Goal: Task Accomplishment & Management: Manage account settings

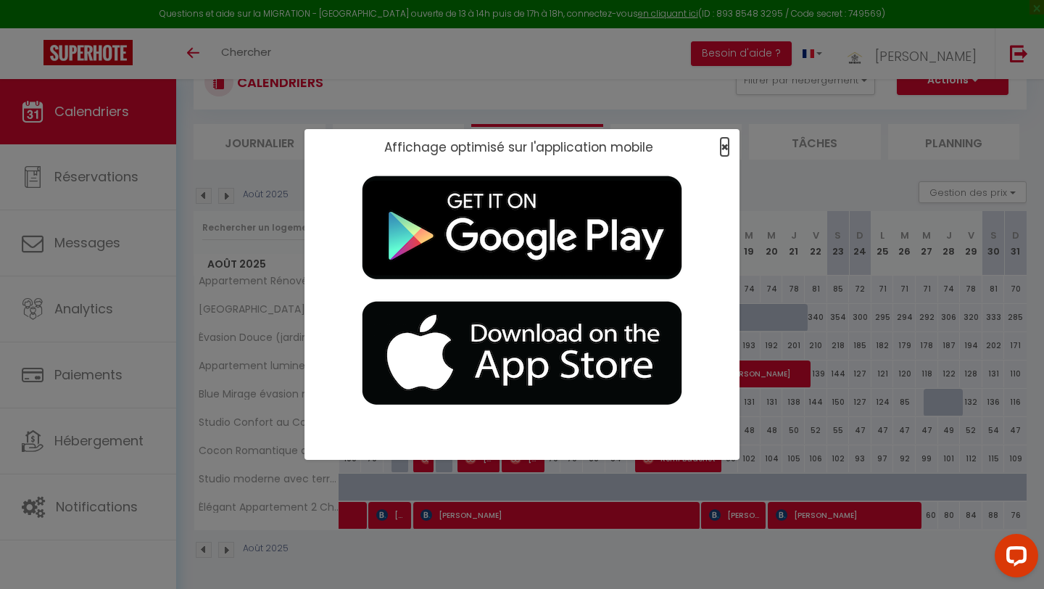
click at [512, 145] on span "×" at bounding box center [724, 147] width 8 height 18
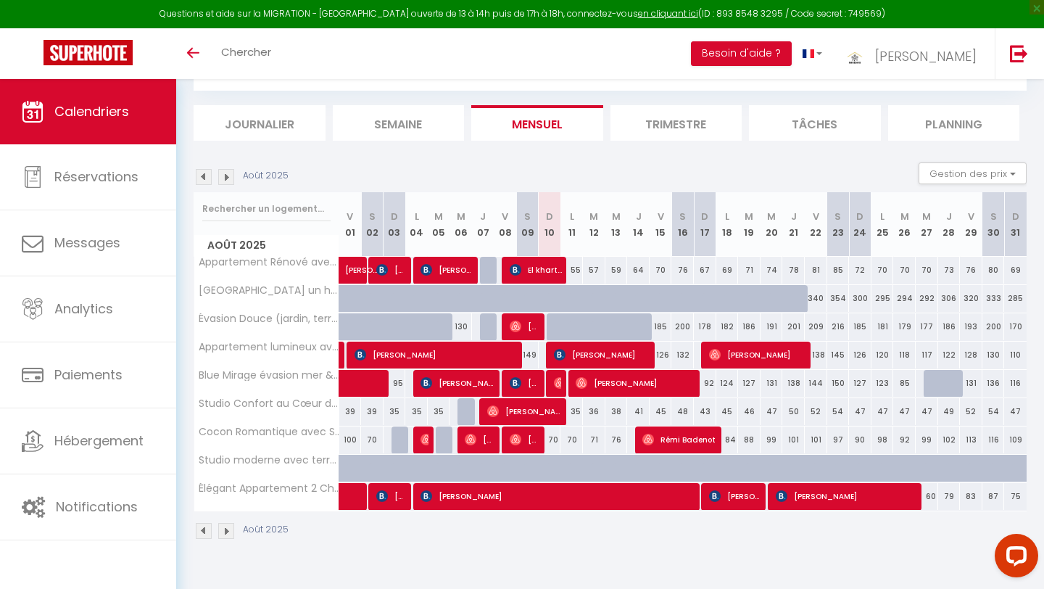
scroll to position [79, 0]
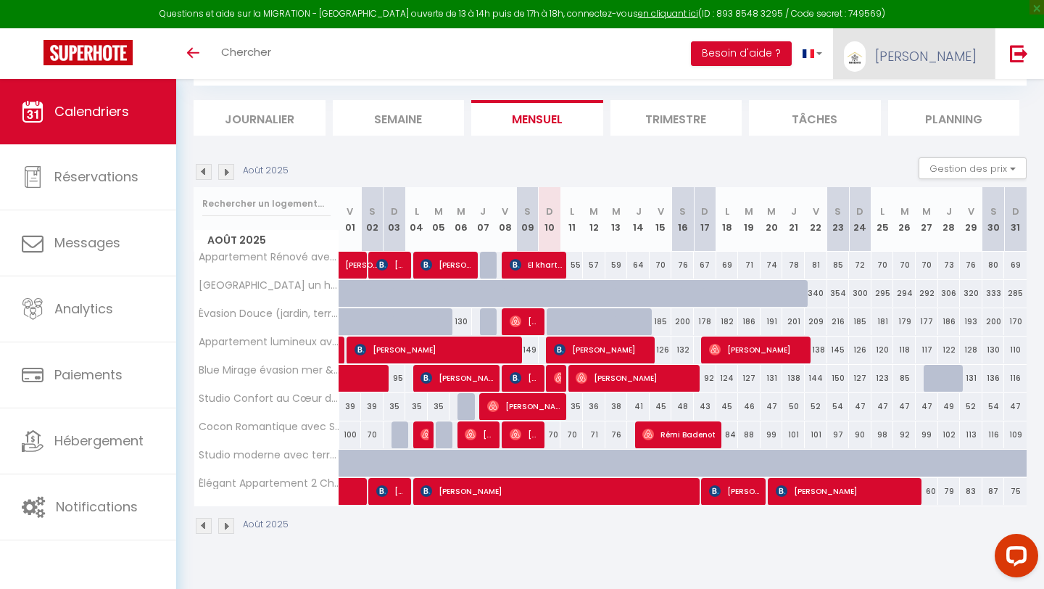
click at [950, 61] on span "mohamed" at bounding box center [925, 56] width 101 height 18
click at [939, 102] on link "Paramètres" at bounding box center [936, 100] width 107 height 25
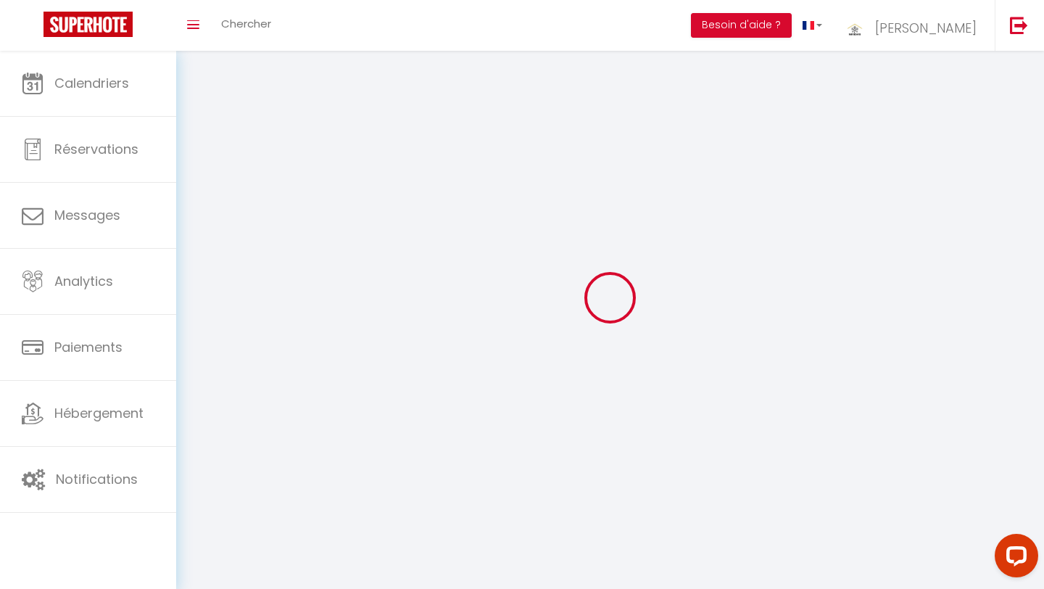
type input "mohamed"
type input "sobhy"
type input "0620927808"
type input "Nouveau Mountazah GH10 Imm. C Apt.22"
type input "40000"
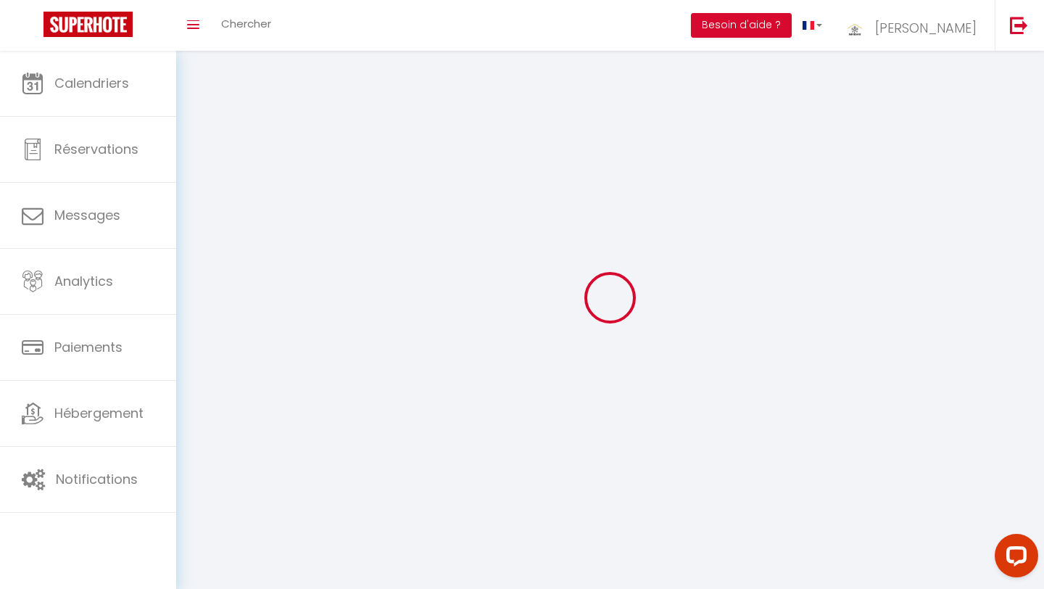
type input "Marrakech"
type input "fp74b7h6Zpy6637ROLSF8PJZ1"
type input "vIcRSdqJm64Ut6Kb4Hzrhb4al"
type input "https://app.superhote.com/#/get-available-rentals/vIcRSdqJm64Ut6Kb4Hzrhb4al"
select select "146"
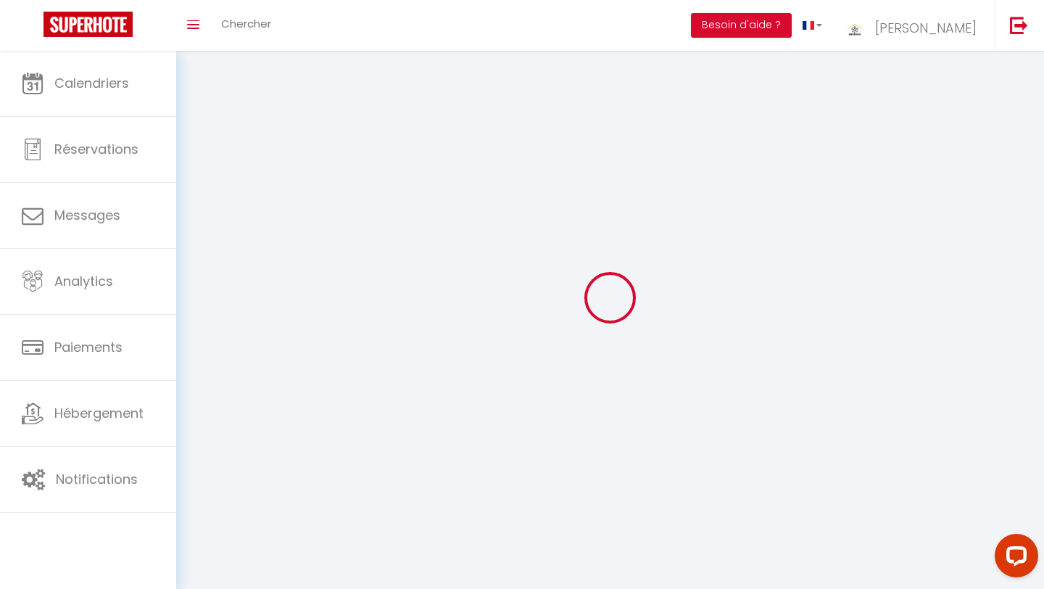
select select "28"
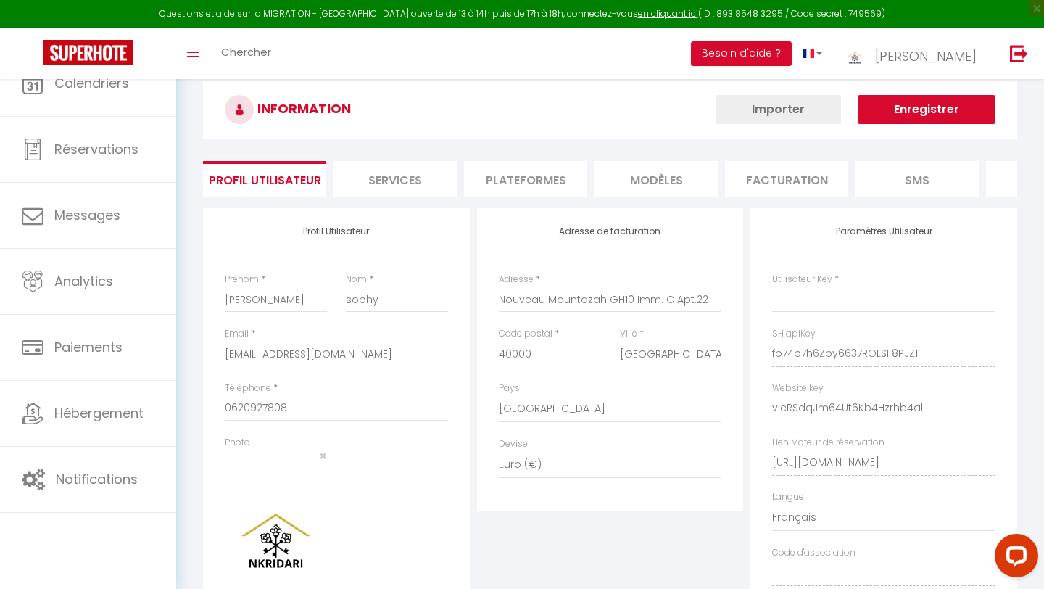
type input "fp74b7h6Zpy6637ROLSF8PJZ1"
type input "vIcRSdqJm64Ut6Kb4Hzrhb4al"
type input "https://app.superhote.com/#/get-available-rentals/vIcRSdqJm64Ut6Kb4Hzrhb4al"
select select "fr"
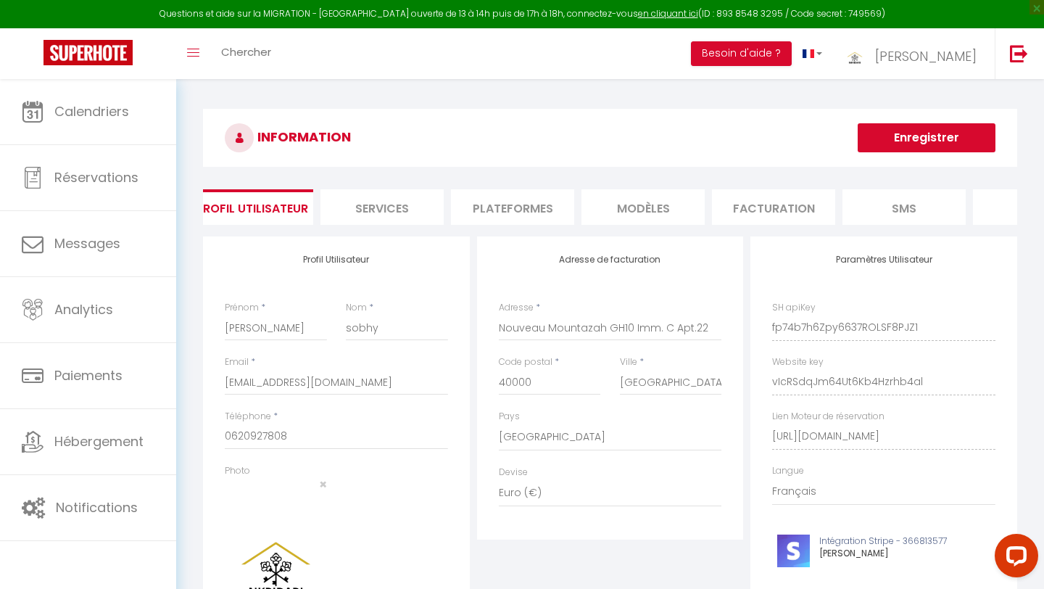
scroll to position [0, 12]
click at [525, 202] on li "Plateformes" at bounding box center [513, 207] width 123 height 36
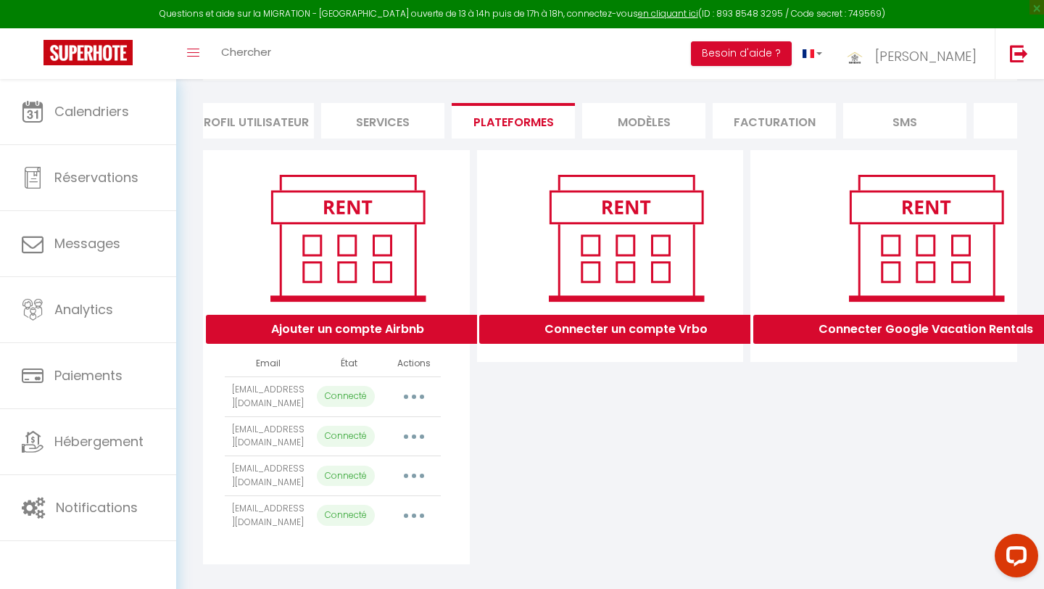
scroll to position [102, 0]
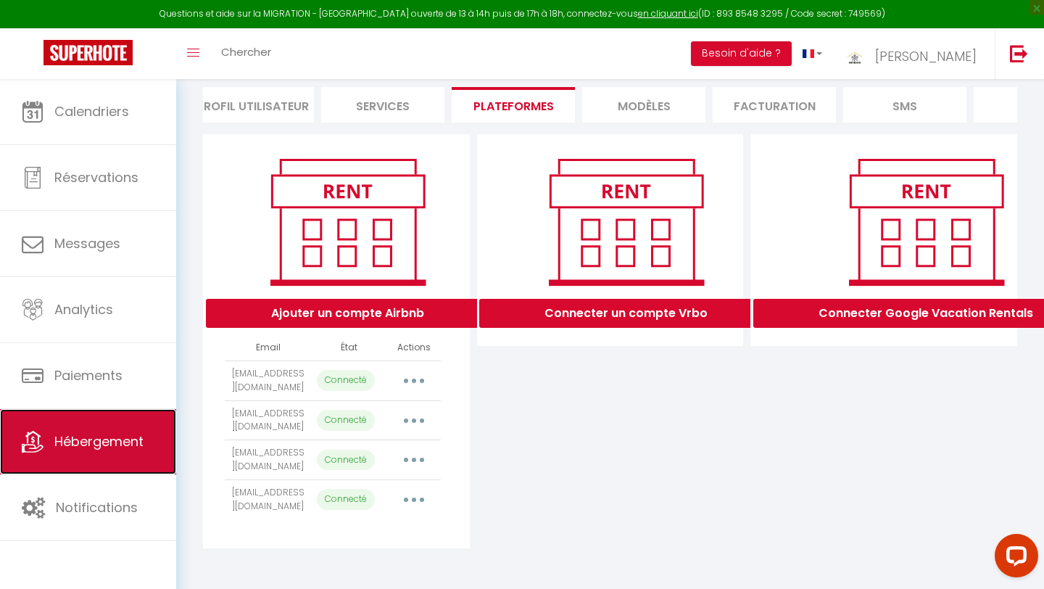
click at [74, 449] on span "Hébergement" at bounding box center [98, 441] width 89 height 18
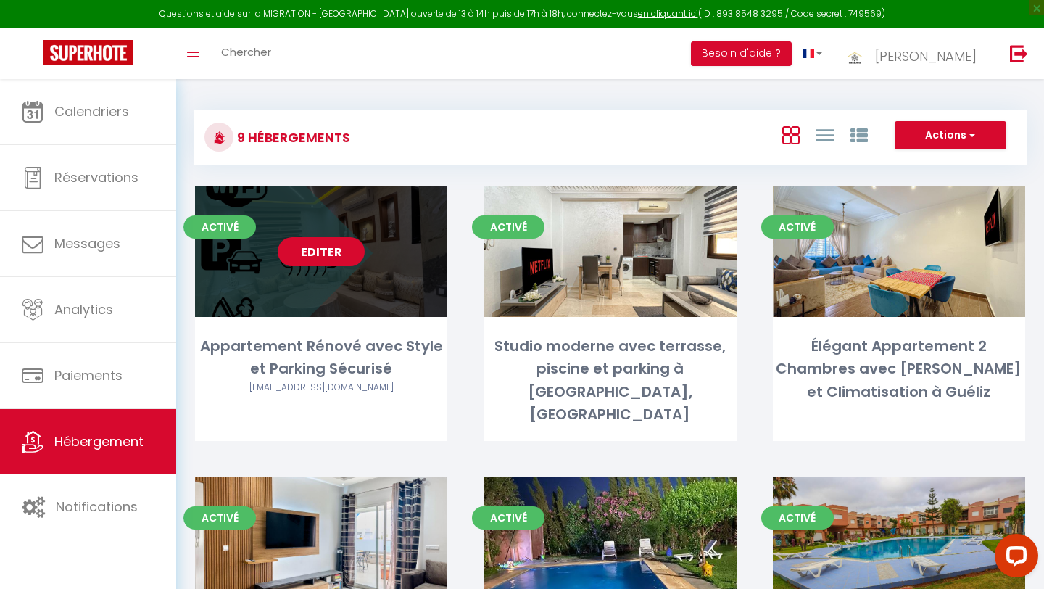
click at [333, 254] on link "Editer" at bounding box center [321, 251] width 87 height 29
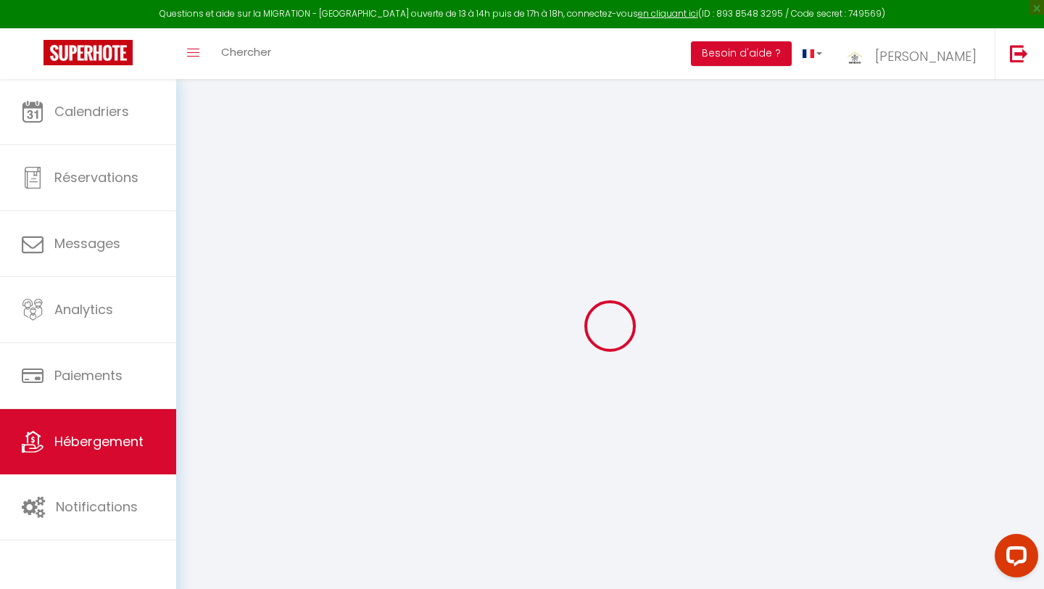
select select "+ 22 %"
select select "+ 23 %"
select select "+ 10 %"
select select "+ 15 %"
select select
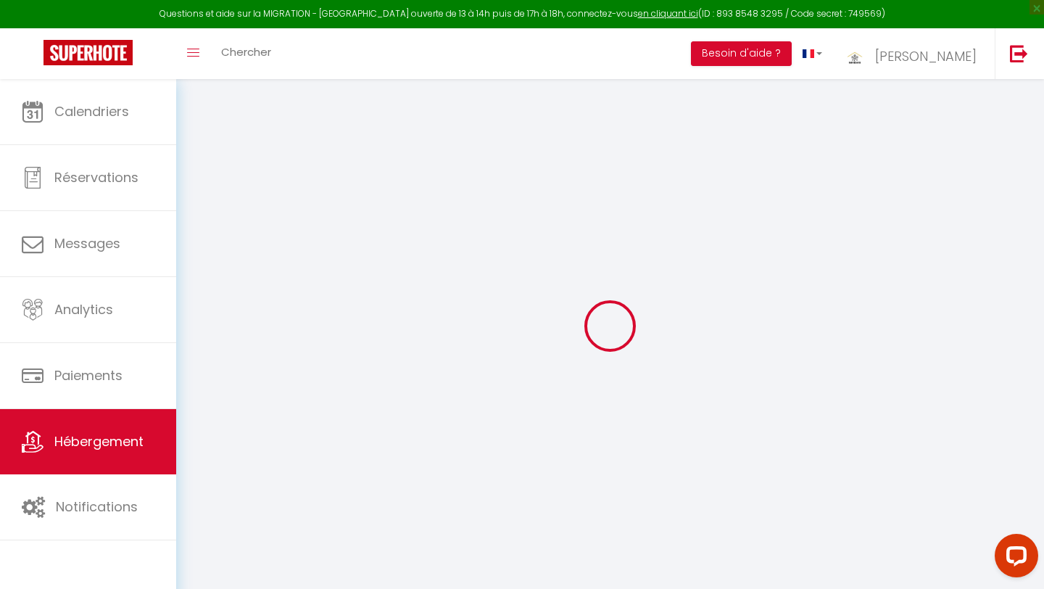
checkbox input "false"
checkbox input "true"
checkbox input "false"
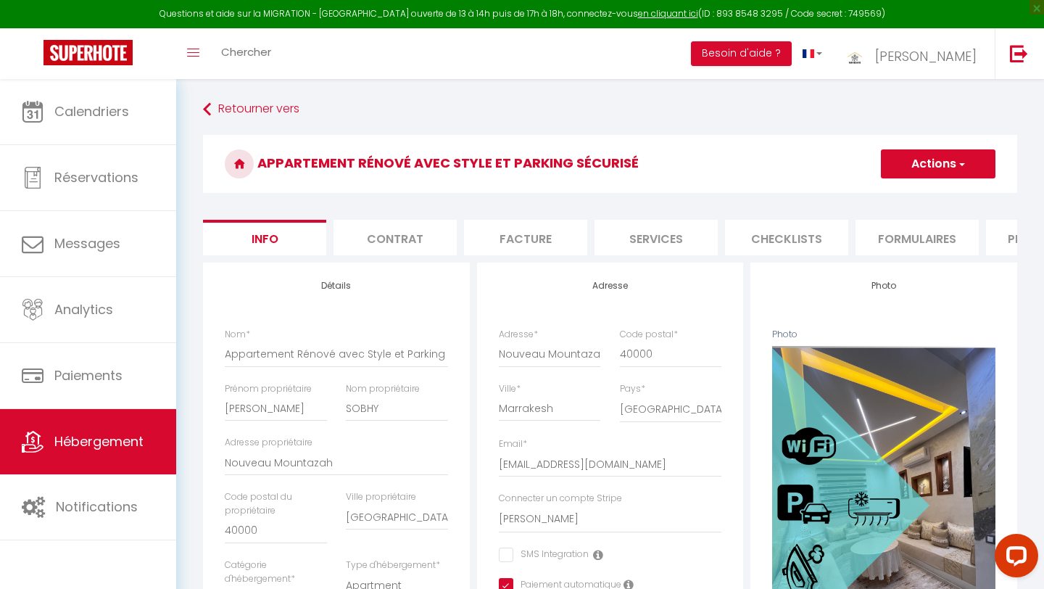
select select
checkbox input "false"
checkbox input "true"
checkbox input "false"
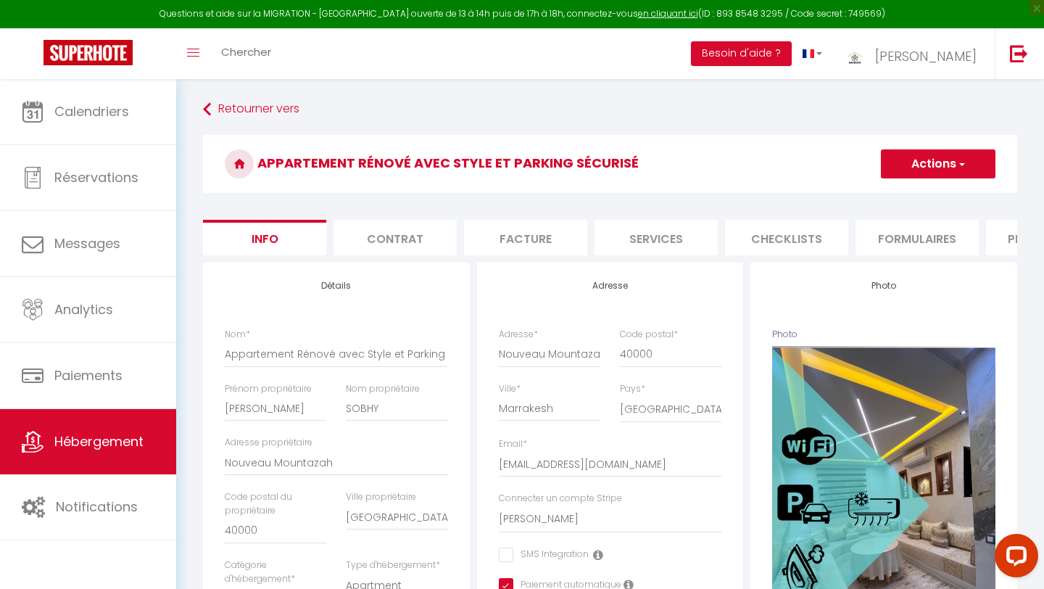
select select "8696-1078176987242599793"
click at [1006, 238] on li "Plateformes" at bounding box center [1047, 238] width 123 height 36
select select "365"
select select "EUR"
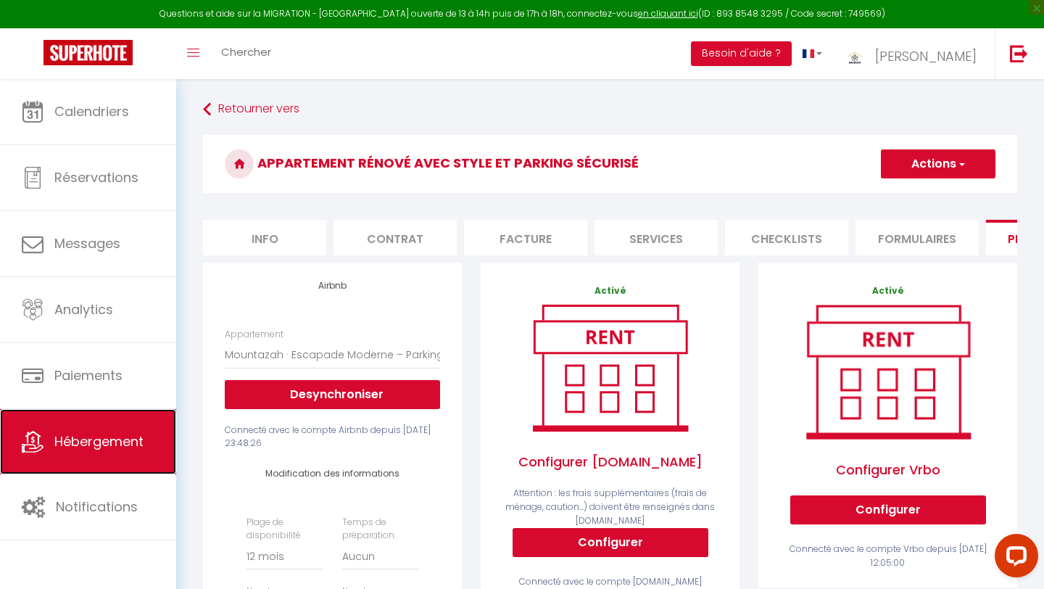
click at [128, 436] on span "Hébergement" at bounding box center [98, 441] width 89 height 18
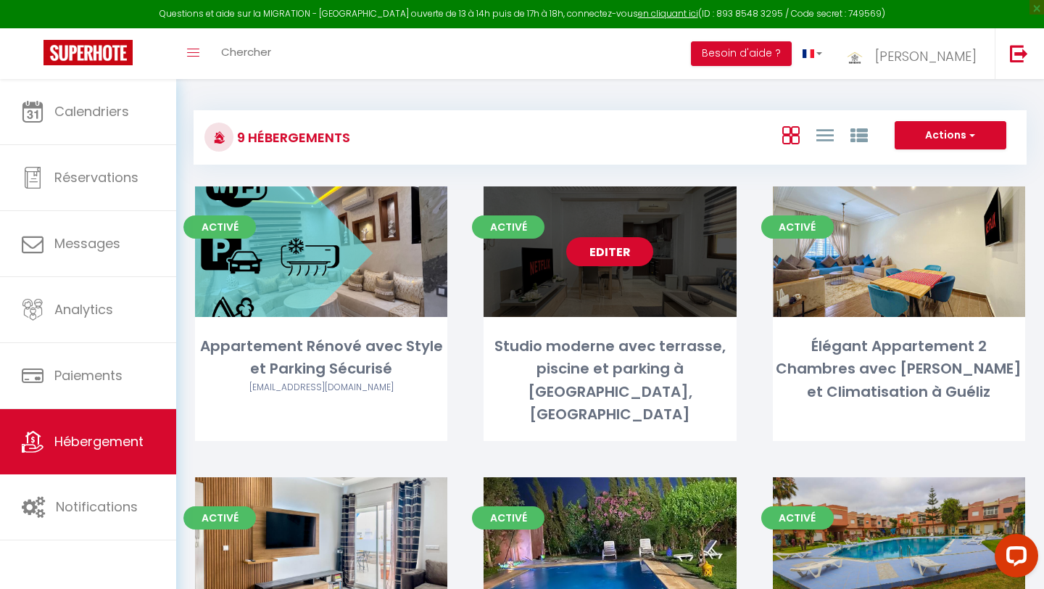
click at [626, 251] on link "Editer" at bounding box center [609, 251] width 87 height 29
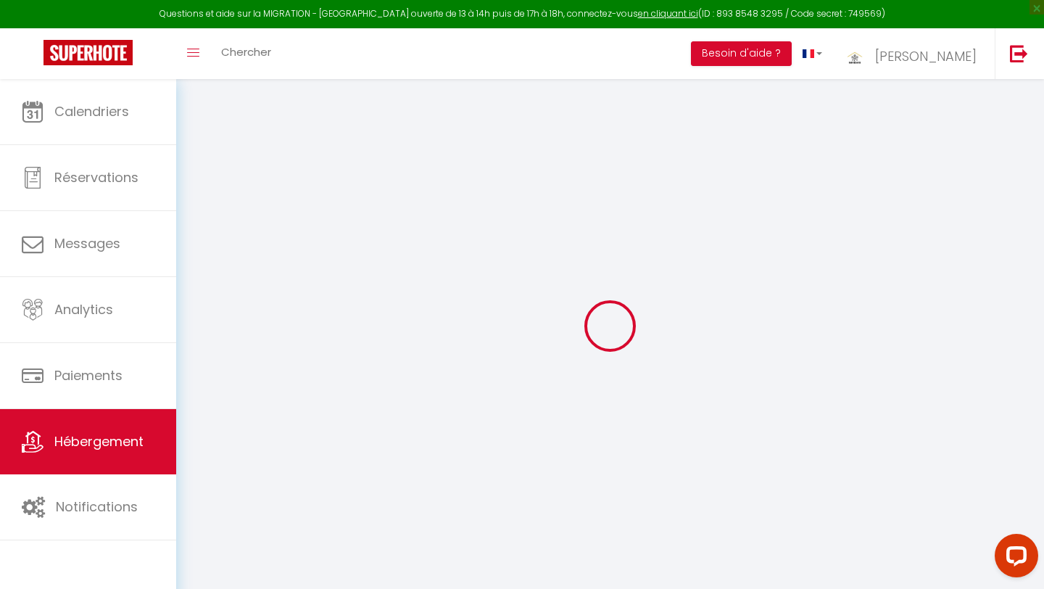
select select "+ 22 %"
select select "+ 7 %"
select select "+ 17 %"
select select
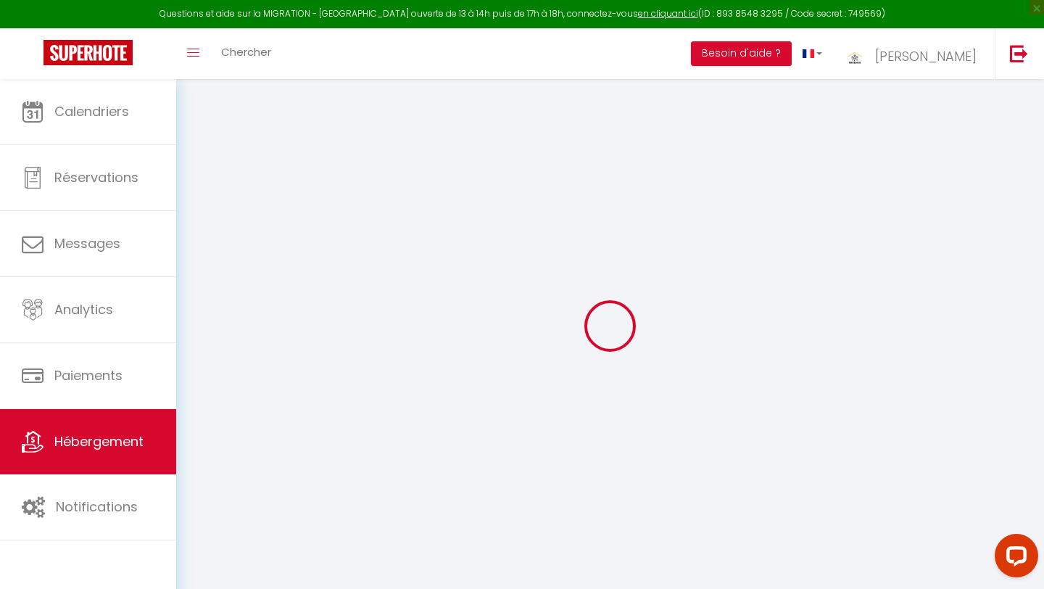
checkbox input "false"
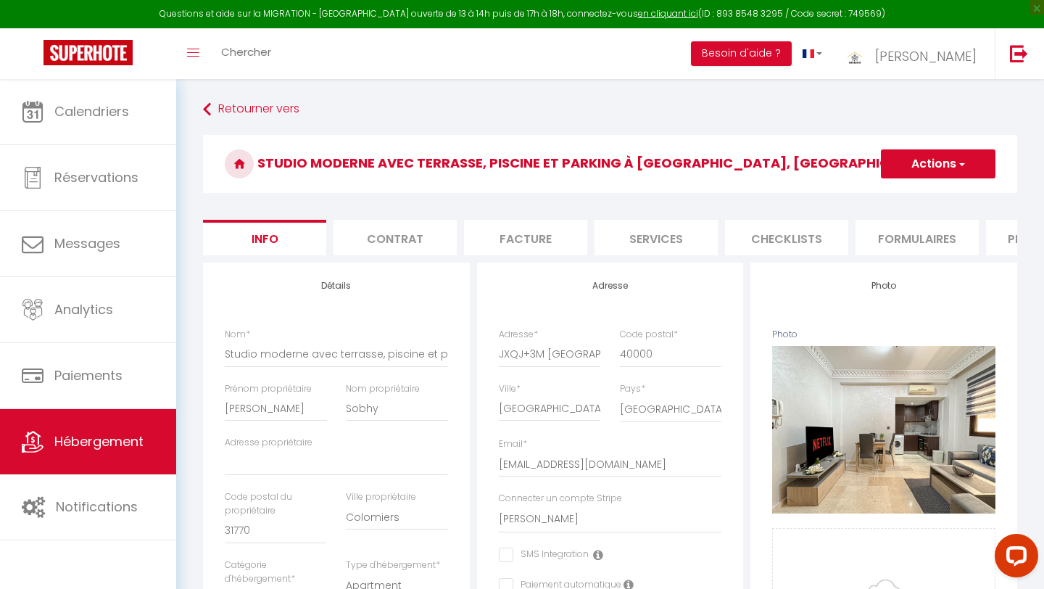
click at [1011, 246] on li "Plateformes" at bounding box center [1047, 238] width 123 height 36
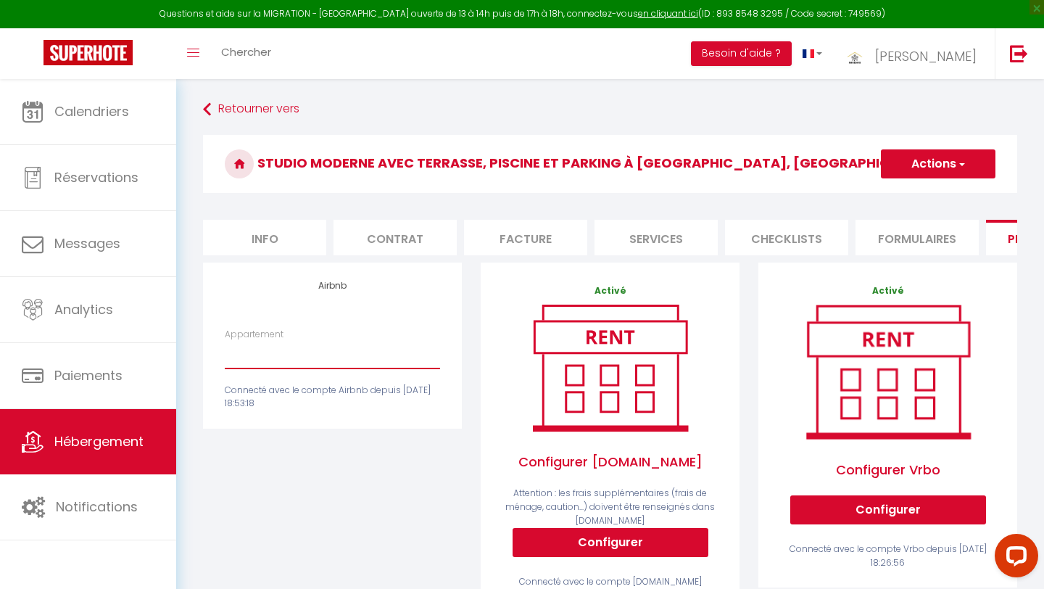
click at [262, 362] on select "Mountazah · Escapade Moderne – Parking, 2 Chambres & Sunset - sobhy31@gmail.com…" at bounding box center [332, 355] width 215 height 28
select select "8696-1349159372150853675"
click at [225, 341] on select "Mountazah · Escapade Moderne – Parking, 2 Chambres & Sunset - sobhy31@gmail.com…" at bounding box center [332, 355] width 215 height 28
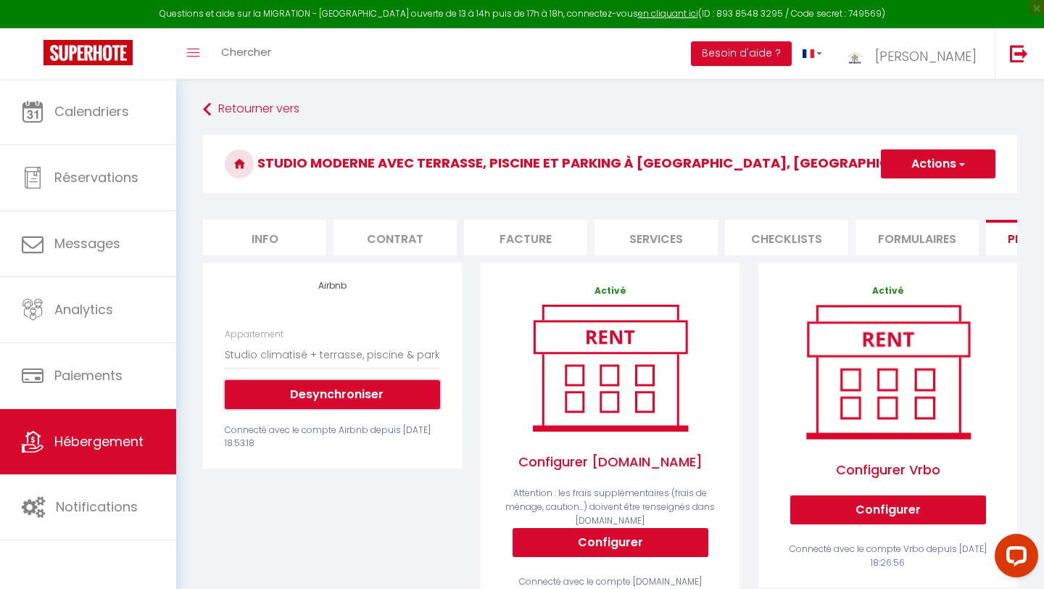
click at [303, 396] on button "Desynchroniser" at bounding box center [332, 394] width 215 height 29
click at [938, 159] on button "Actions" at bounding box center [938, 163] width 115 height 29
click at [931, 191] on link "Enregistrer" at bounding box center [937, 195] width 115 height 19
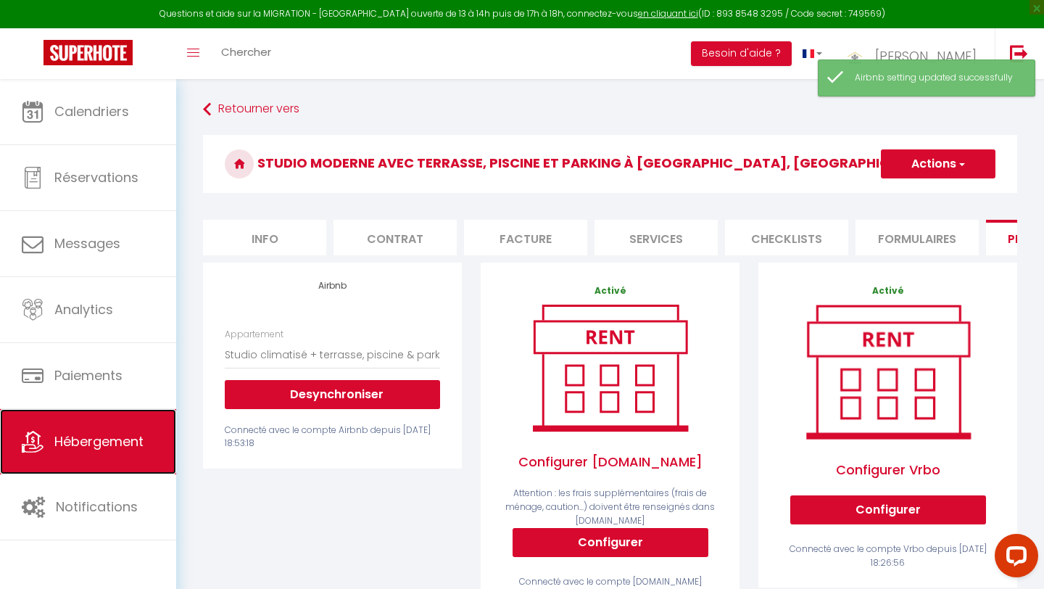
click at [63, 444] on span "Hébergement" at bounding box center [98, 441] width 89 height 18
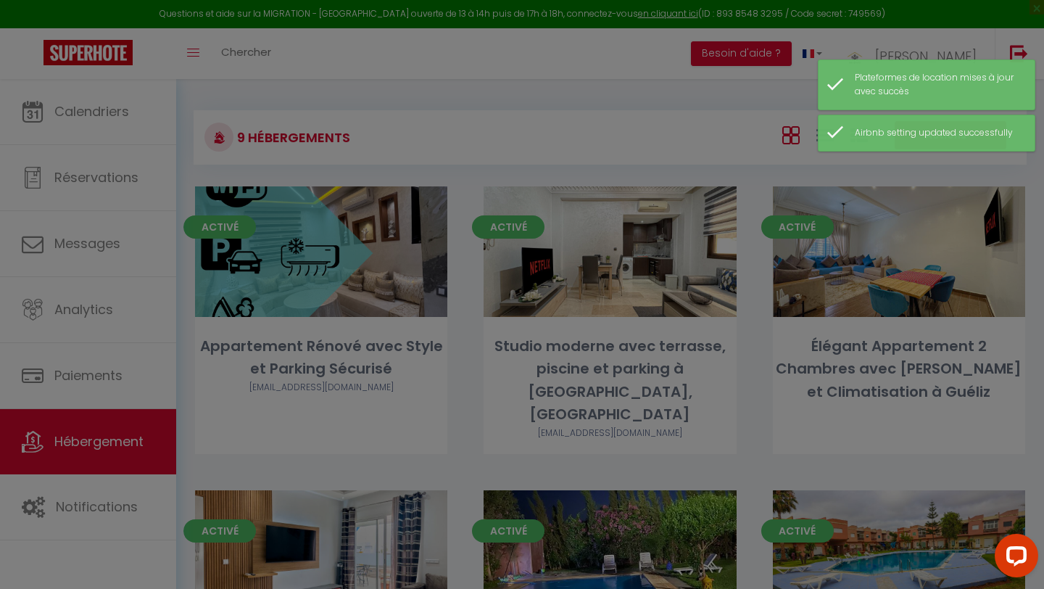
click at [859, 264] on div at bounding box center [522, 294] width 1044 height 589
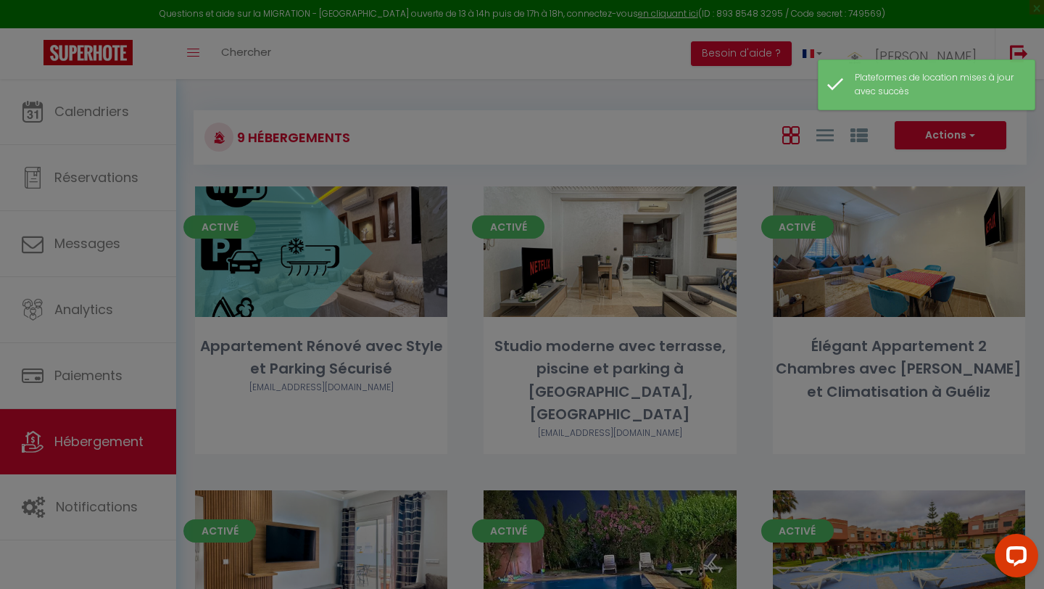
click at [897, 238] on div at bounding box center [522, 294] width 1044 height 589
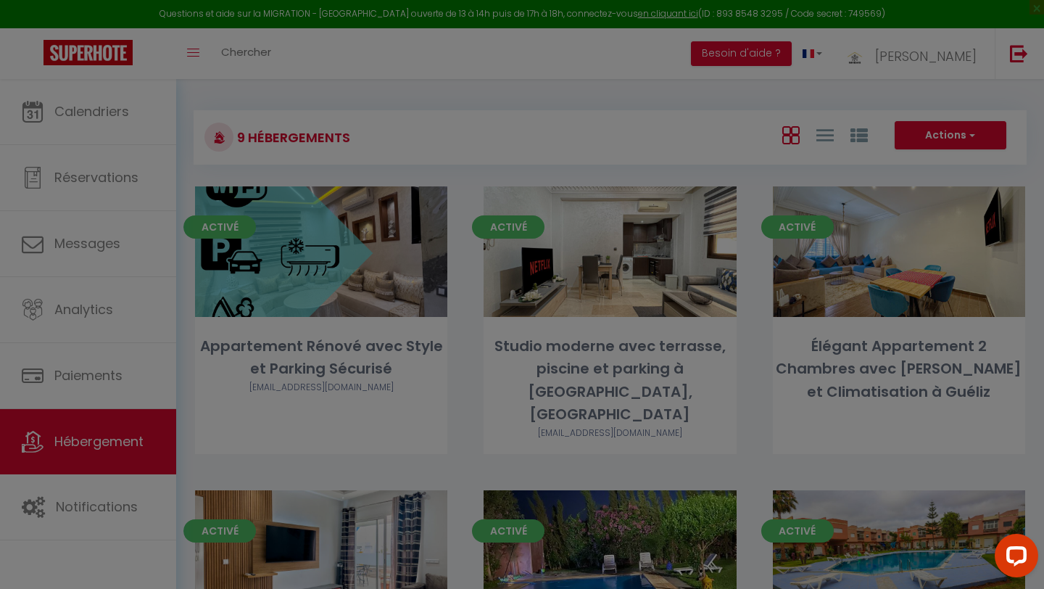
click at [895, 241] on div at bounding box center [522, 294] width 1044 height 589
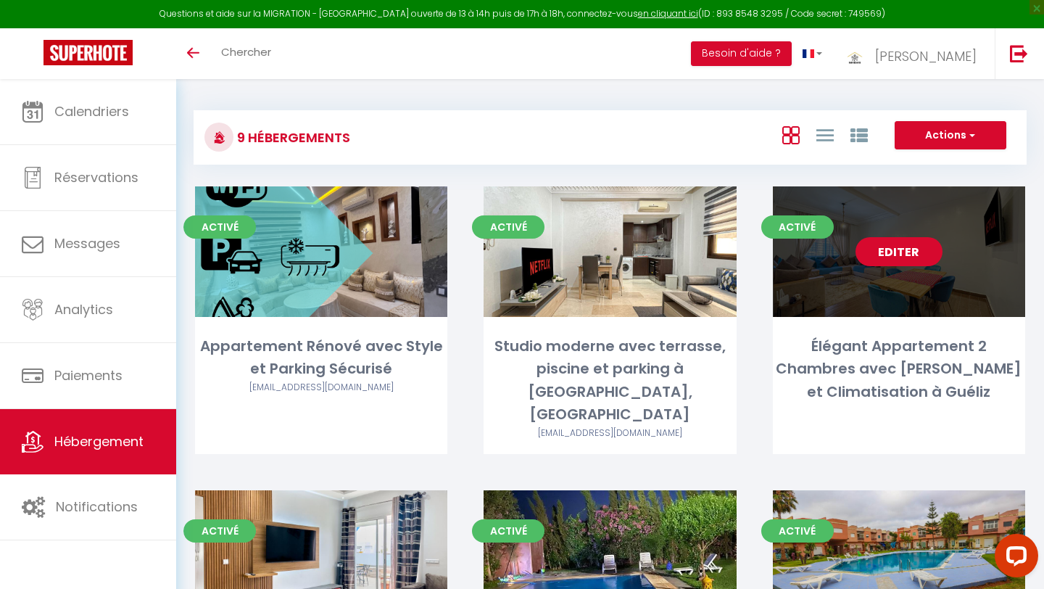
click at [891, 258] on link "Editer" at bounding box center [898, 251] width 87 height 29
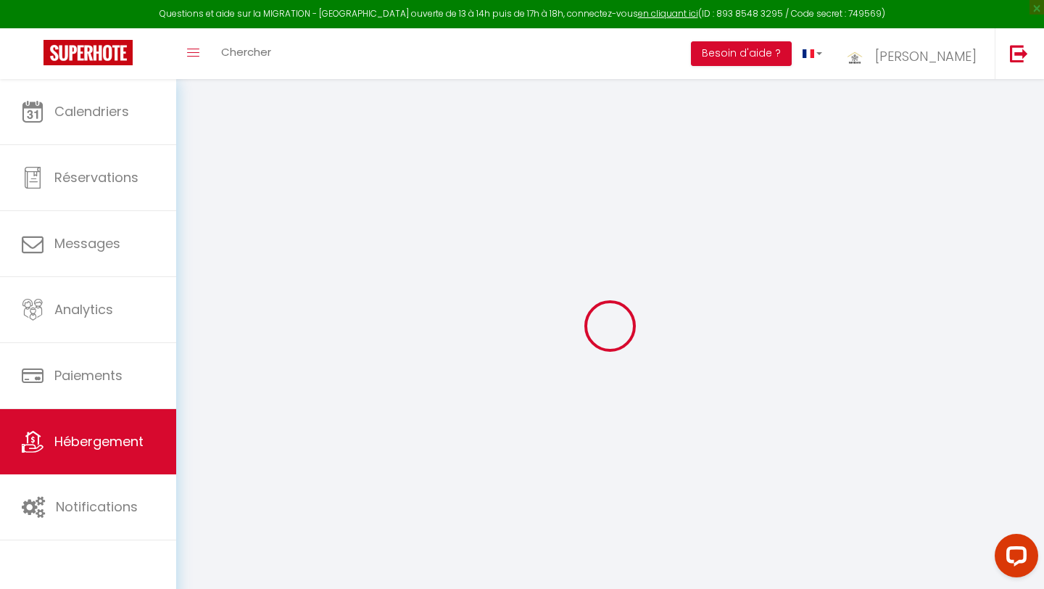
checkbox input "false"
select select "14:00"
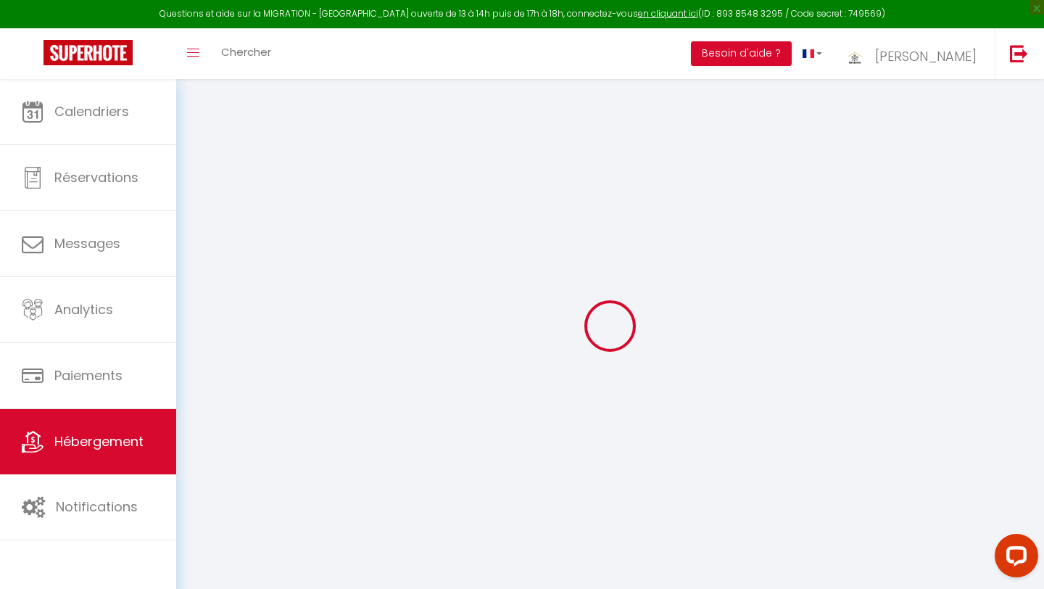
select select
select select "11:00"
select select "30"
select select "120"
select select "+ 22 %"
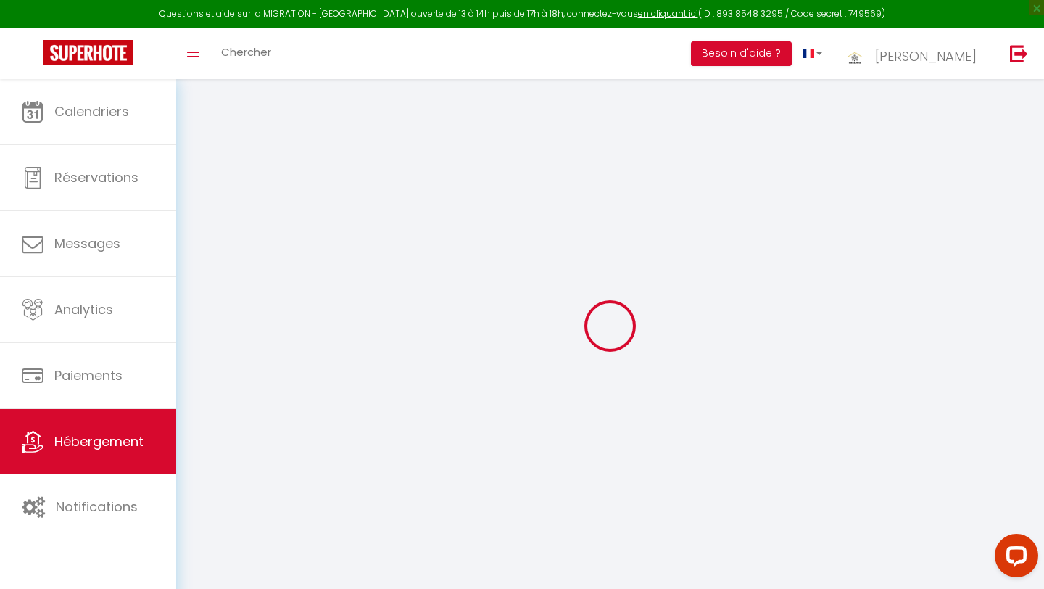
select select "+ 22 %"
select select "+ 17 %"
select select
checkbox input "false"
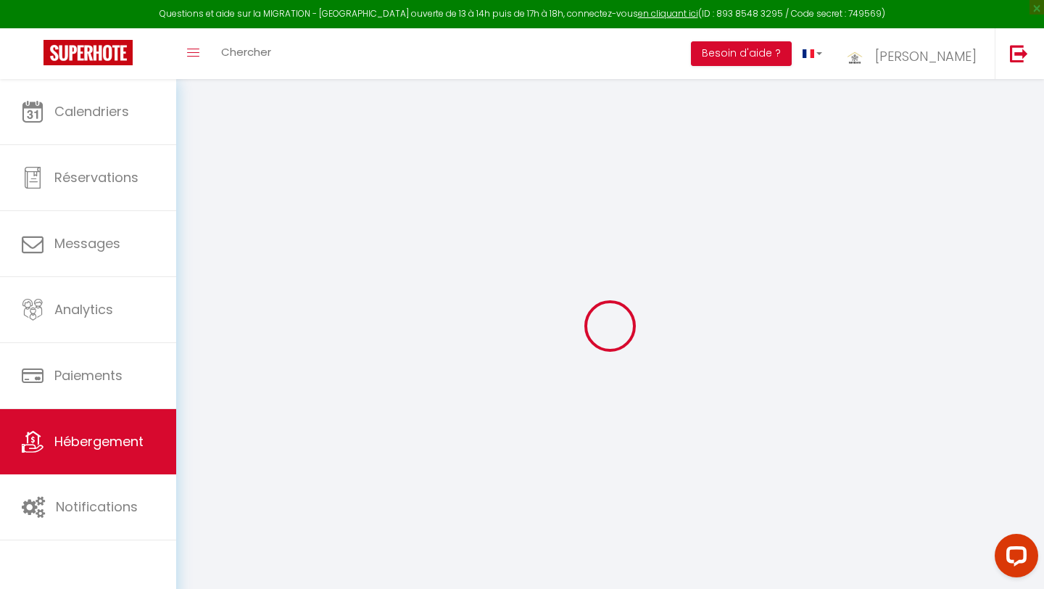
checkbox input "false"
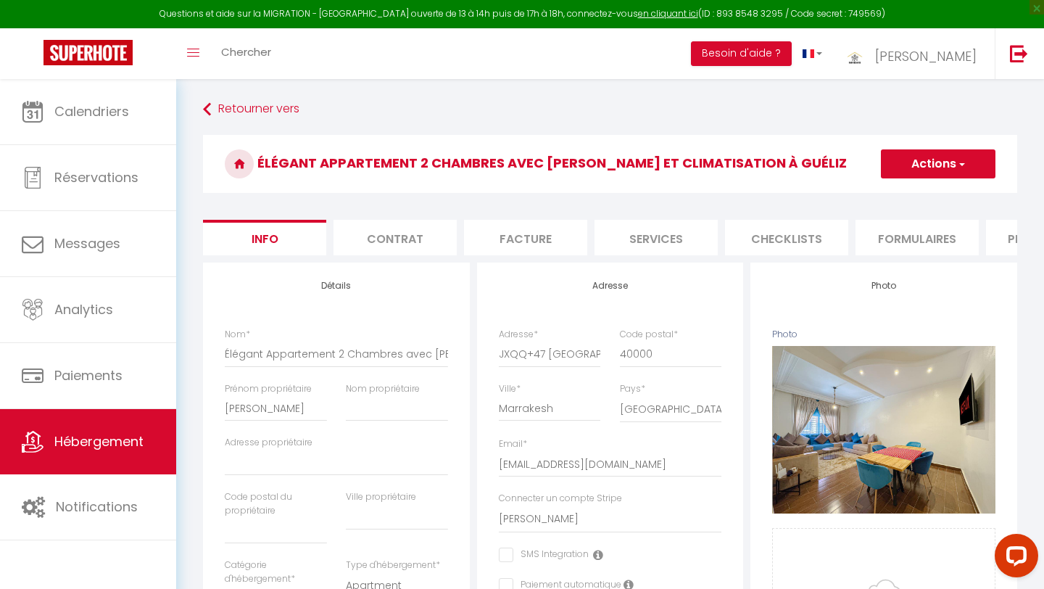
select select
checkbox input "false"
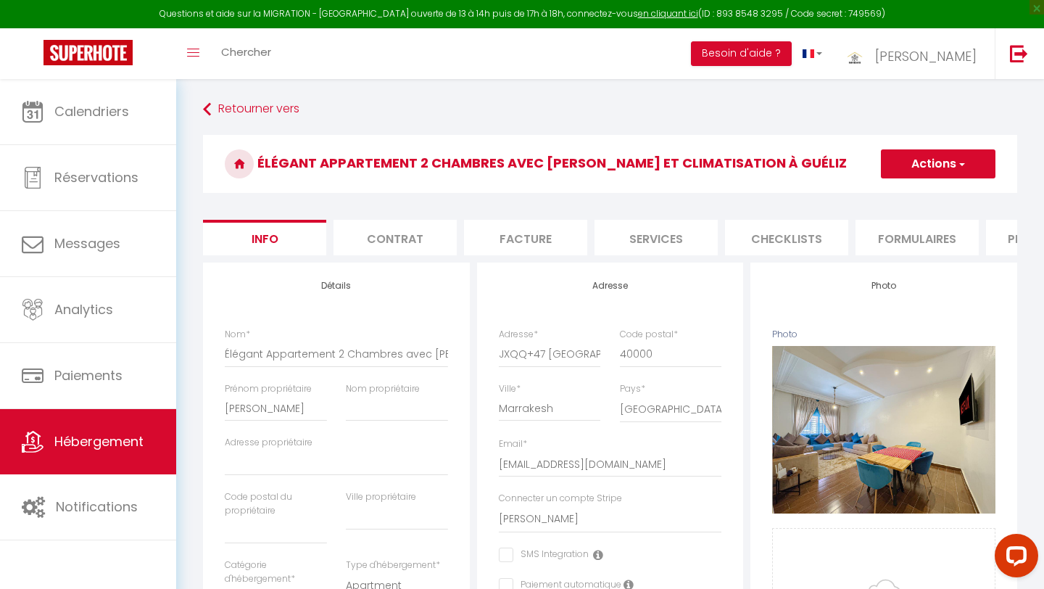
select select
checkbox input "false"
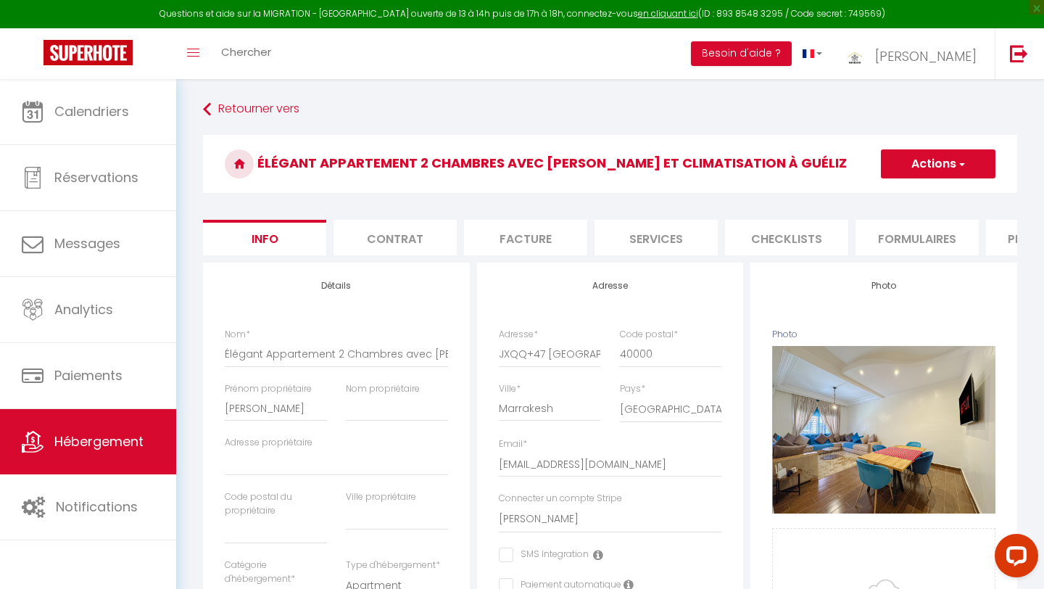
click at [1006, 242] on li "Plateformes" at bounding box center [1047, 238] width 123 height 36
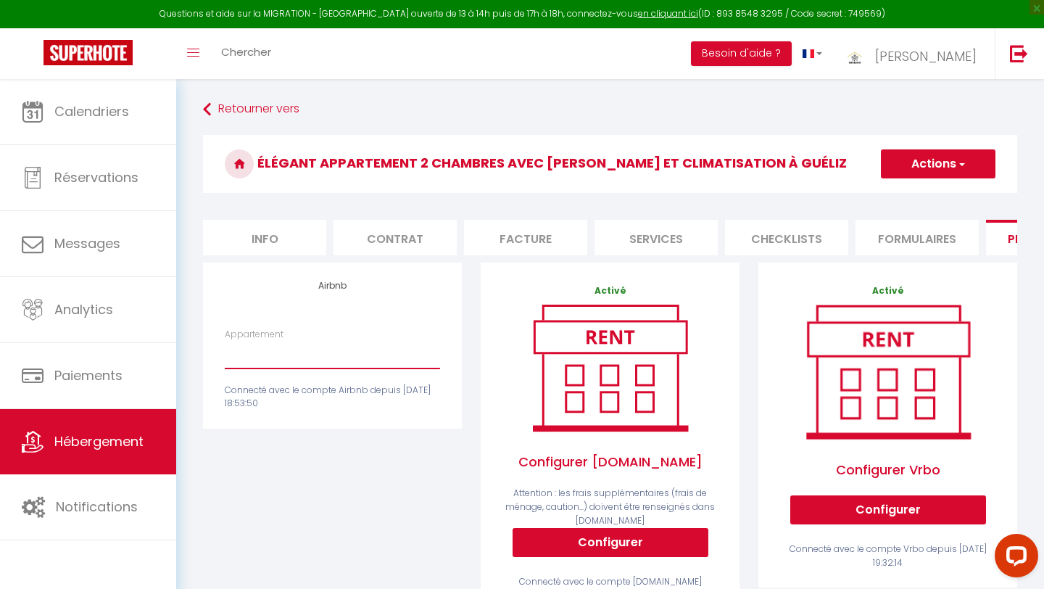
click at [279, 357] on select "Mountazah · Escapade Moderne – Parking, 2 Chambres & Sunset - sobhy31@gmail.com…" at bounding box center [332, 355] width 215 height 28
select select "8696-1349797468346948856"
click at [225, 341] on select "Mountazah · Escapade Moderne – Parking, 2 Chambres & Sunset - sobhy31@gmail.com…" at bounding box center [332, 355] width 215 height 28
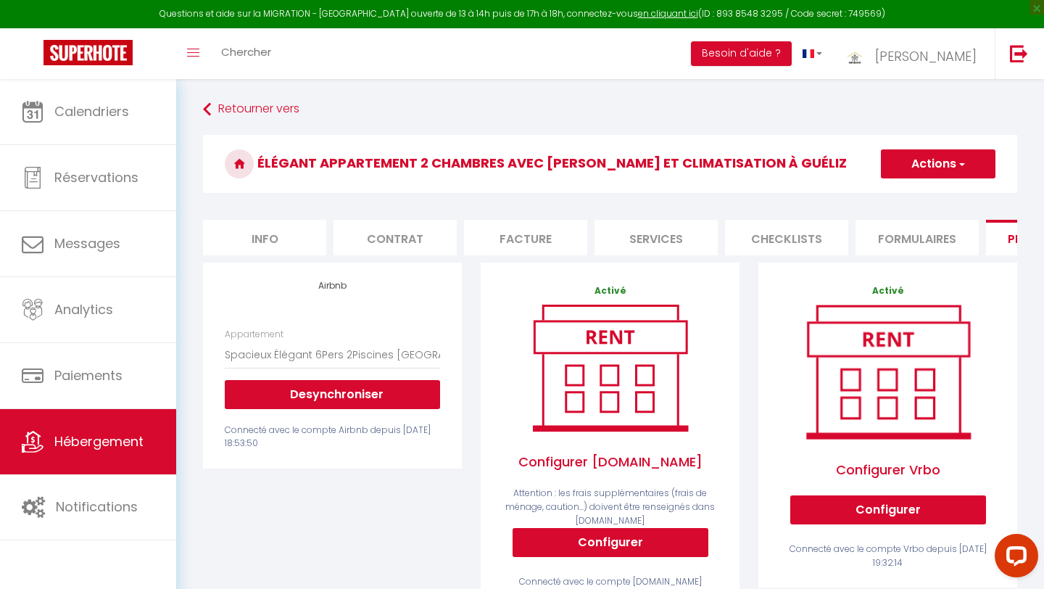
click at [928, 165] on button "Actions" at bounding box center [938, 163] width 115 height 29
click at [920, 196] on link "Enregistrer" at bounding box center [937, 195] width 115 height 19
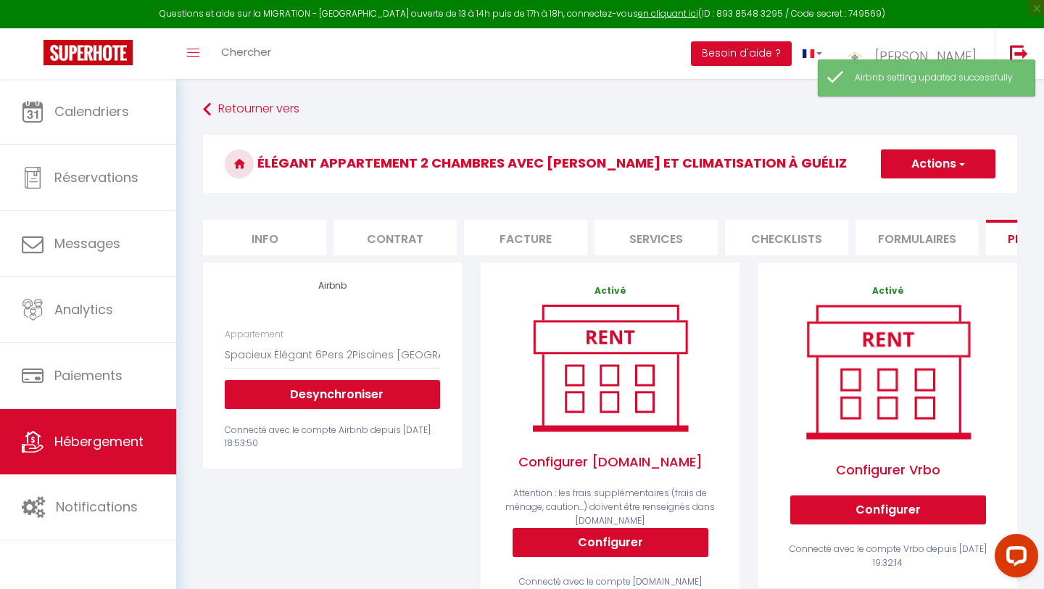
click at [941, 157] on div "Retourner vers Élégant Appartement 2 Chambres avec Piscine et Climatisation à G…" at bounding box center [610, 505] width 833 height 819
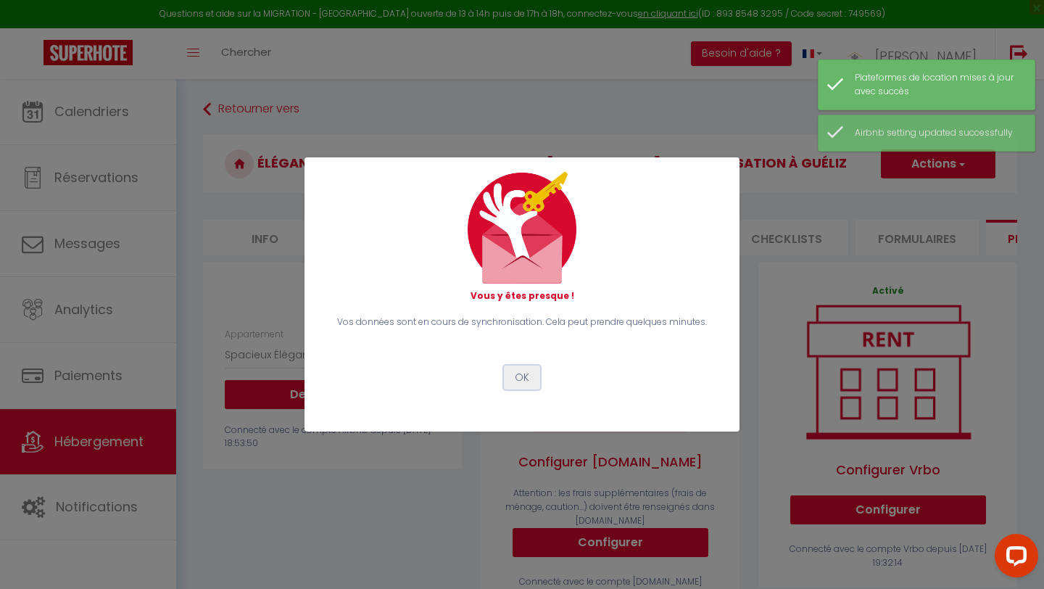
click at [523, 373] on button "OK" at bounding box center [522, 377] width 36 height 25
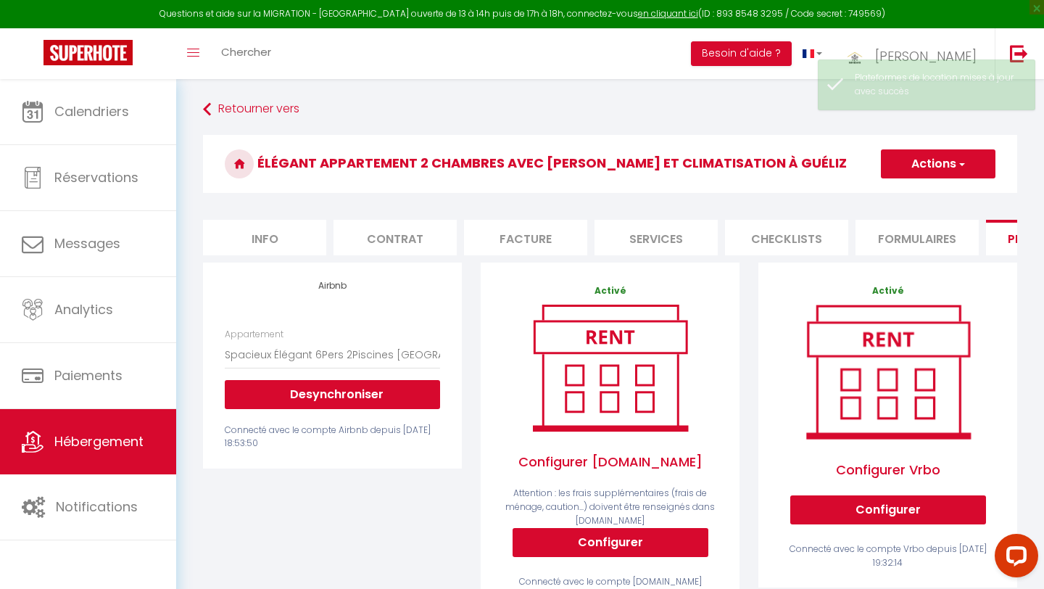
click at [910, 166] on button "Actions" at bounding box center [938, 163] width 115 height 29
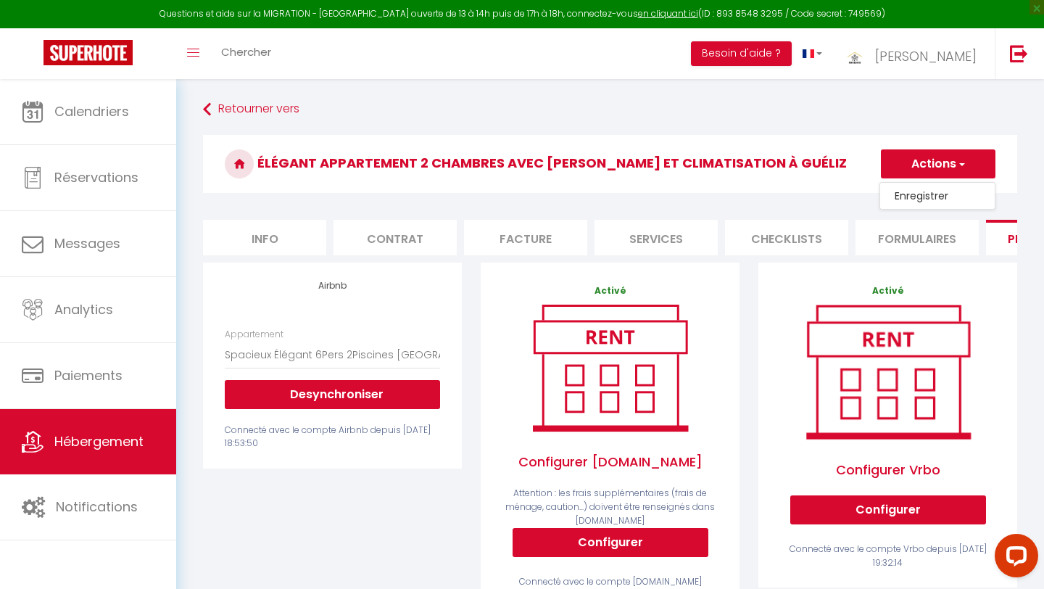
click at [908, 194] on link "Enregistrer" at bounding box center [937, 195] width 115 height 19
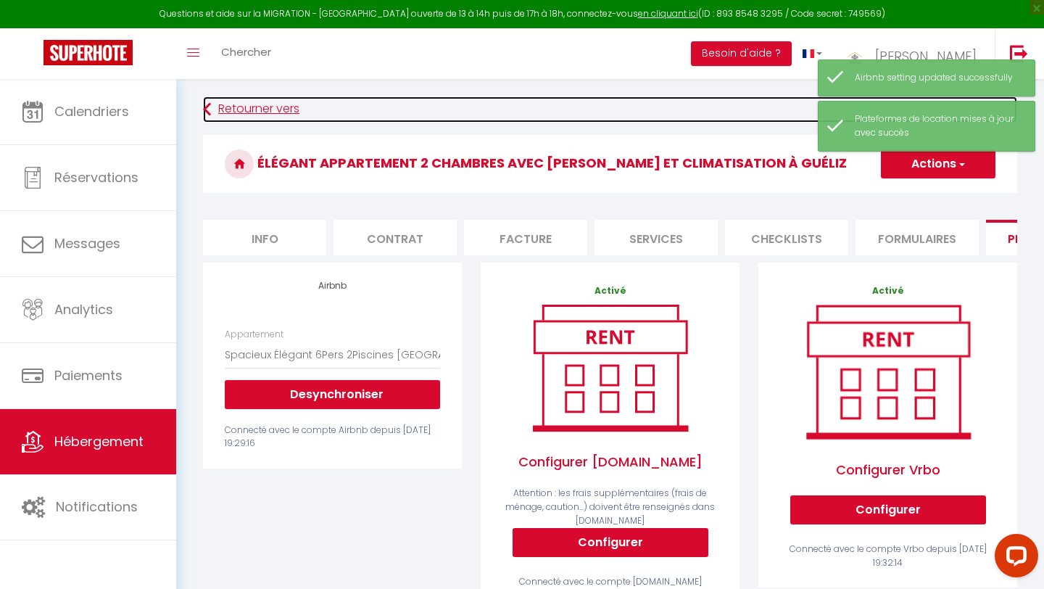
click at [257, 112] on link "Retourner vers" at bounding box center [610, 109] width 814 height 26
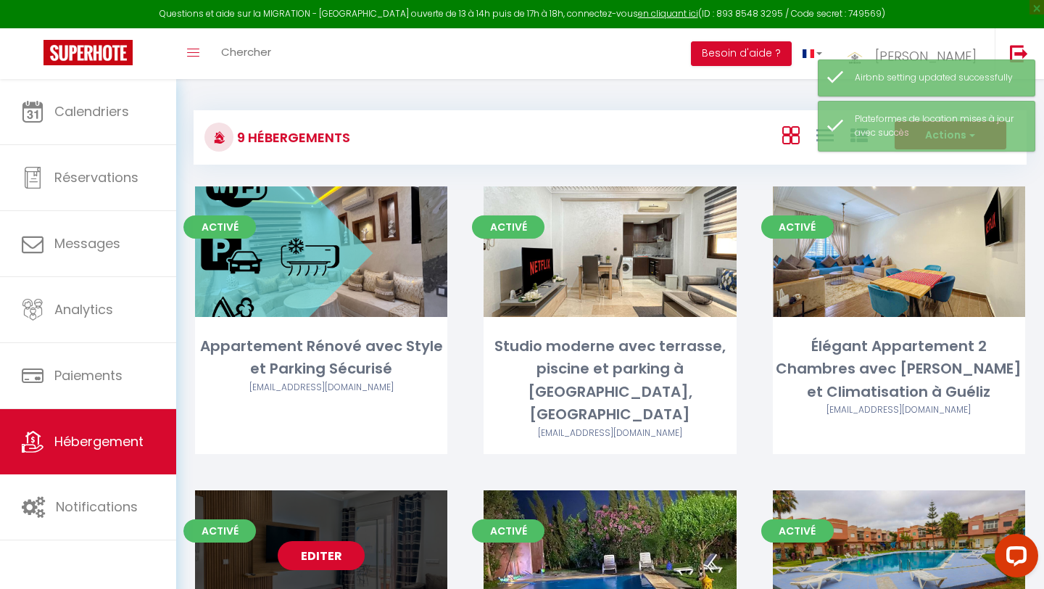
click at [331, 541] on link "Editer" at bounding box center [321, 555] width 87 height 29
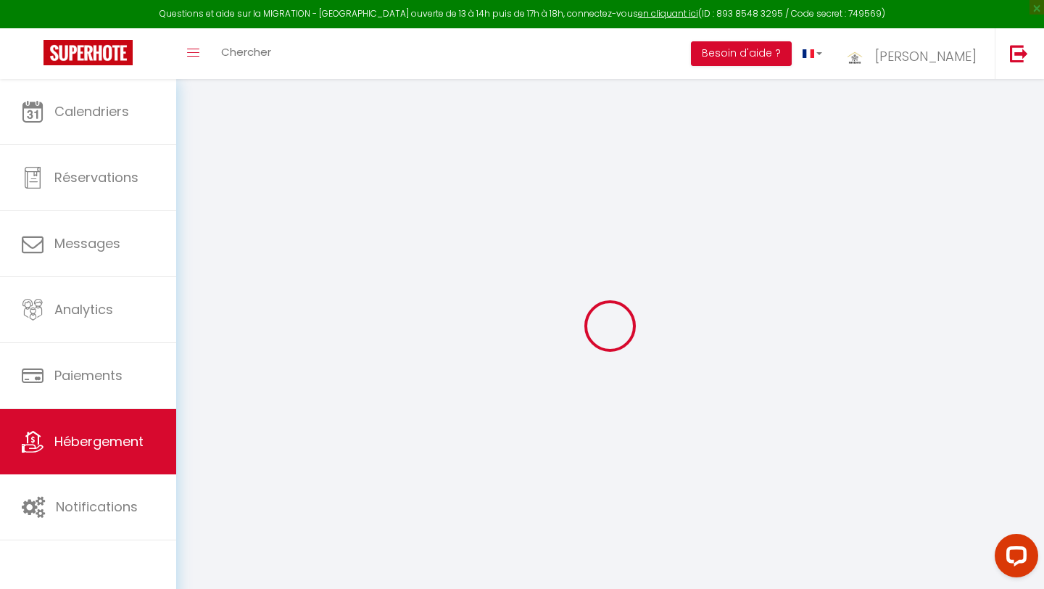
select select "+ 22 %"
select select "+ 25 %"
select select "+ 17 %"
select select "15:00"
select select "23:45"
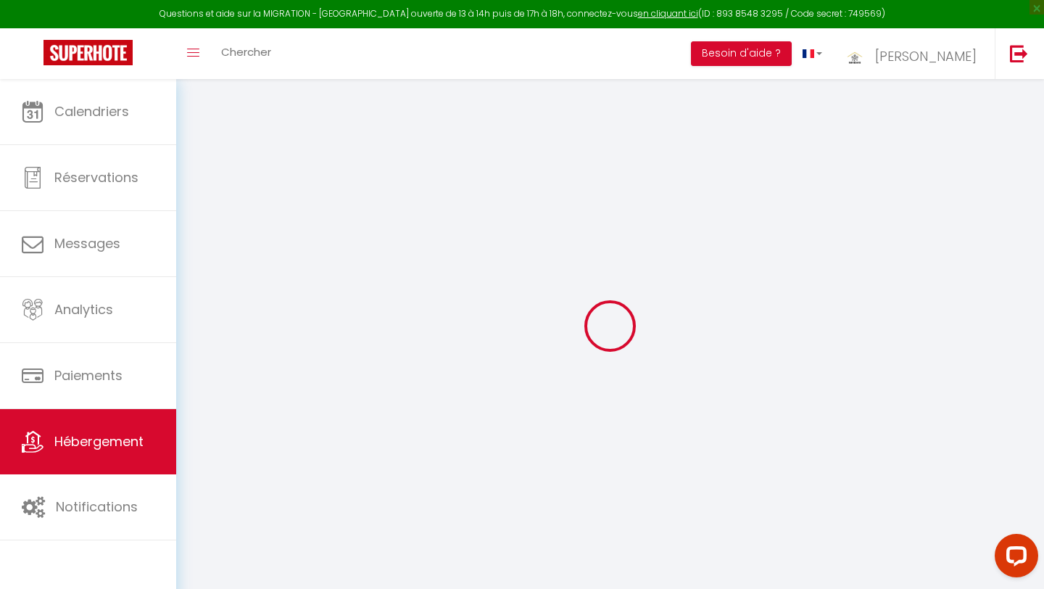
select select "11:00"
select select "15"
checkbox input "false"
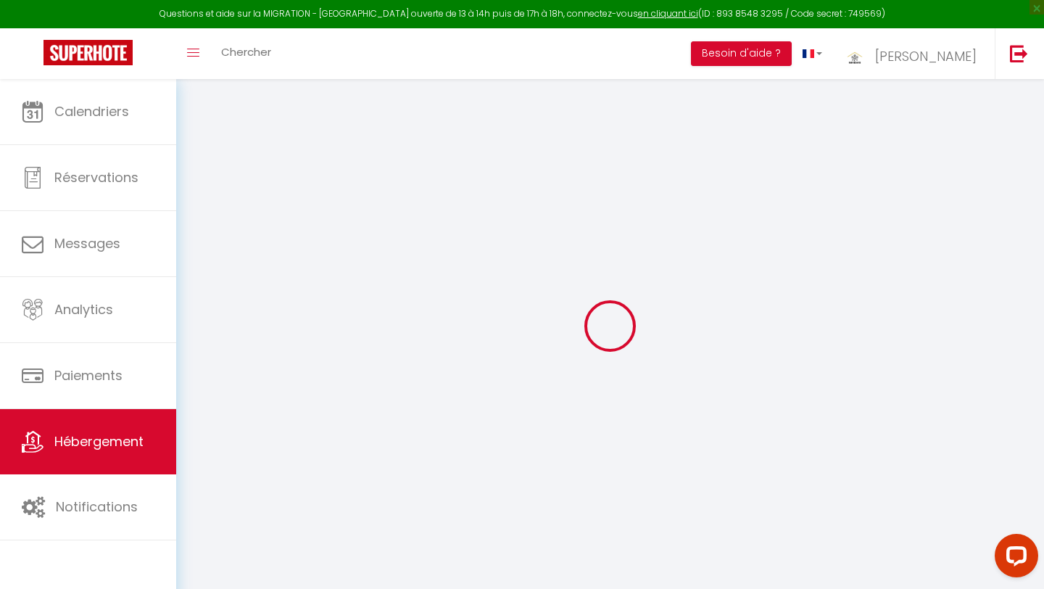
checkbox input "false"
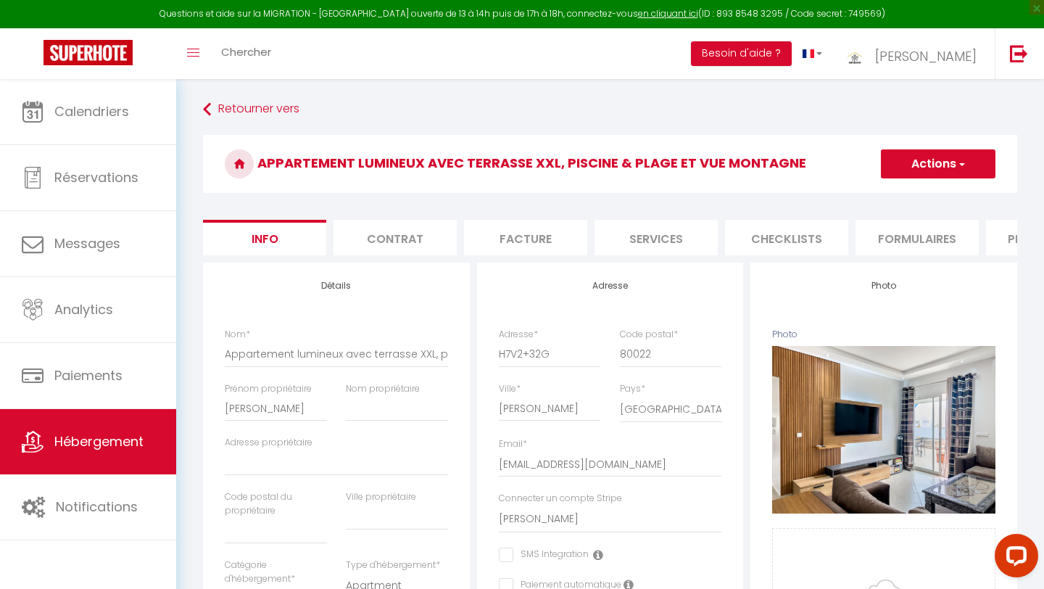
click at [1008, 236] on li "Plateformes" at bounding box center [1047, 238] width 123 height 36
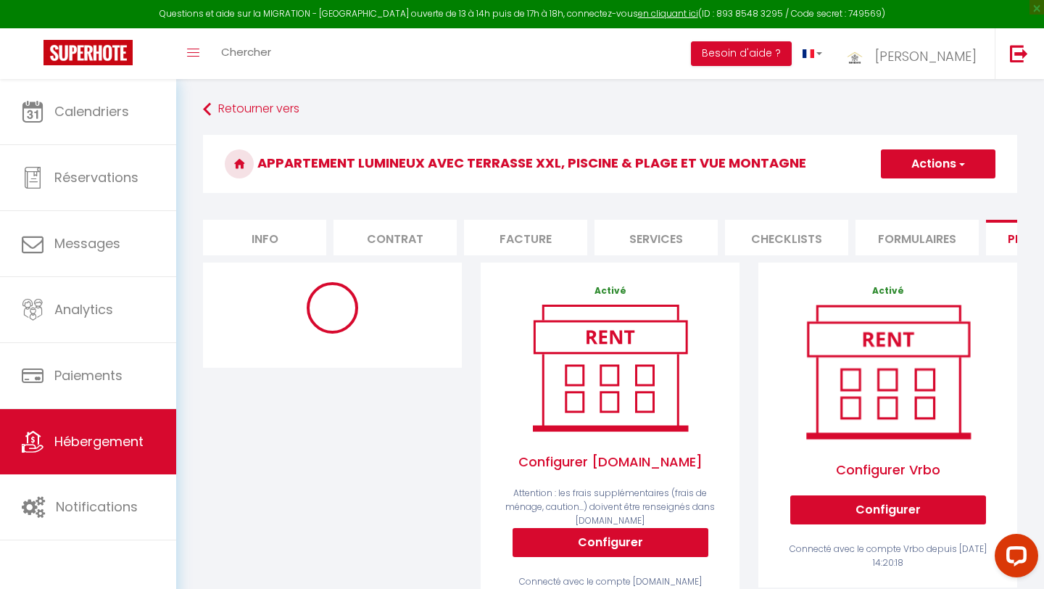
select select "10059-920077333050464965"
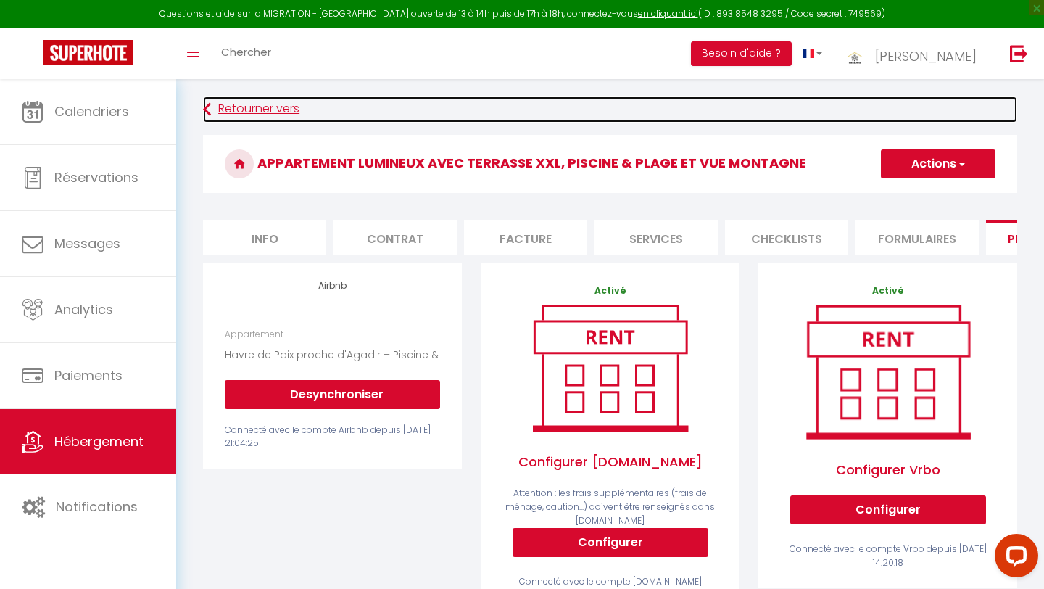
click at [224, 111] on link "Retourner vers" at bounding box center [610, 109] width 814 height 26
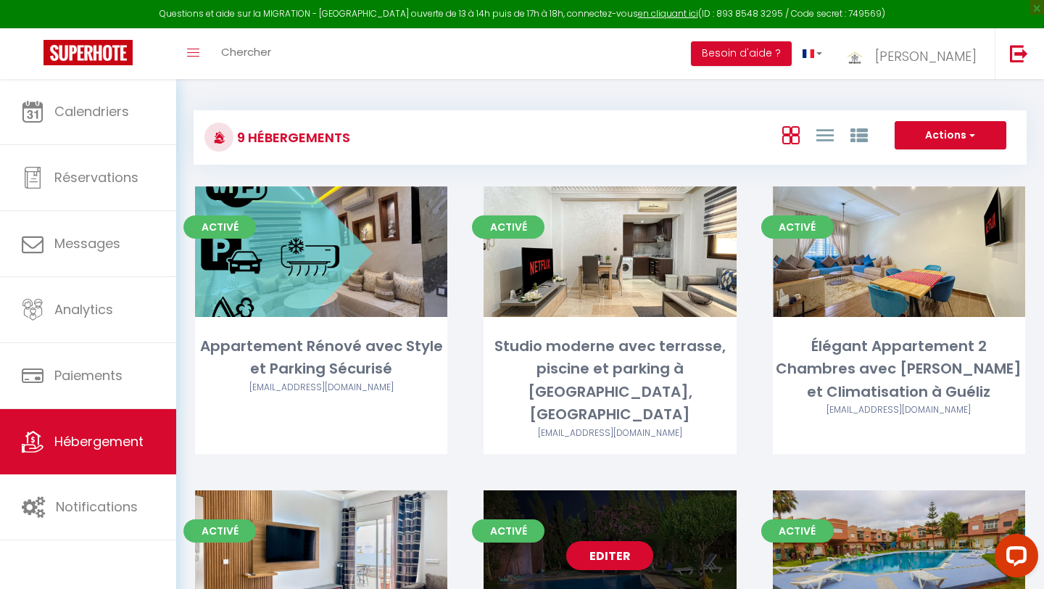
click at [612, 541] on link "Editer" at bounding box center [609, 555] width 87 height 29
select select "3"
select select "2"
select select "1"
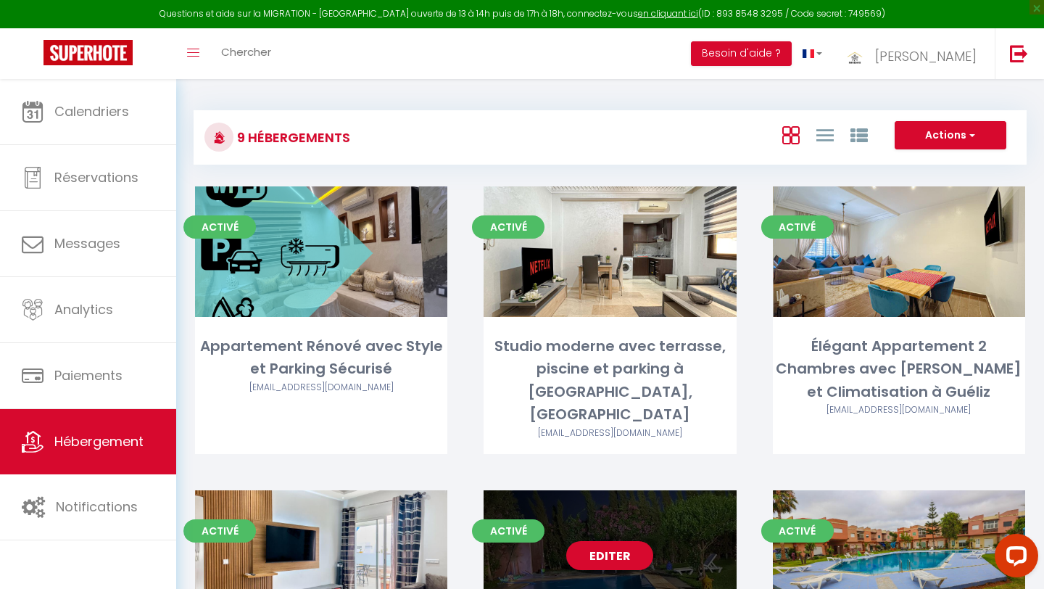
select select
select select "28"
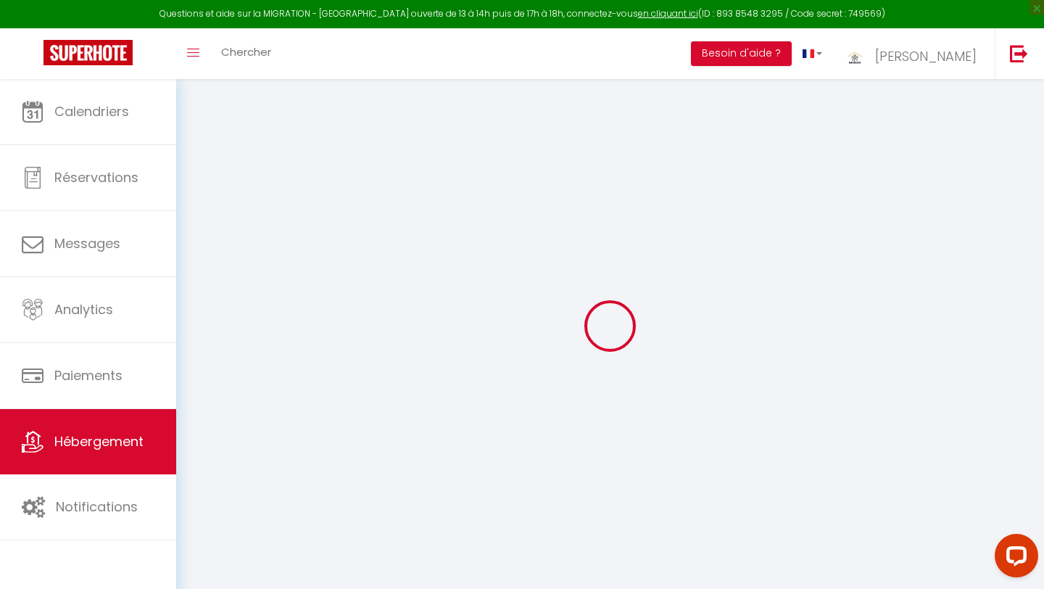
select select
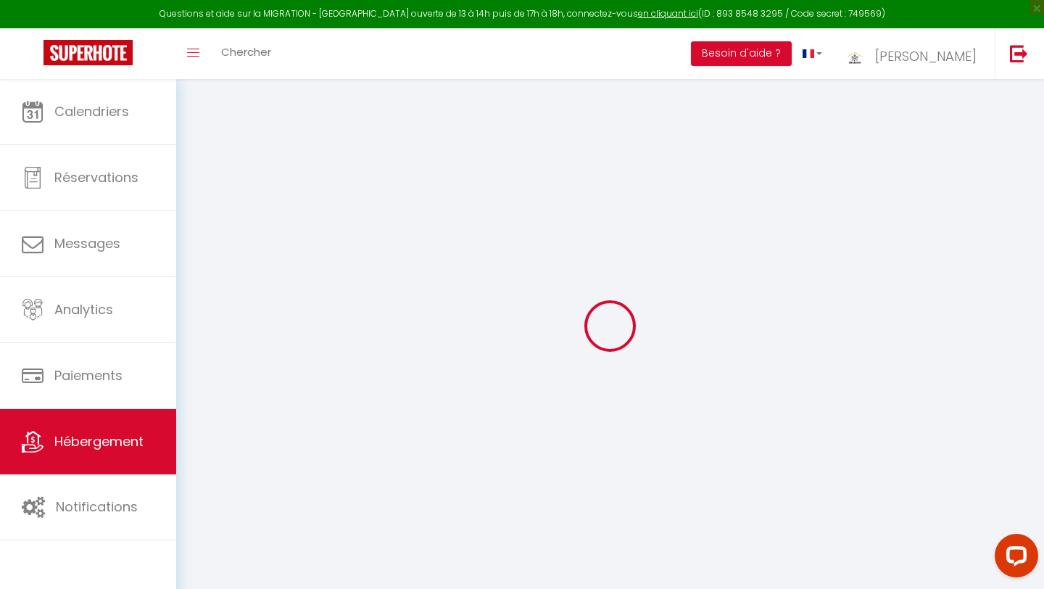
select select
checkbox input "false"
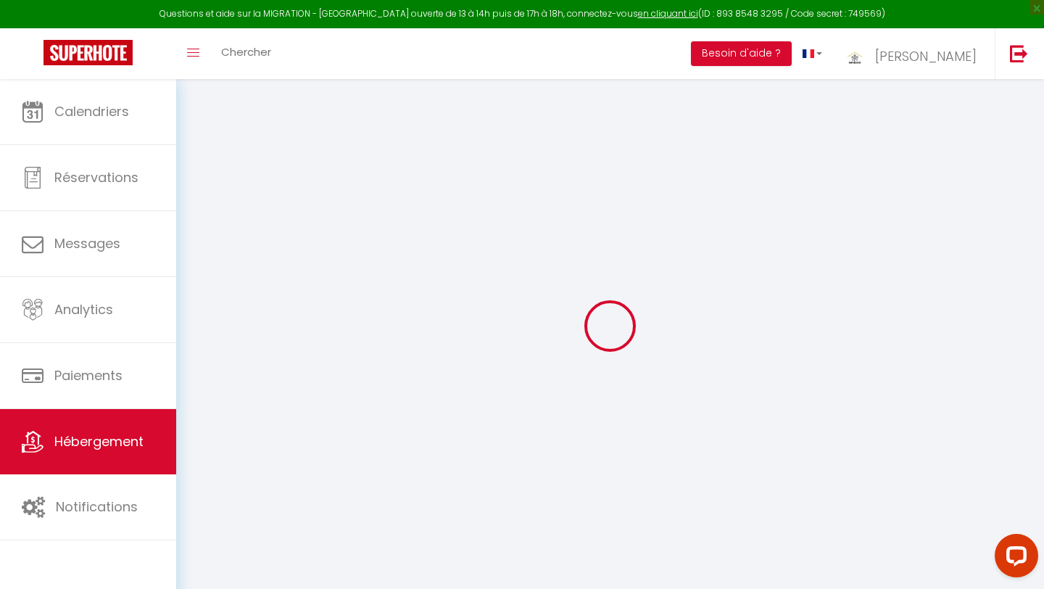
select select
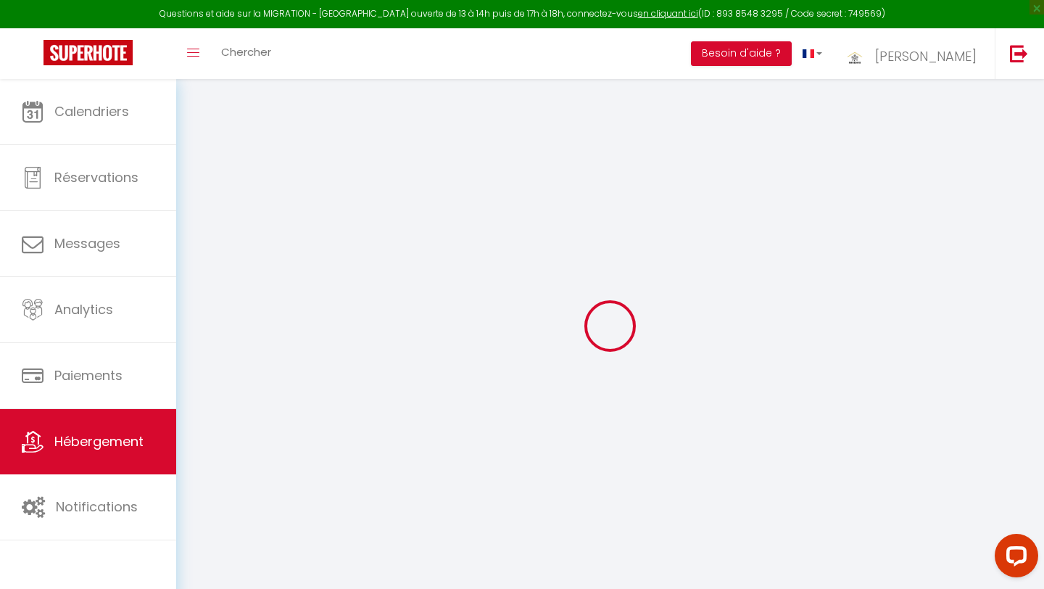
select select
checkbox input "false"
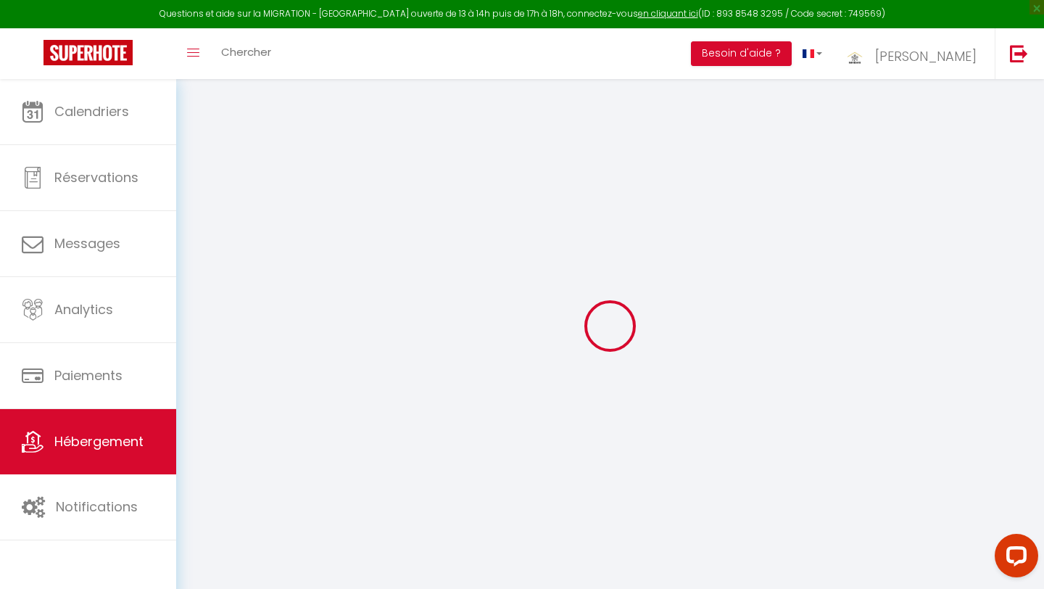
checkbox input "false"
select select
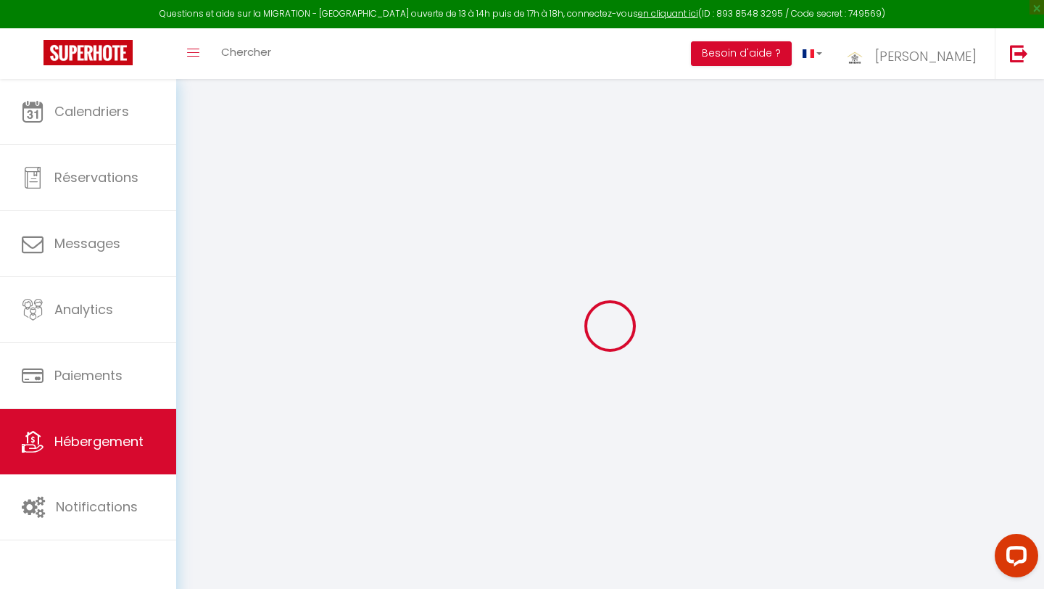
select select
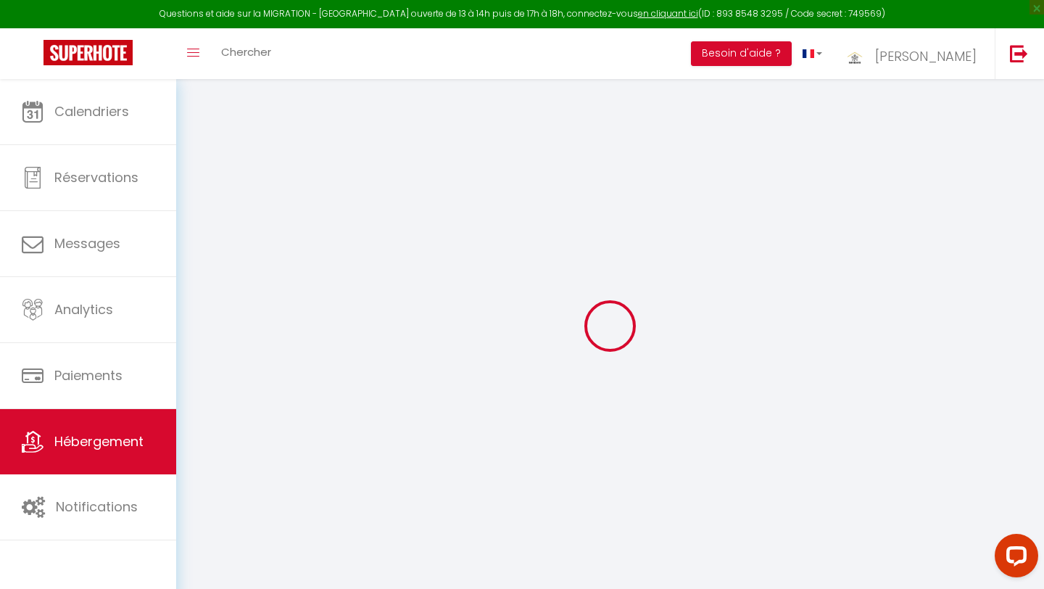
checkbox input "false"
select select
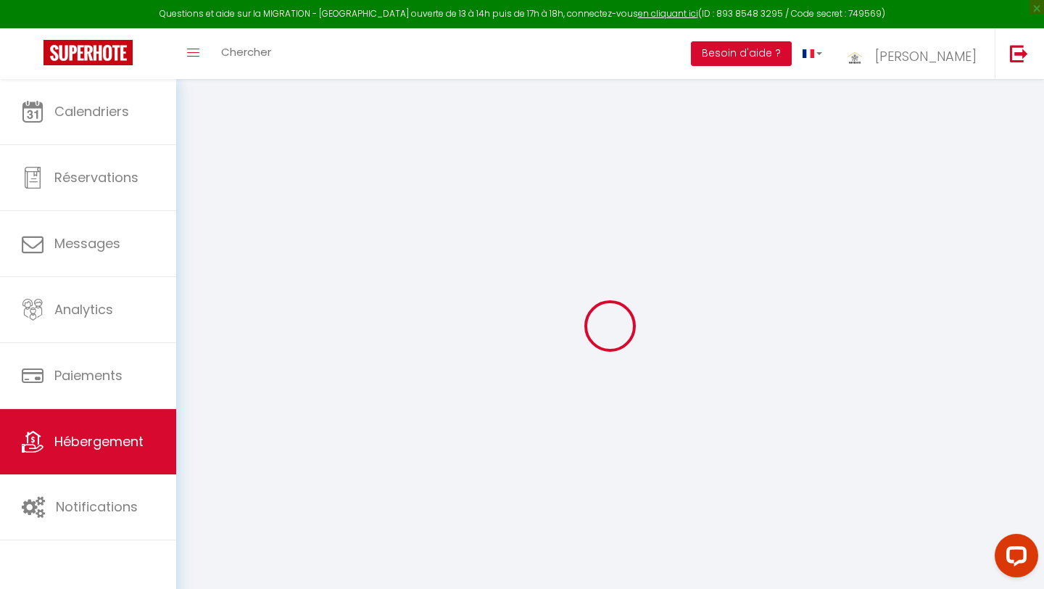
select select
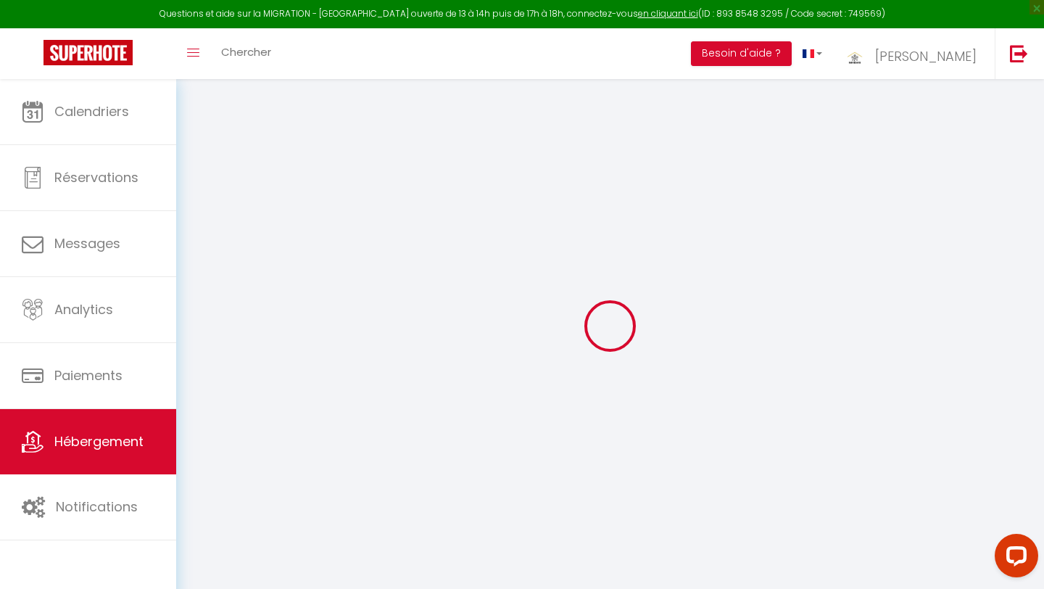
select select
checkbox input "false"
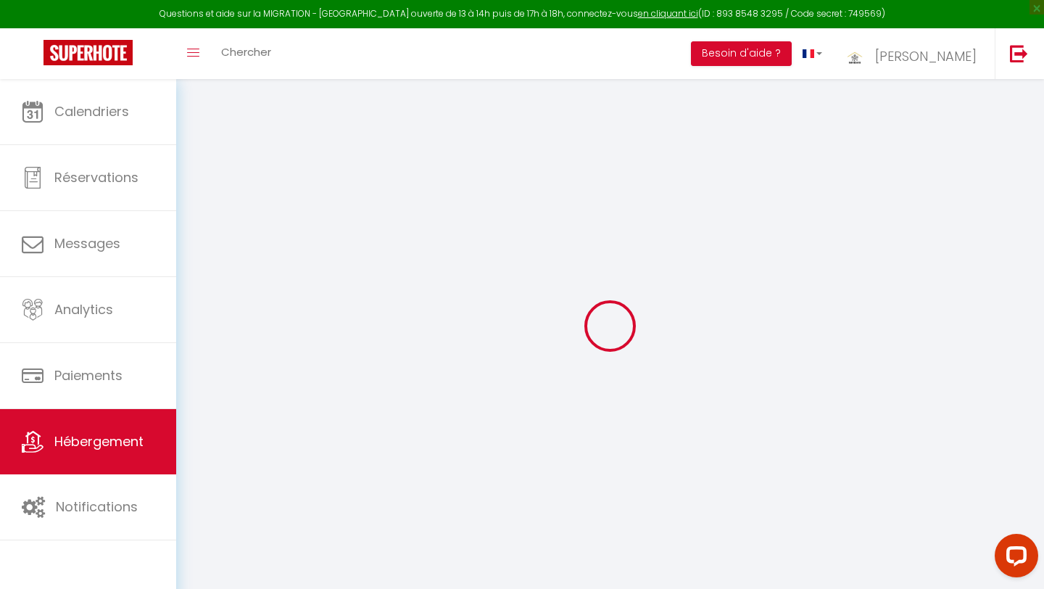
checkbox input "false"
select select
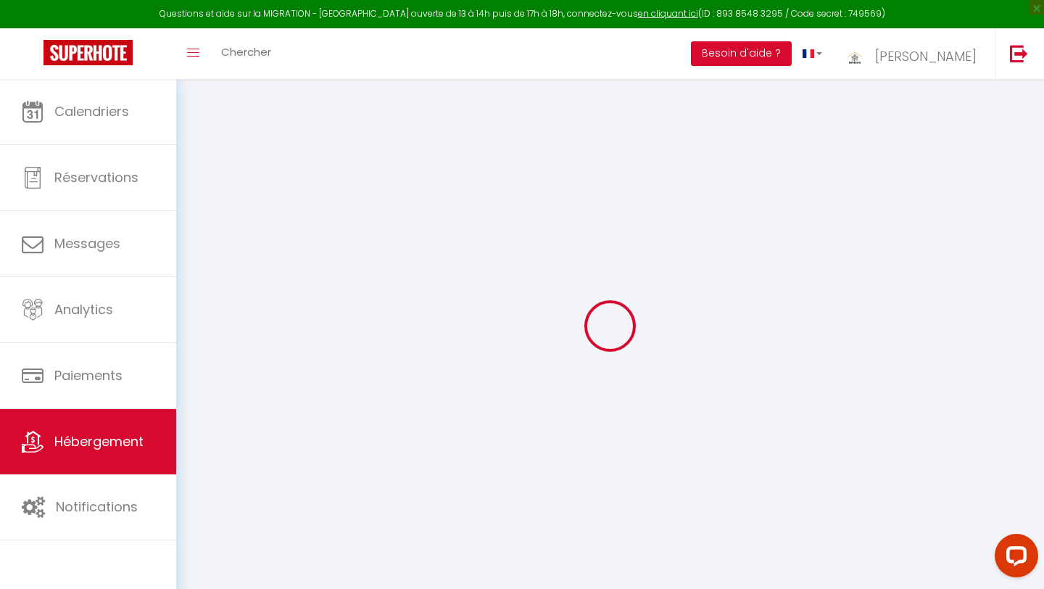
select select
checkbox input "false"
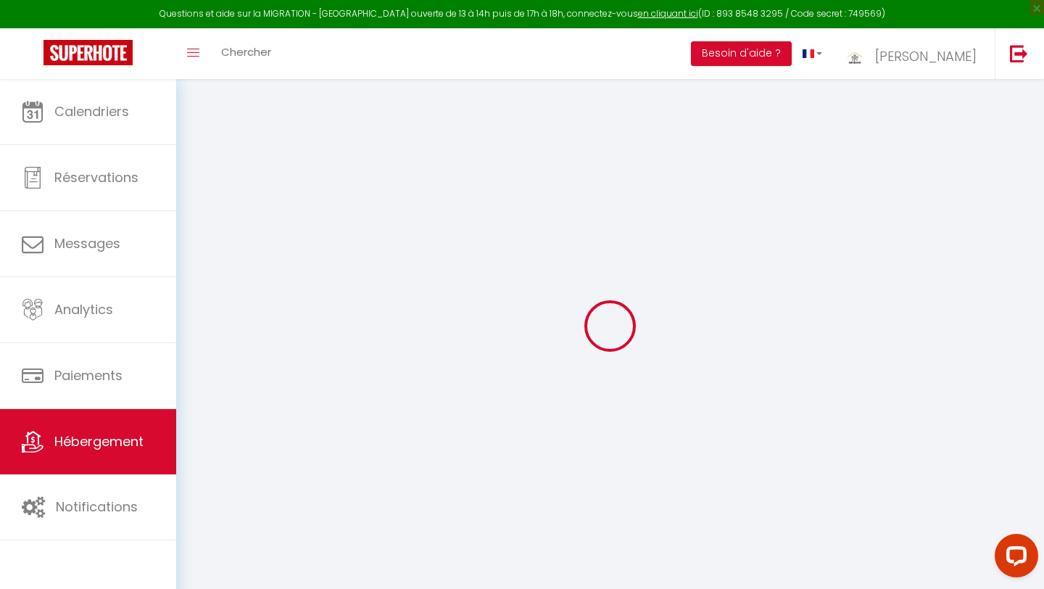
checkbox input "false"
select select
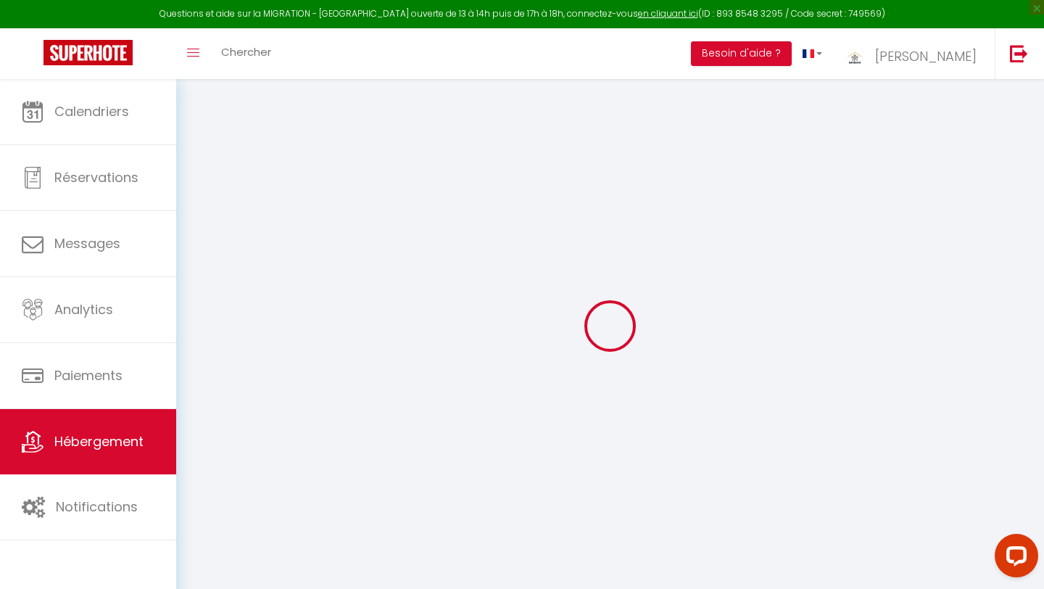
type input "Villa Tounarouz un havre de paix aux portes de Marrakech"
type input "Abdelkarim"
type input "AKSIKAS"
select select "houses"
select select "13"
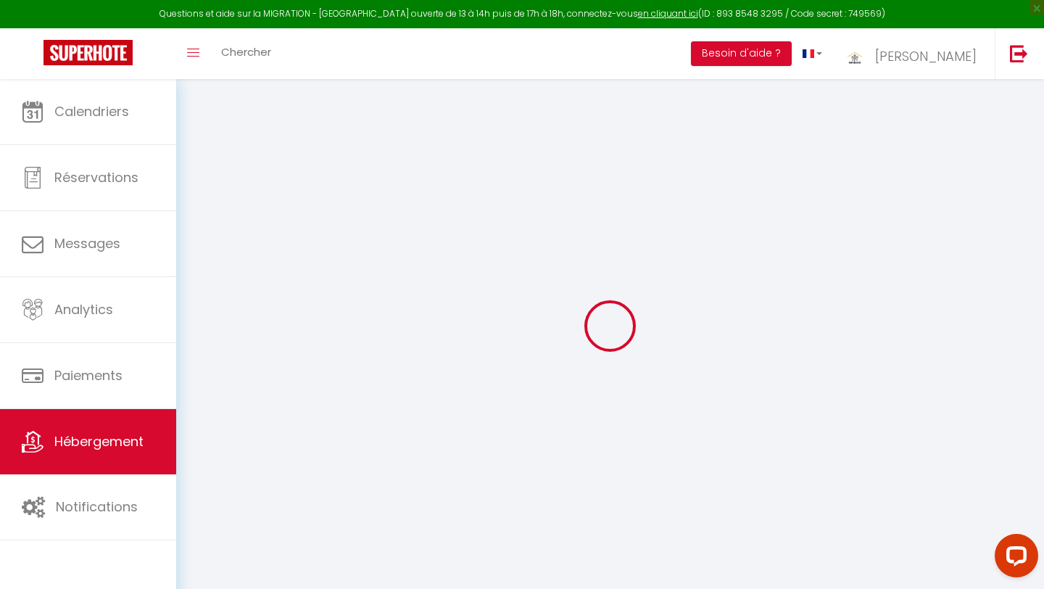
select select "10"
select select "5"
type input "200"
type input "35"
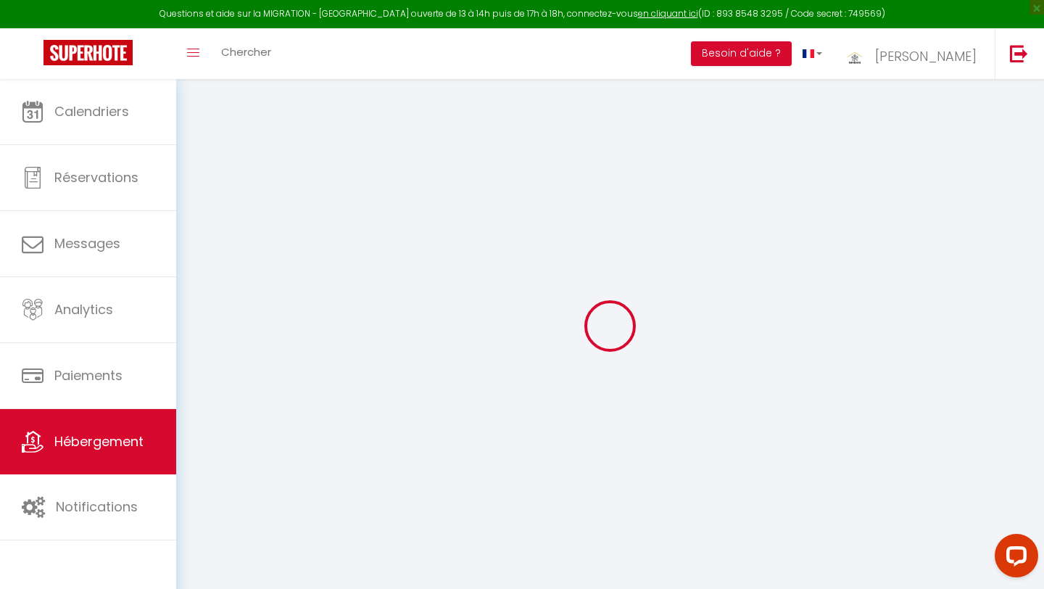
select select
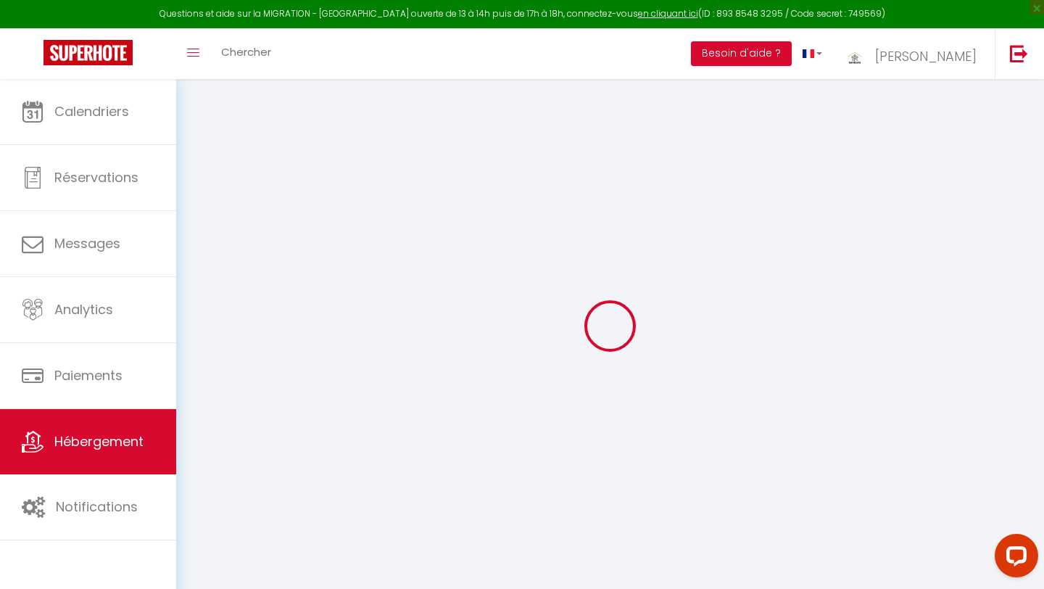
type input "sebt ben sassi, Route fès"
type input "40000"
type input "Marrakech"
select select "146"
type input "aaksikas2010@gmail.com"
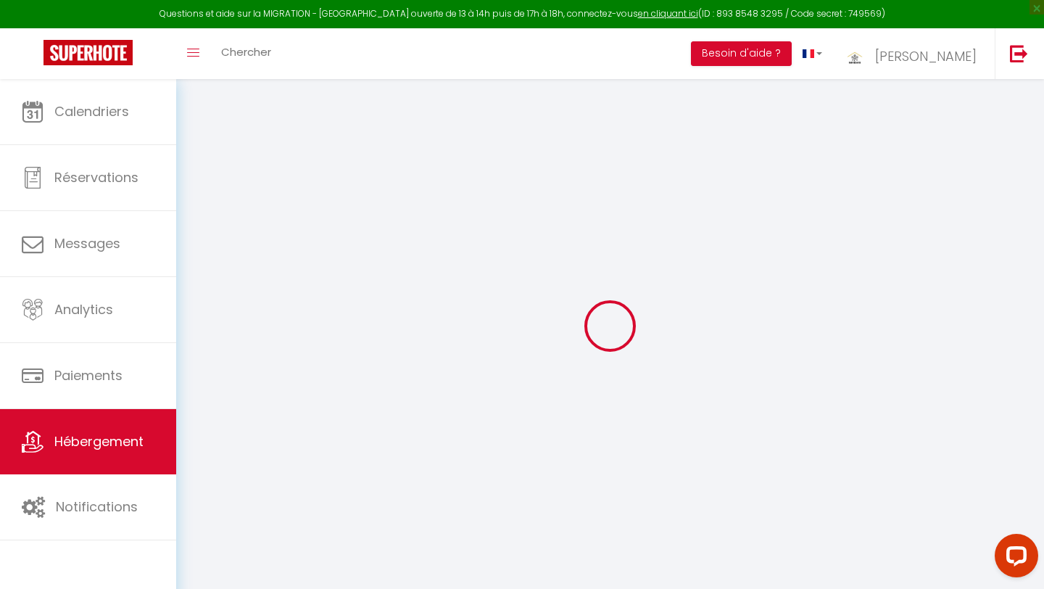
select select "10810"
checkbox input "false"
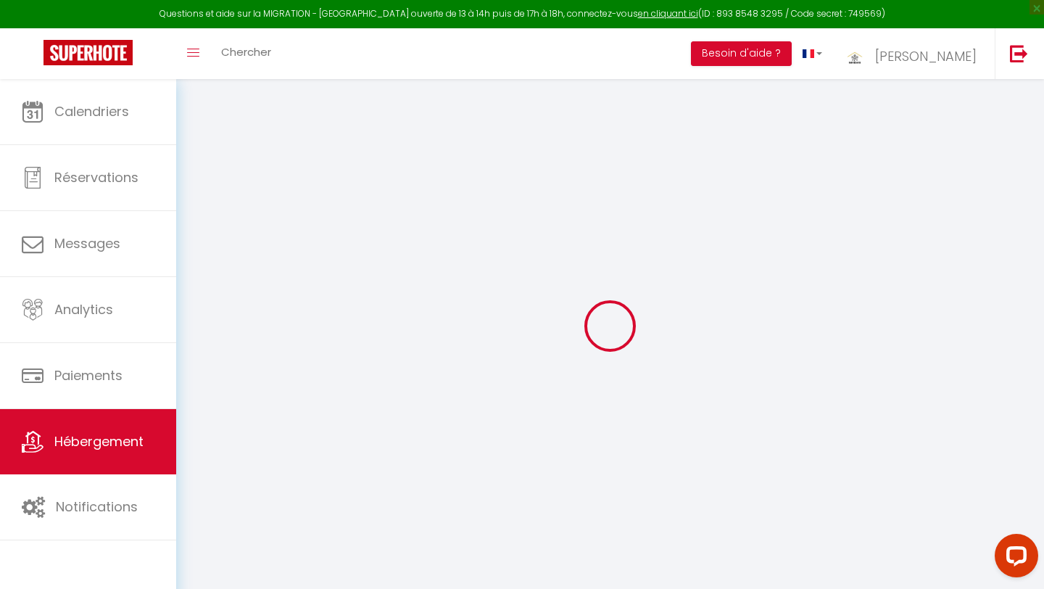
type input "0"
select select
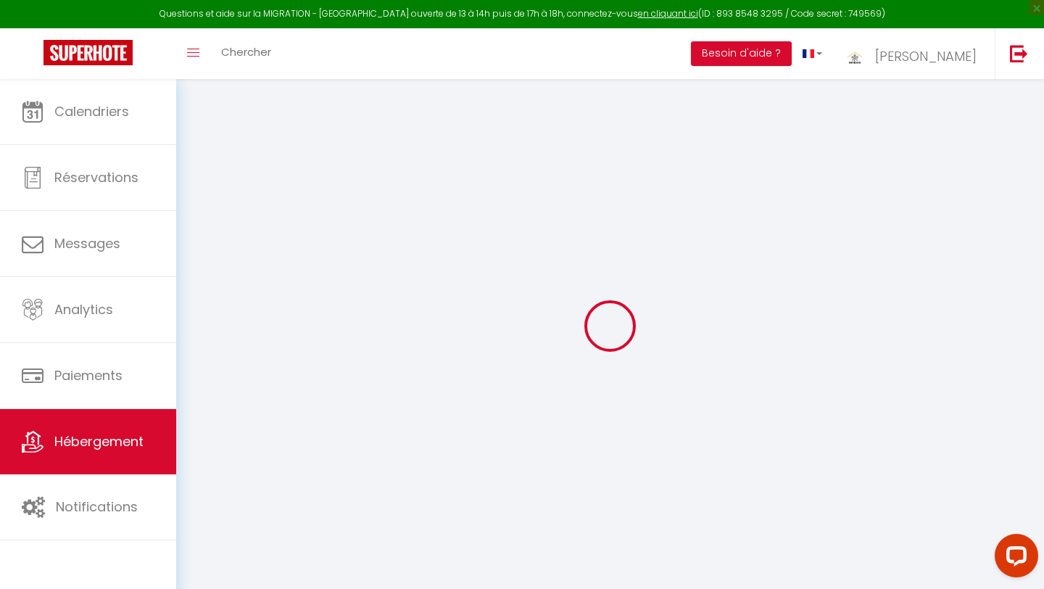
select select
checkbox input "false"
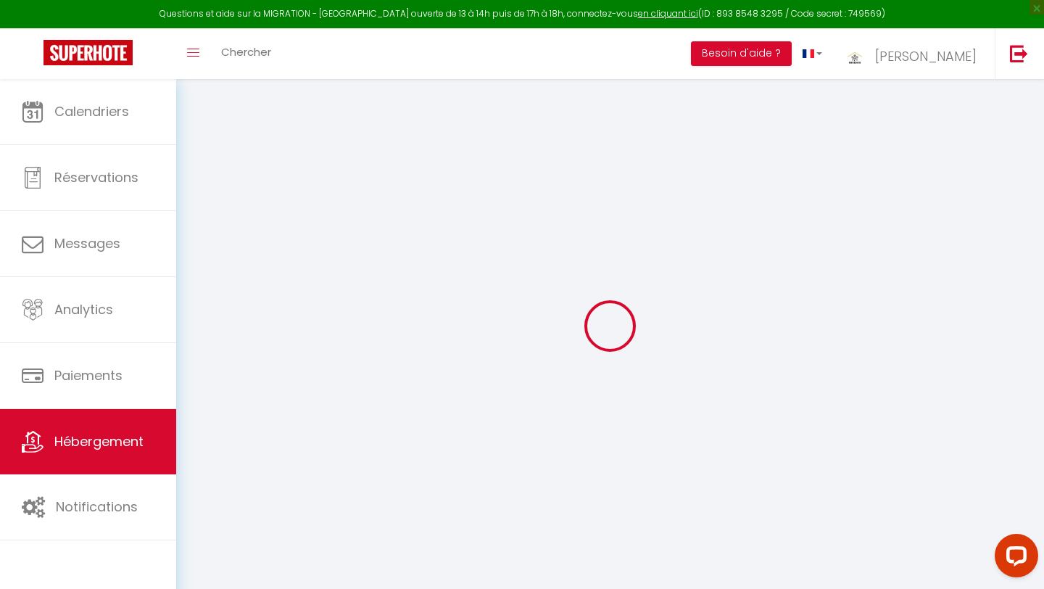
checkbox input "false"
select select "+ 15 %"
select select "+ 19 %"
select select "+ 13 %"
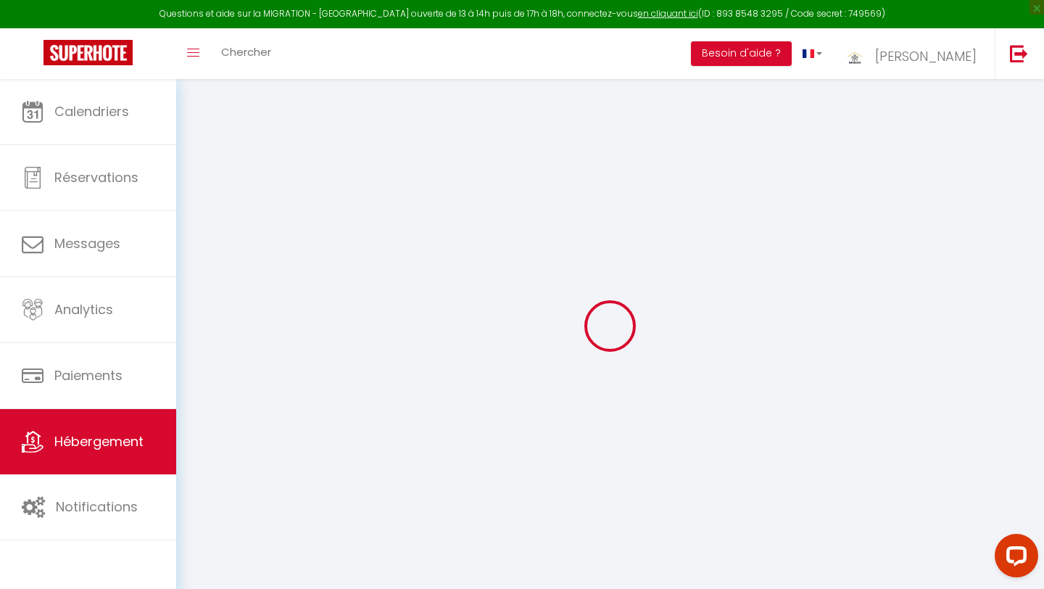
checkbox input "false"
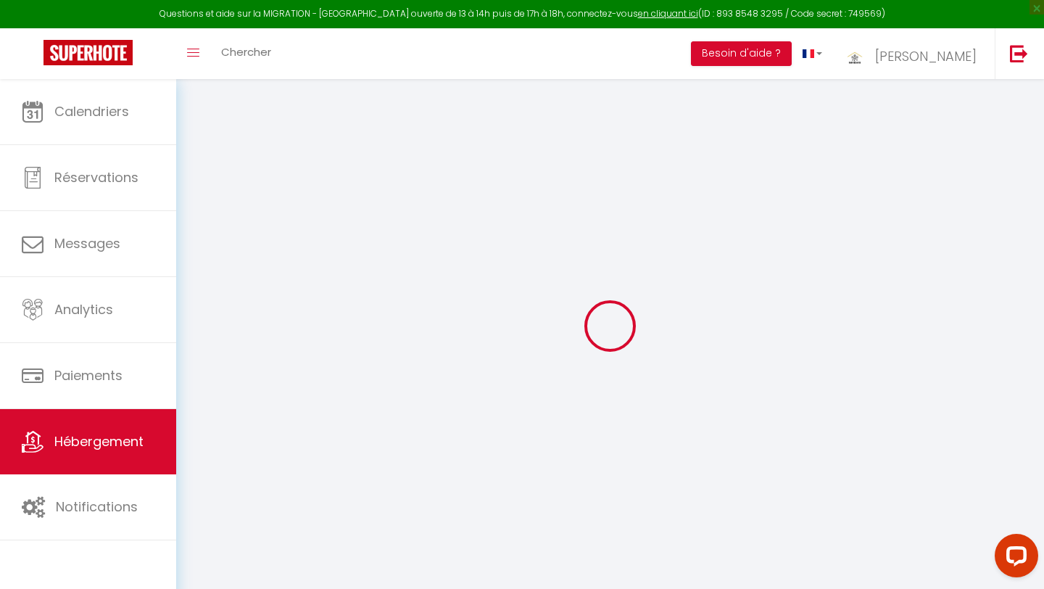
checkbox input "false"
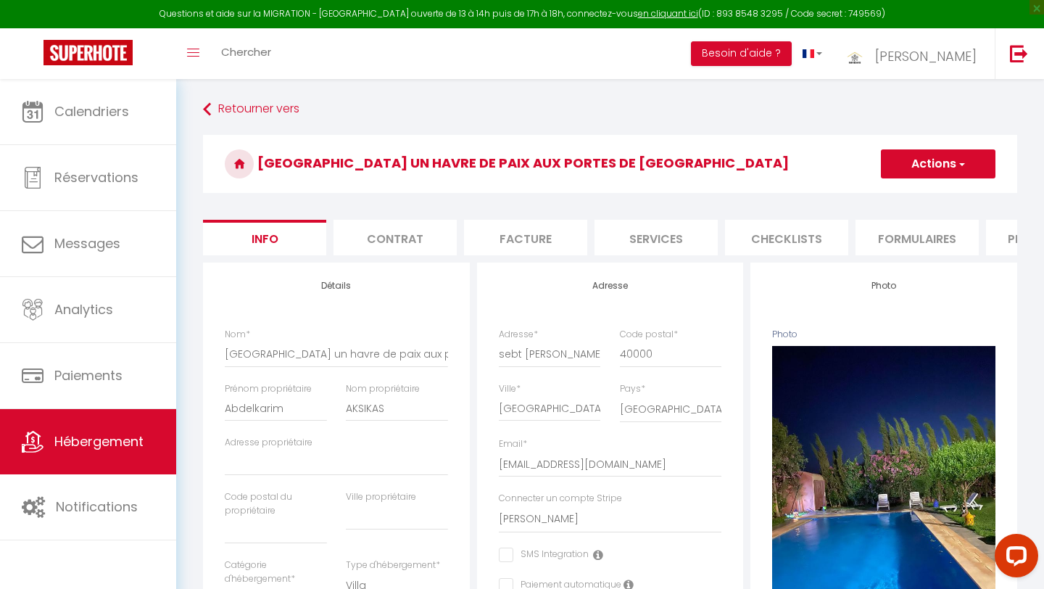
checkbox input "false"
click at [1004, 239] on li "Plateformes" at bounding box center [1047, 238] width 123 height 36
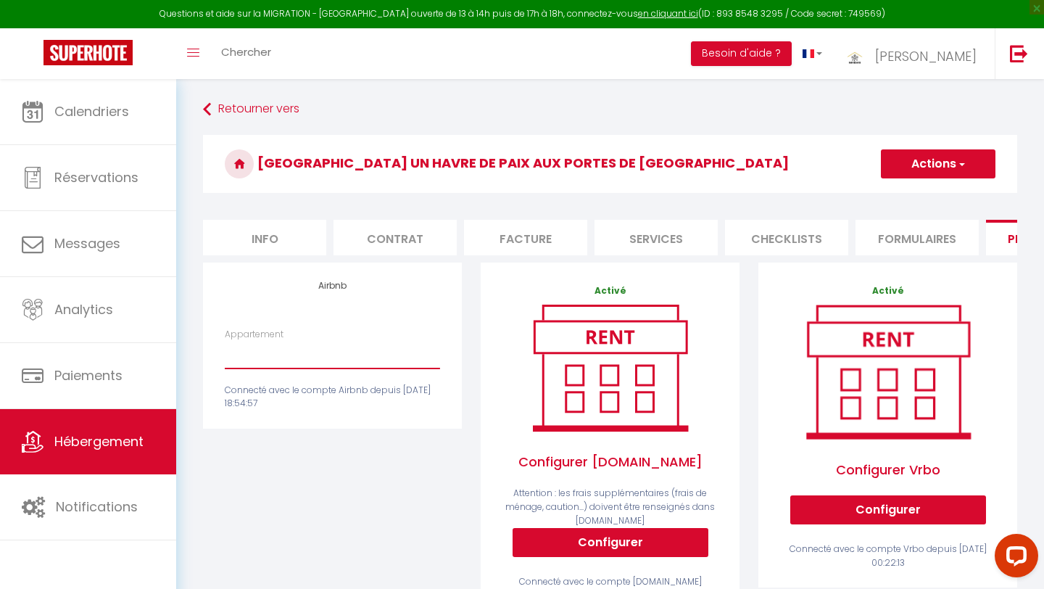
click at [312, 361] on select "Mountazah · Escapade Moderne – Parking, 2 Chambres & Sunset - sobhy31@gmail.com…" at bounding box center [332, 355] width 215 height 28
select select "8696-1361599828849040377"
click at [225, 341] on select "Mountazah · Escapade Moderne – Parking, 2 Chambres & Sunset - sobhy31@gmail.com…" at bounding box center [332, 355] width 215 height 28
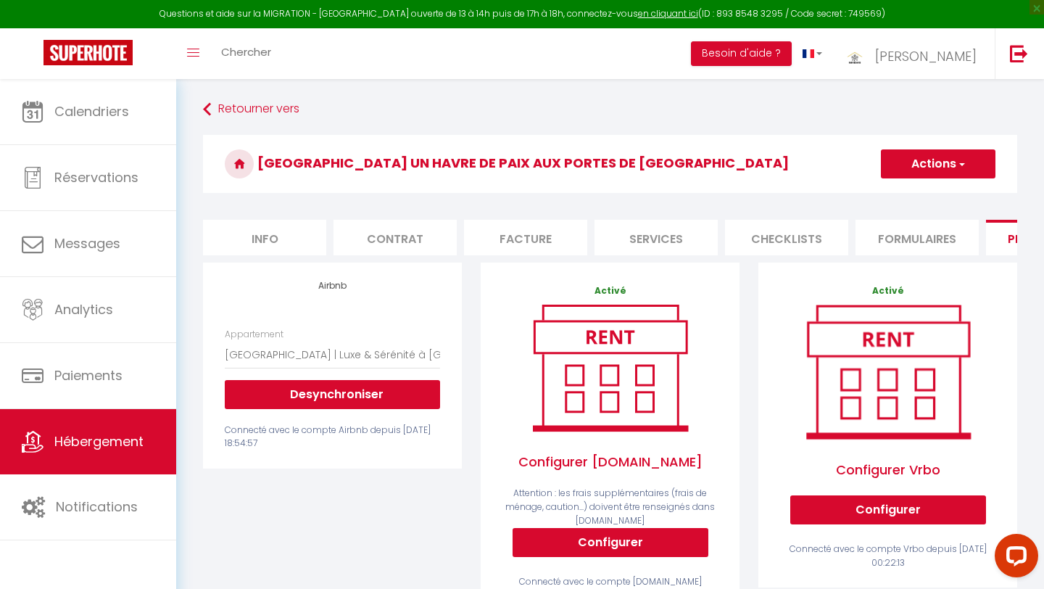
click at [952, 161] on button "Actions" at bounding box center [938, 163] width 115 height 29
click at [930, 198] on link "Enregistrer" at bounding box center [937, 195] width 115 height 19
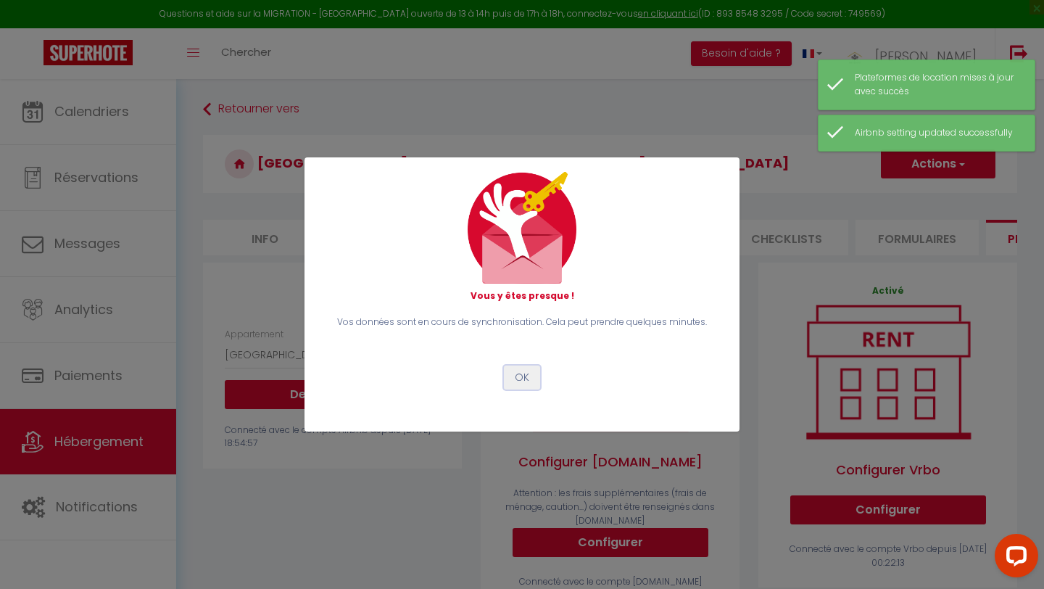
click at [527, 367] on button "OK" at bounding box center [522, 377] width 36 height 25
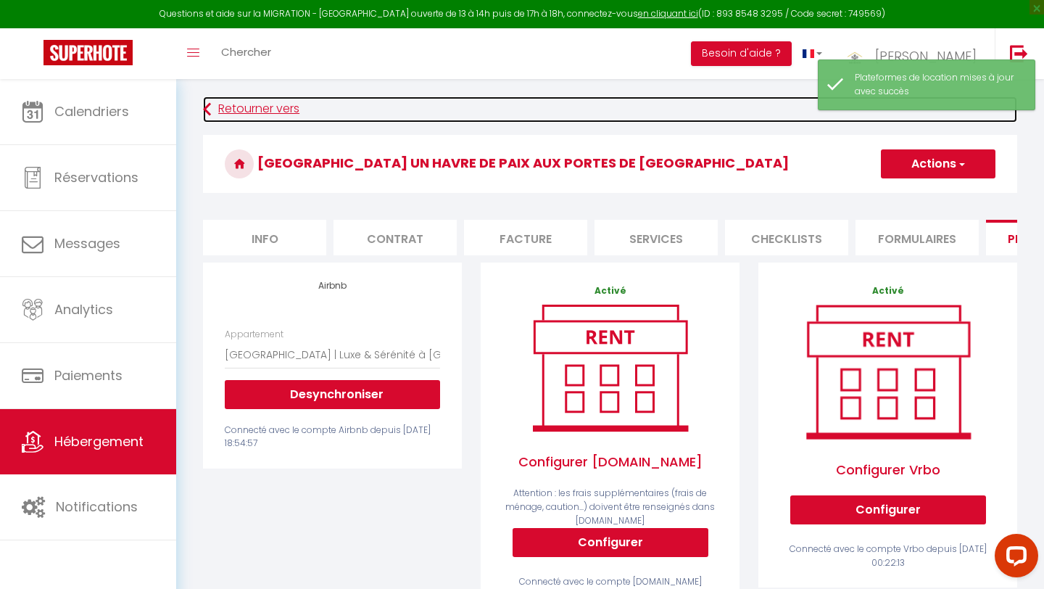
click at [278, 110] on link "Retourner vers" at bounding box center [610, 109] width 814 height 26
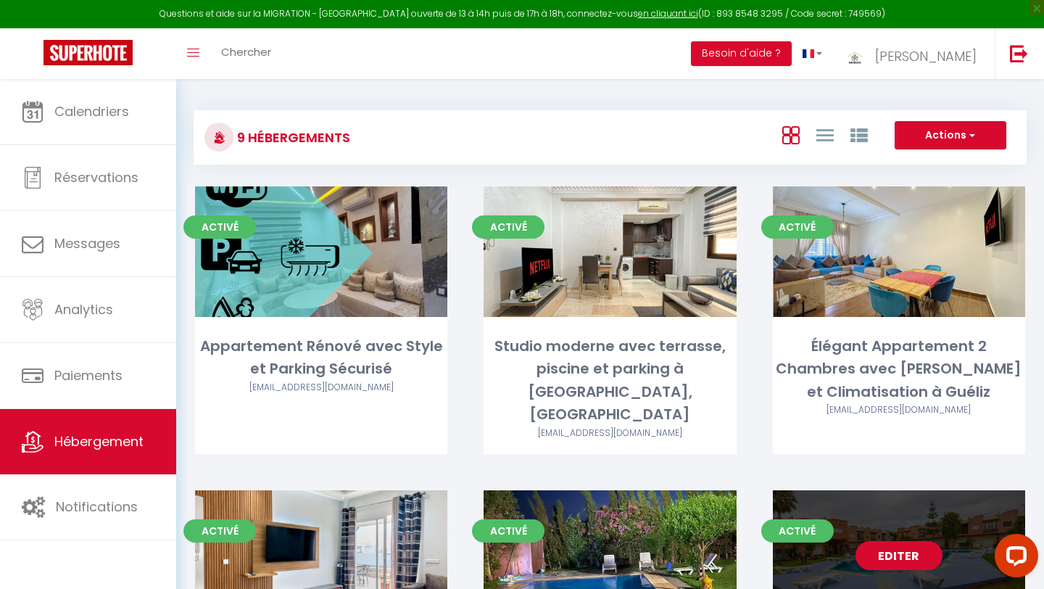
click at [887, 541] on link "Editer" at bounding box center [898, 555] width 87 height 29
select select "3"
select select "2"
select select "1"
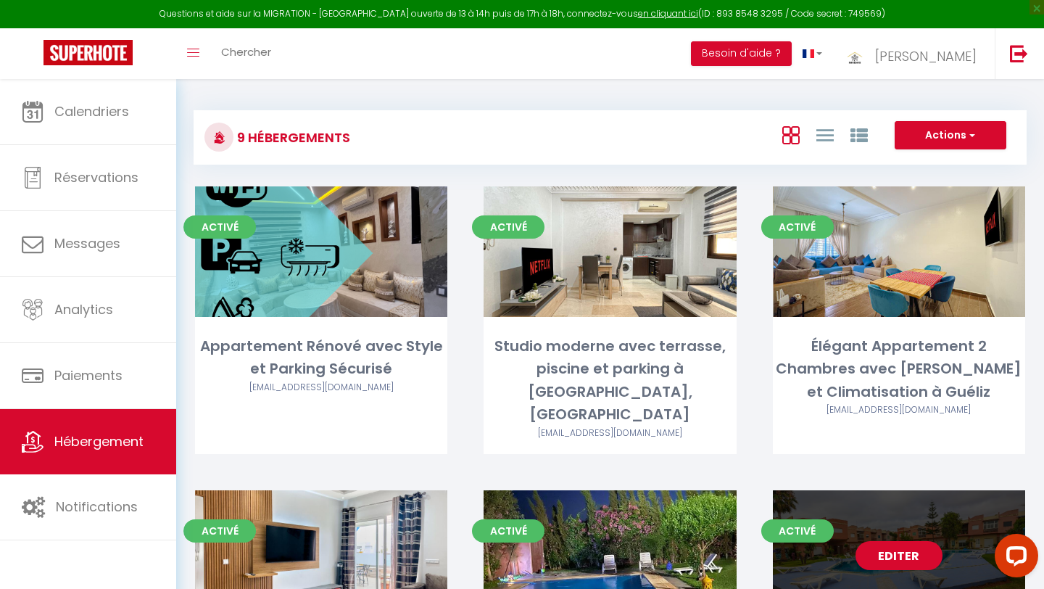
select select
select select "28"
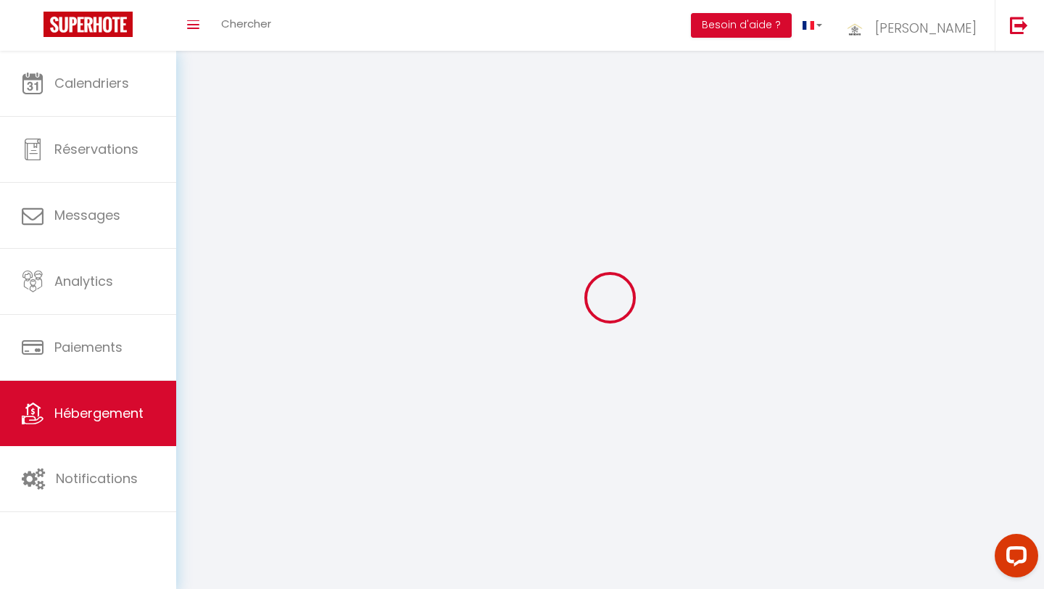
select select
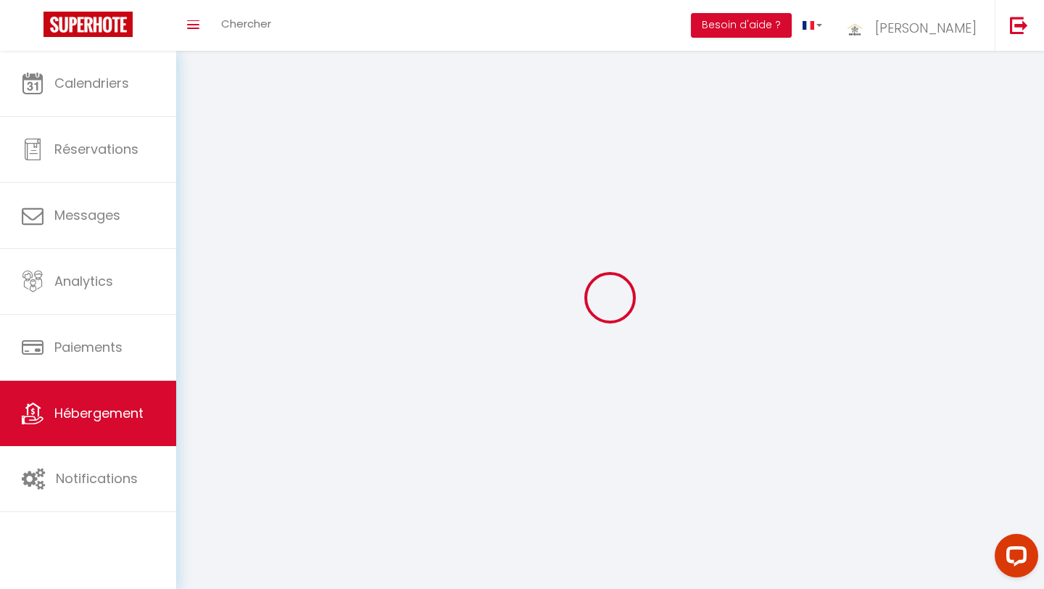
select select
checkbox input "false"
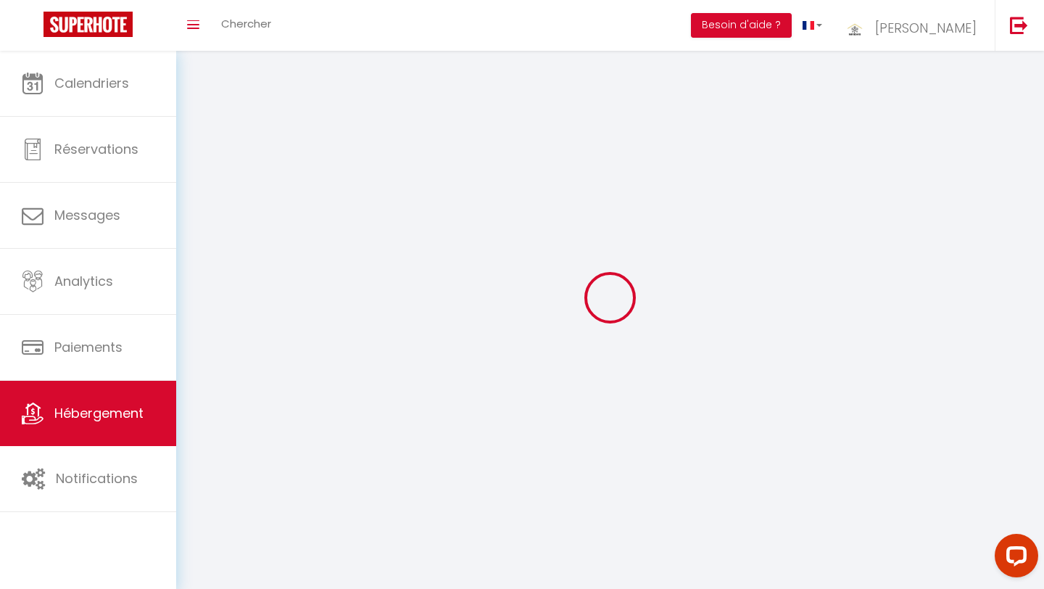
select select
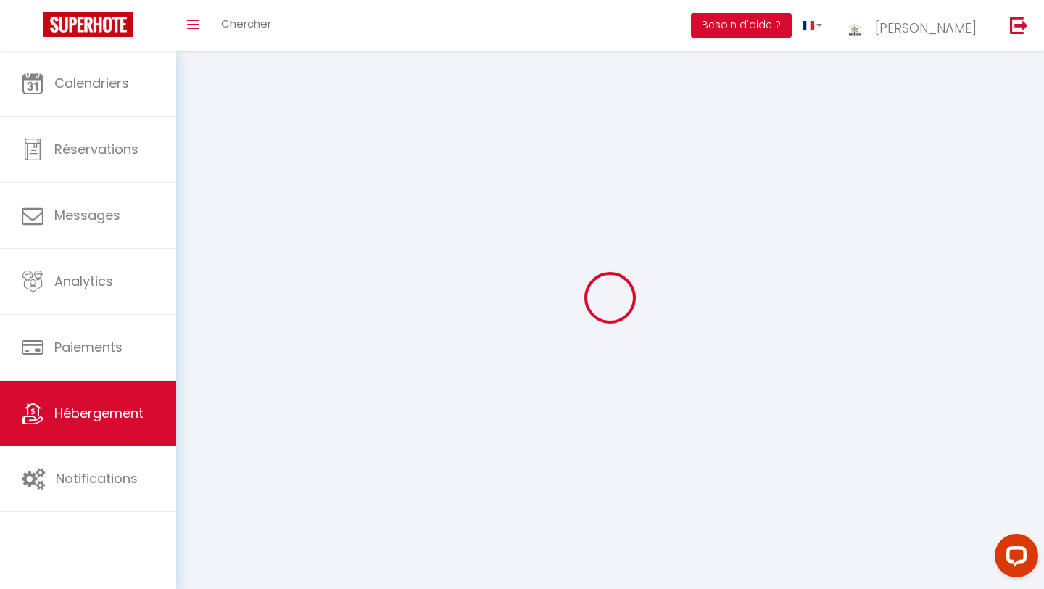
select select
checkbox input "false"
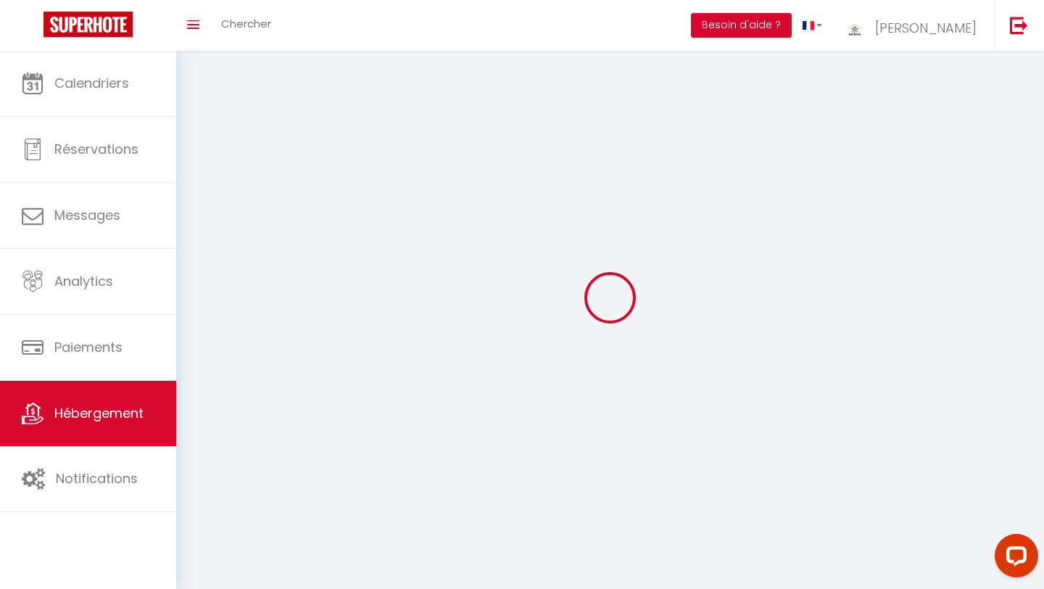
checkbox input "false"
select select
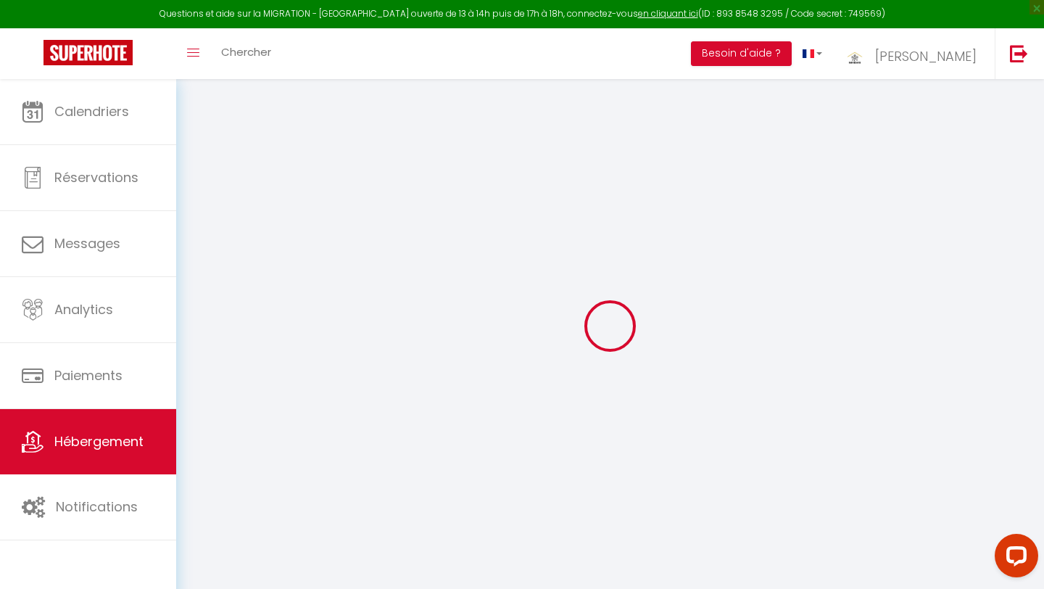
select select
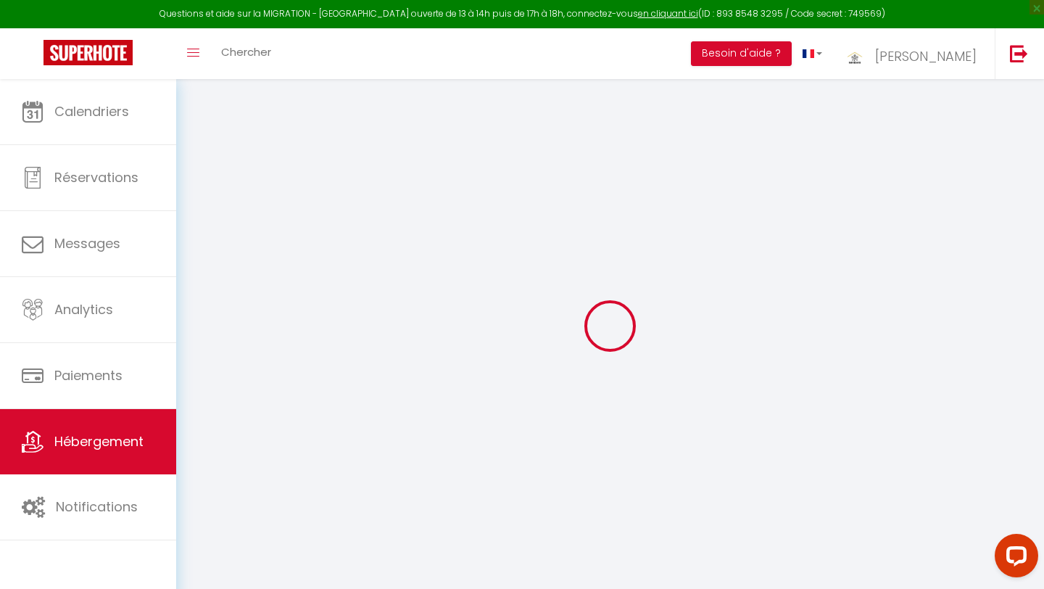
select select
checkbox input "false"
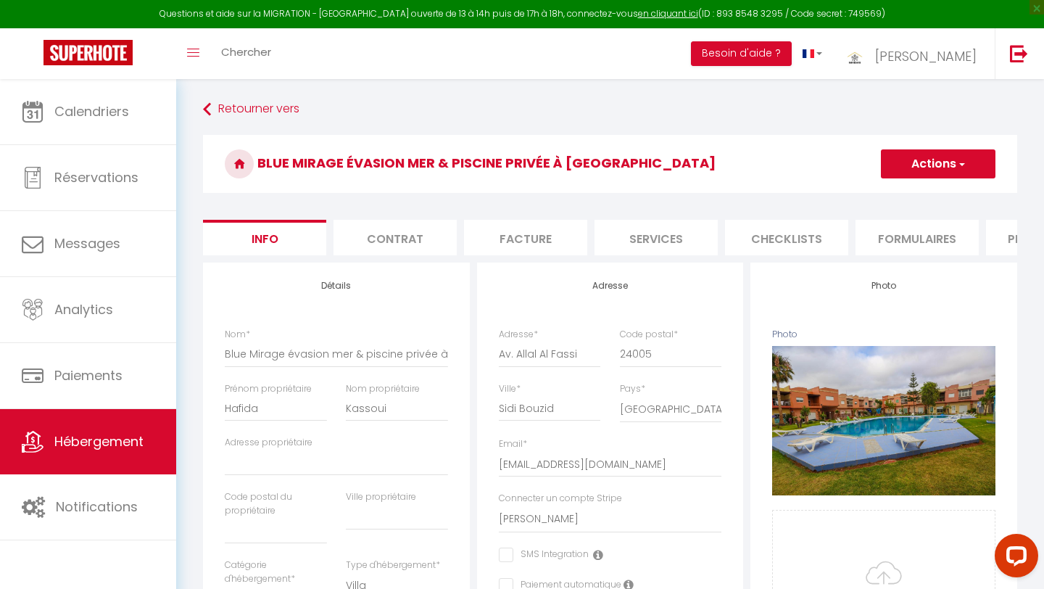
click at [1010, 238] on li "Plateformes" at bounding box center [1047, 238] width 123 height 36
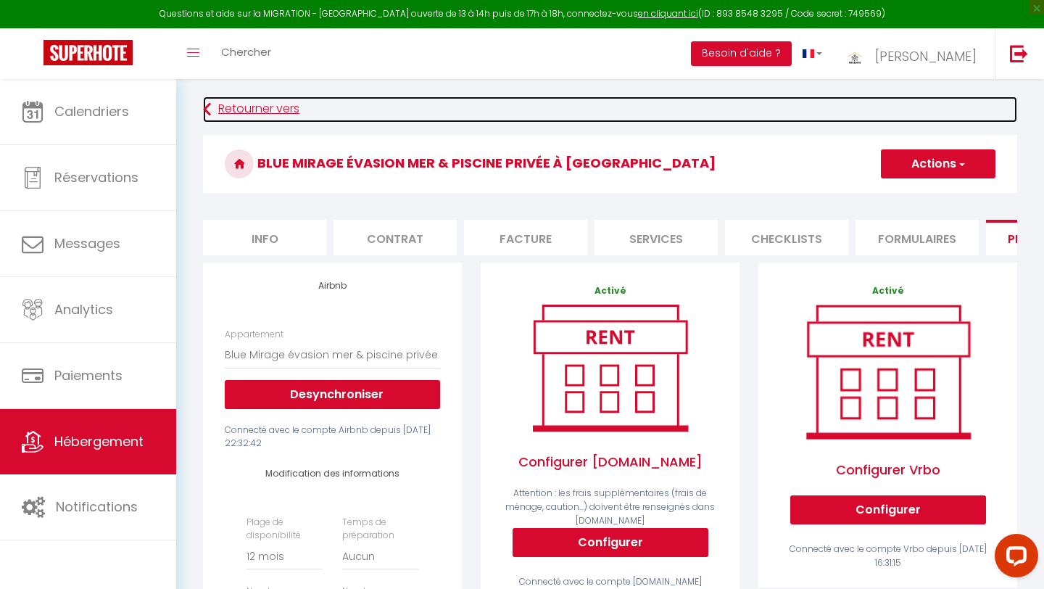
click at [258, 101] on link "Retourner vers" at bounding box center [610, 109] width 814 height 26
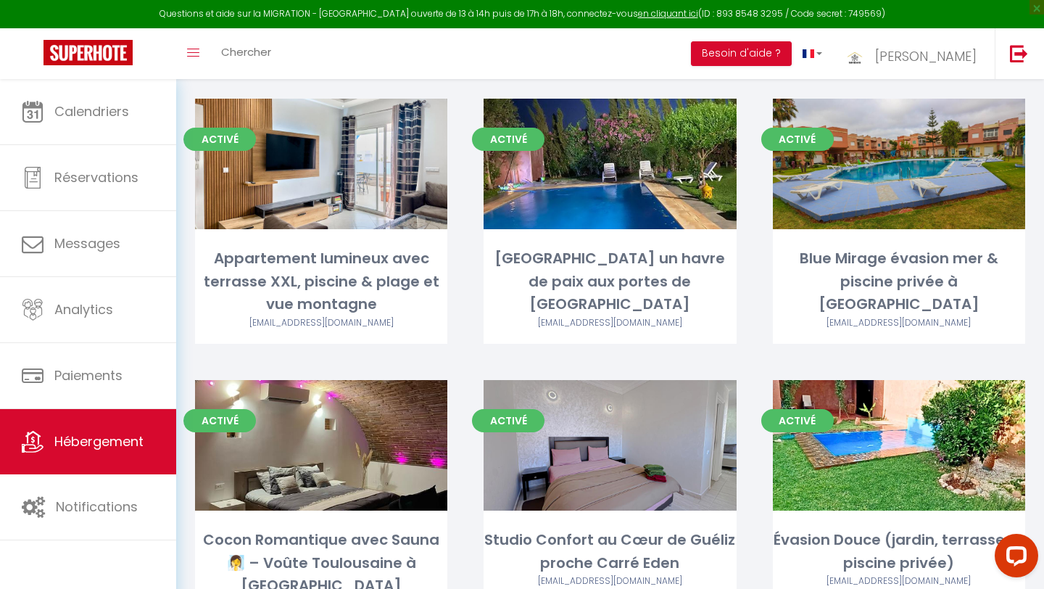
scroll to position [405, 0]
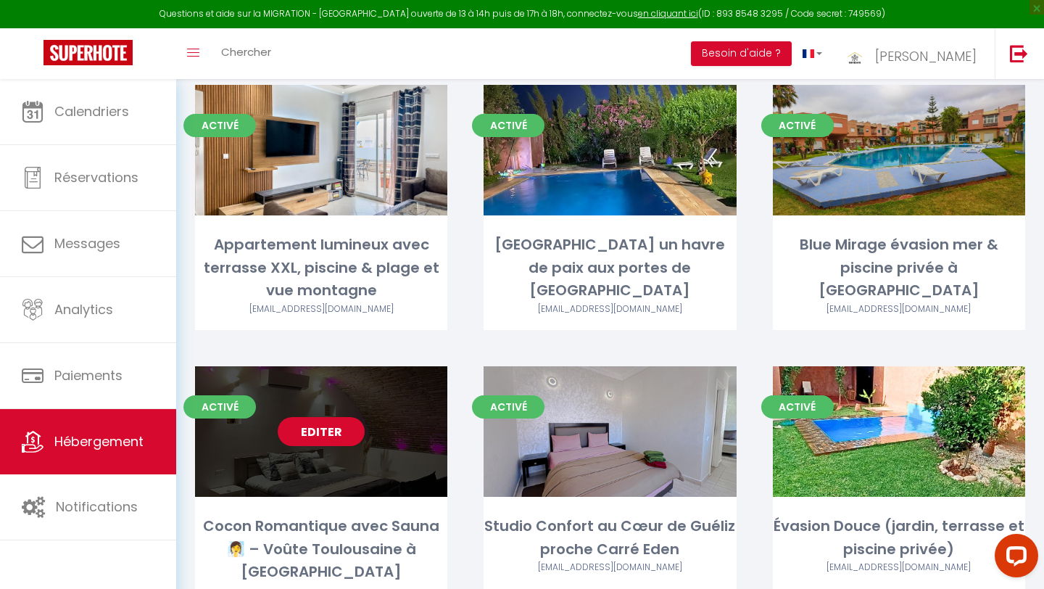
click at [323, 417] on link "Editer" at bounding box center [321, 431] width 87 height 29
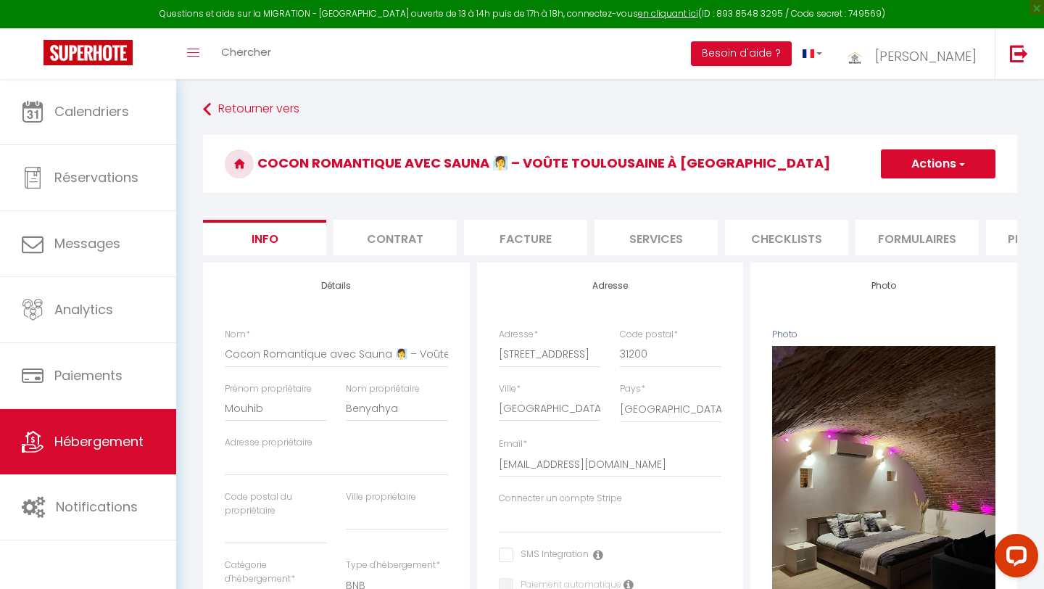
click at [1003, 234] on li "Plateformes" at bounding box center [1047, 238] width 123 height 36
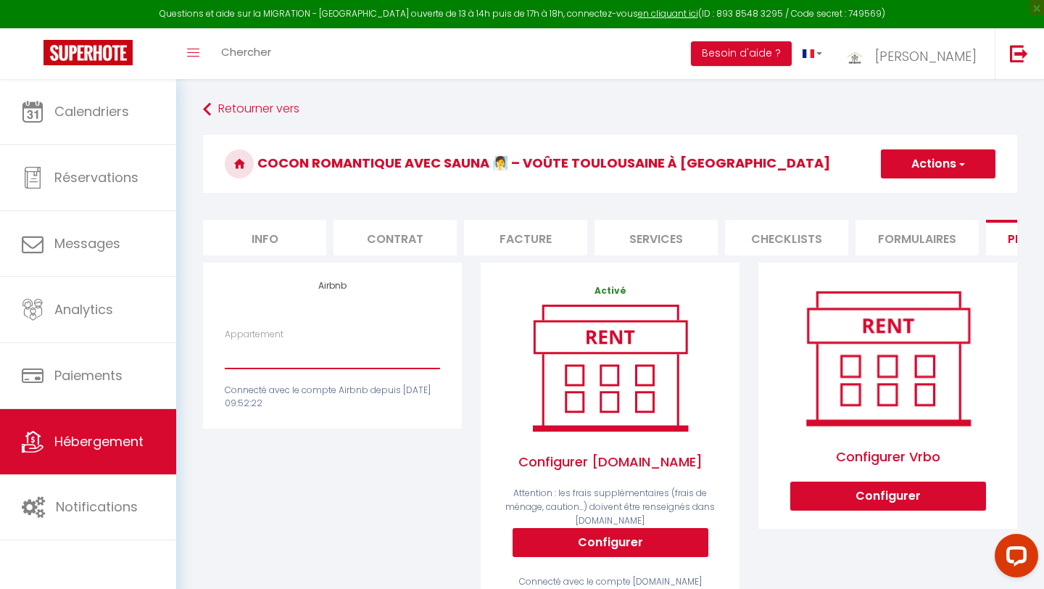
click at [314, 363] on select "Mountazah · Escapade Moderne – Parking, 2 Chambres & Sunset - sobhy31@gmail.com…" at bounding box center [332, 355] width 215 height 28
click at [225, 341] on select "Mountazah · Escapade Moderne – Parking, 2 Chambres & Sunset - sobhy31@gmail.com…" at bounding box center [332, 355] width 215 height 28
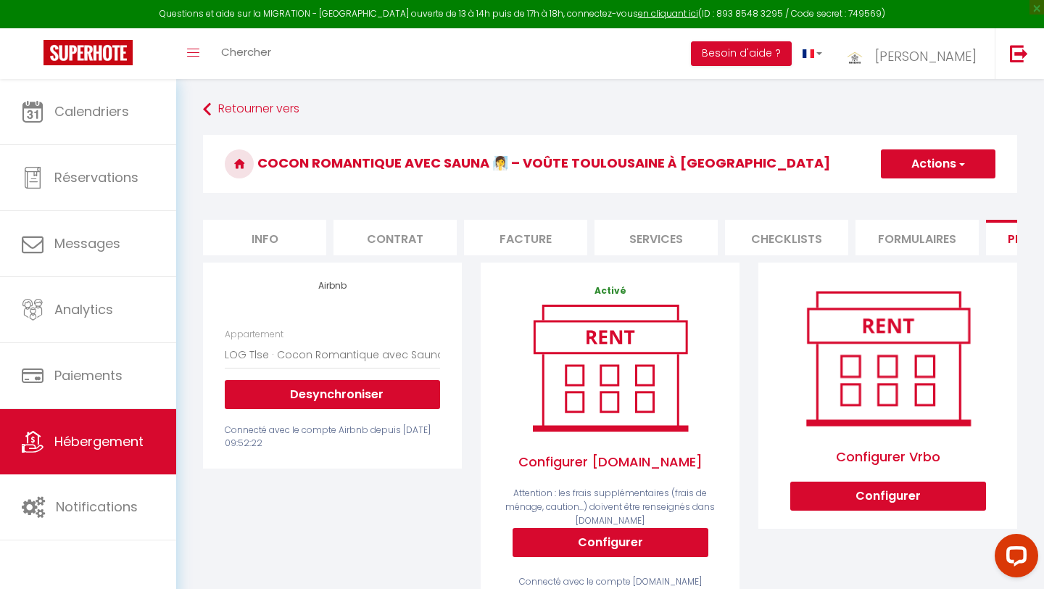
click at [936, 157] on button "Actions" at bounding box center [938, 163] width 115 height 29
click at [918, 196] on link "Enregistrer" at bounding box center [937, 195] width 115 height 19
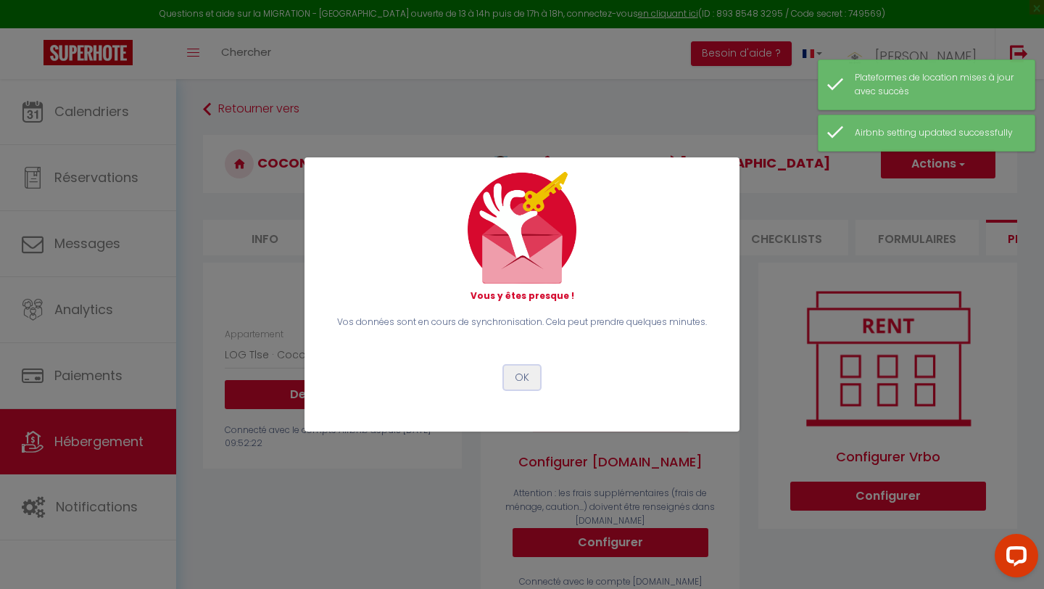
click at [519, 375] on button "OK" at bounding box center [522, 377] width 36 height 25
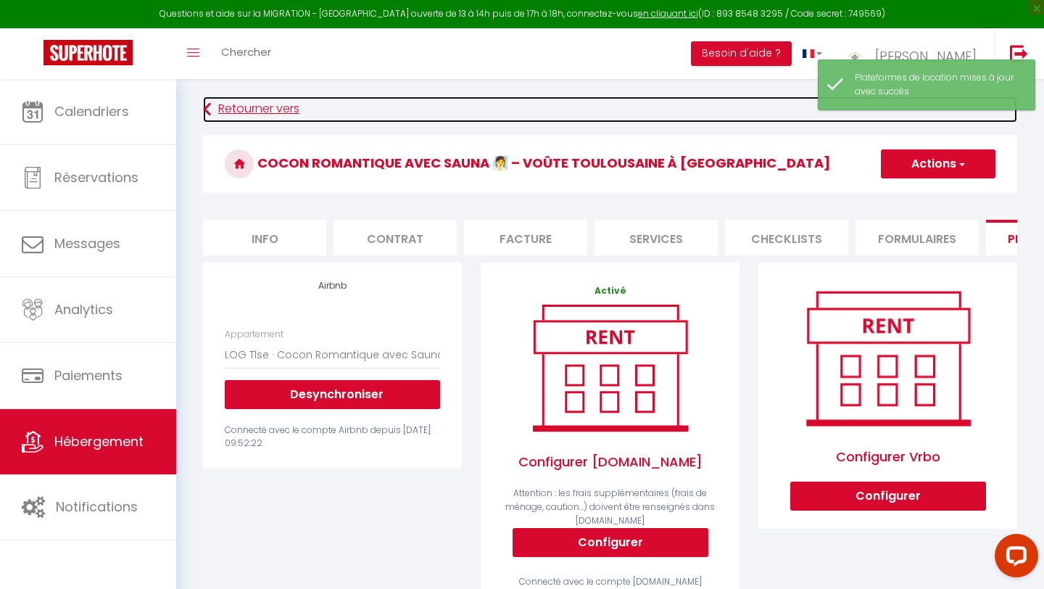
click at [242, 109] on link "Retourner vers" at bounding box center [610, 109] width 814 height 26
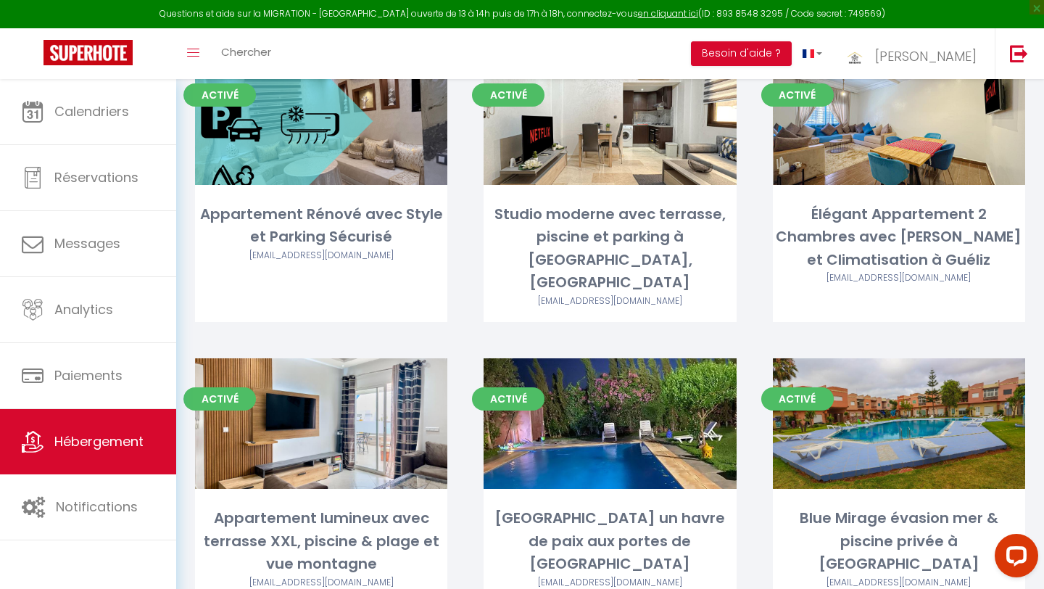
scroll to position [459, 0]
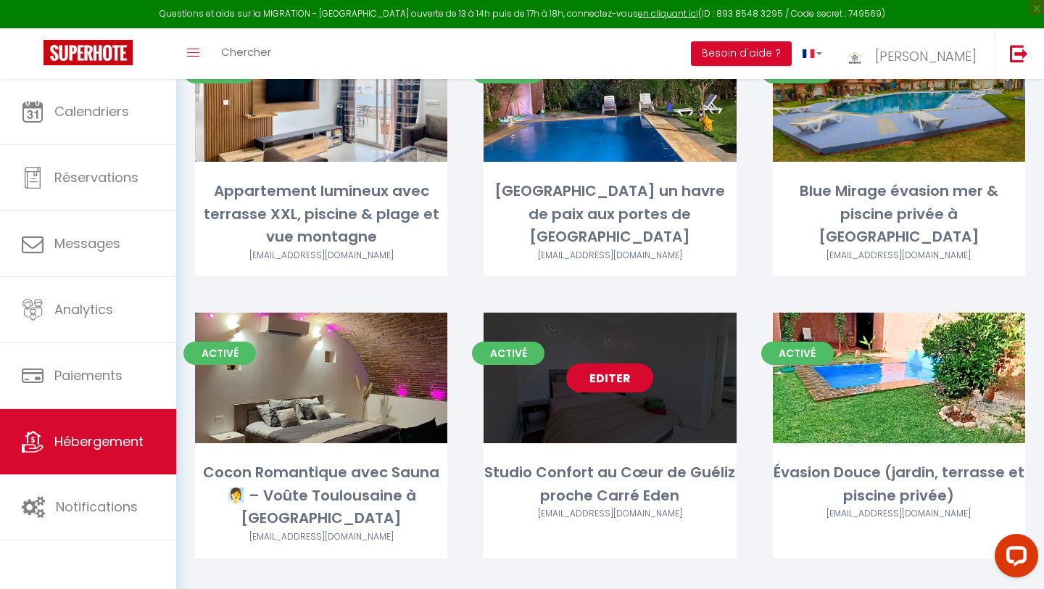
click at [615, 363] on link "Editer" at bounding box center [609, 377] width 87 height 29
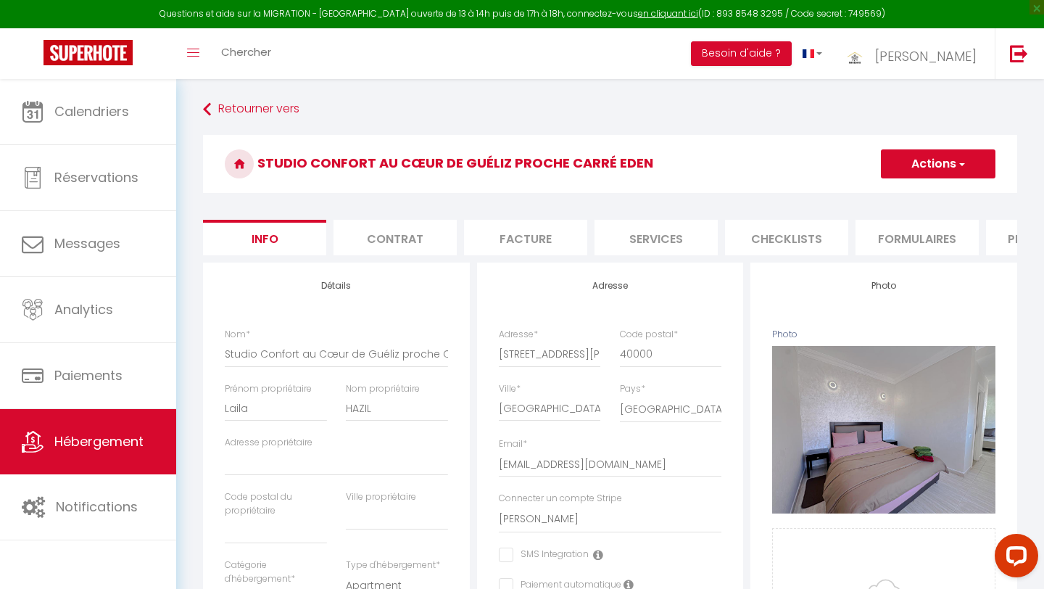
click at [1007, 239] on li "Plateformes" at bounding box center [1047, 238] width 123 height 36
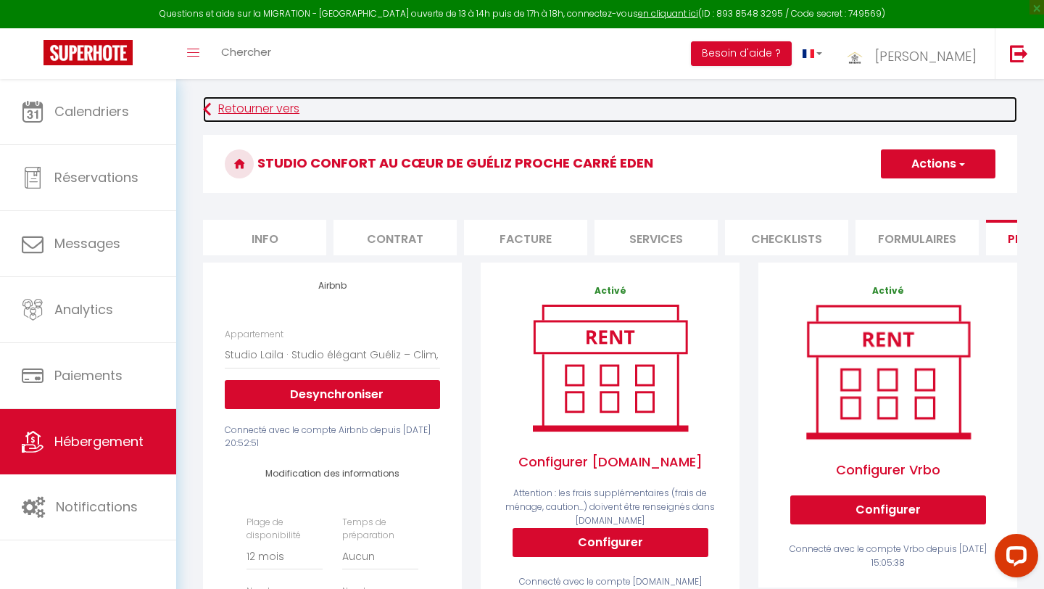
click at [259, 108] on link "Retourner vers" at bounding box center [610, 109] width 814 height 26
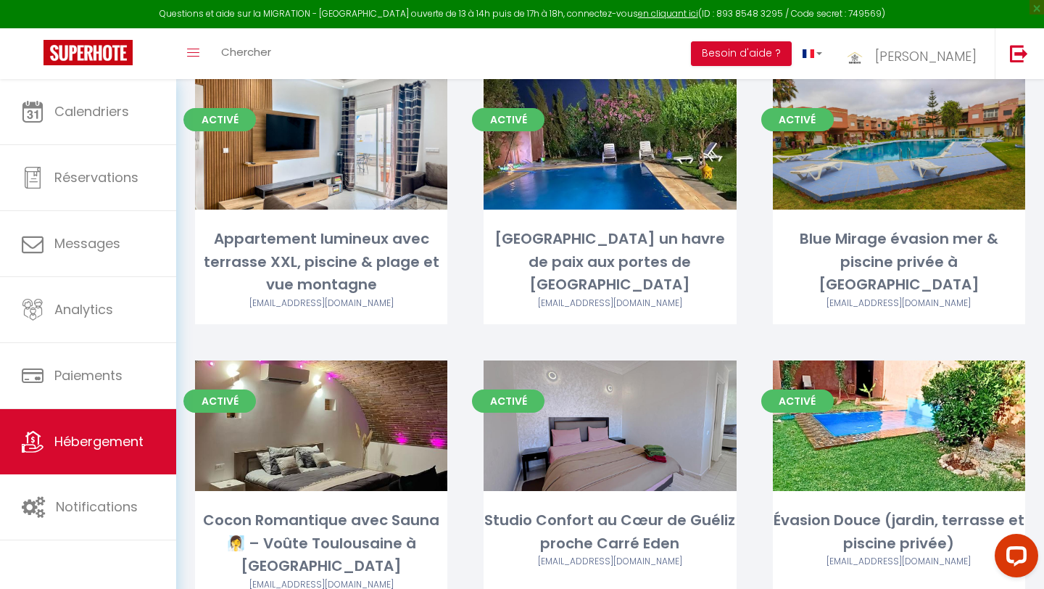
scroll to position [459, 0]
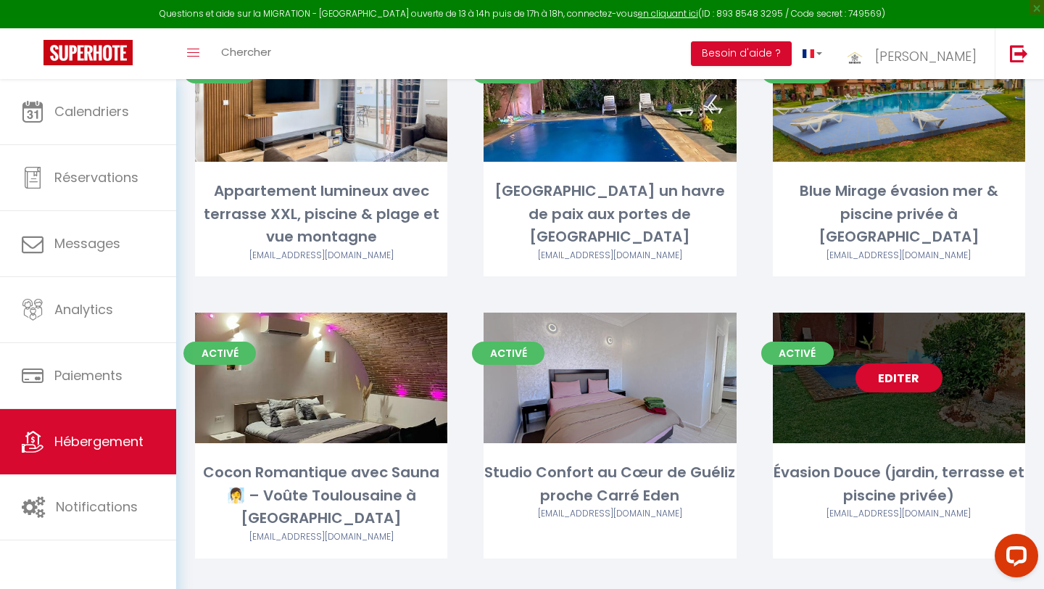
click at [900, 363] on link "Editer" at bounding box center [898, 377] width 87 height 29
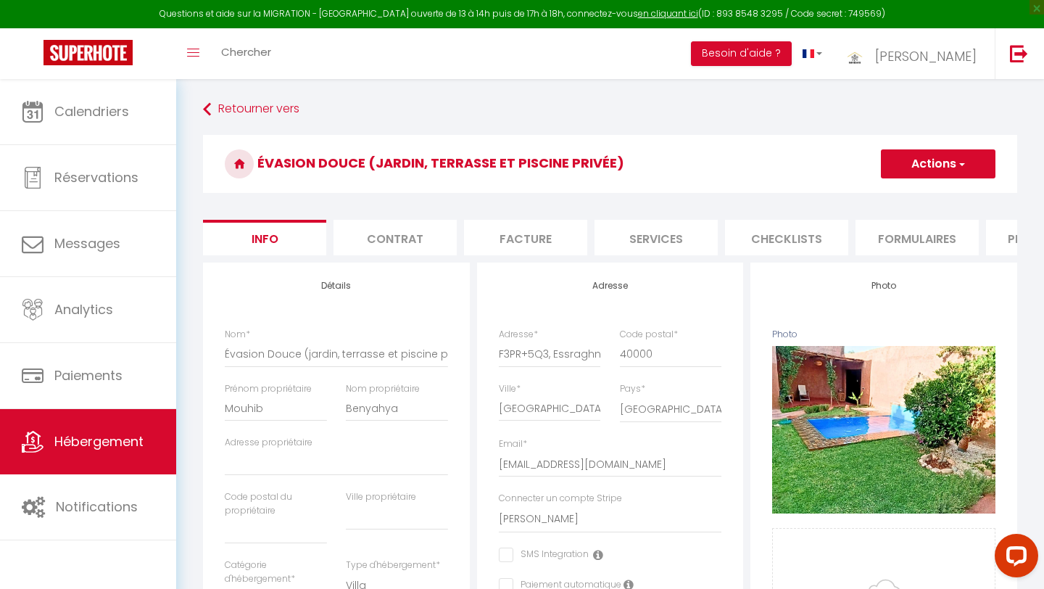
click at [1005, 238] on li "Plateformes" at bounding box center [1047, 238] width 123 height 36
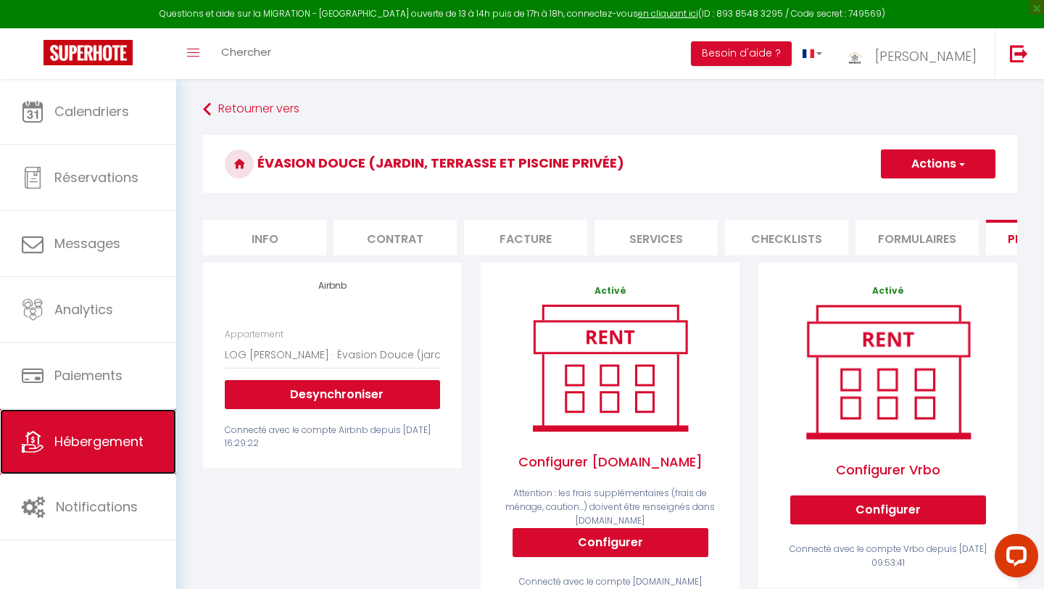
click at [84, 444] on span "Hébergement" at bounding box center [98, 441] width 89 height 18
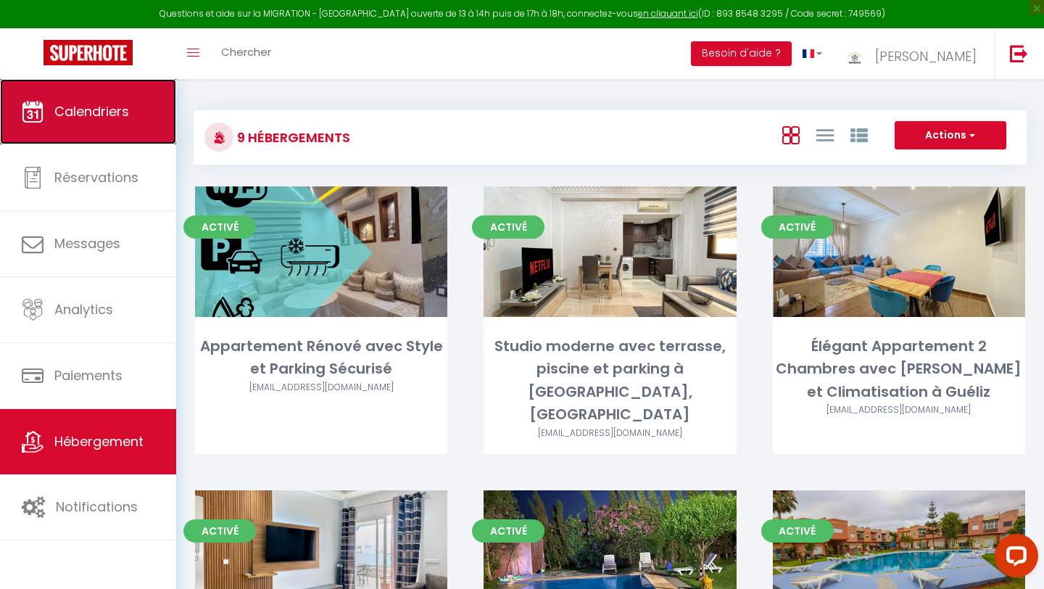
click at [95, 106] on span "Calendriers" at bounding box center [91, 111] width 75 height 18
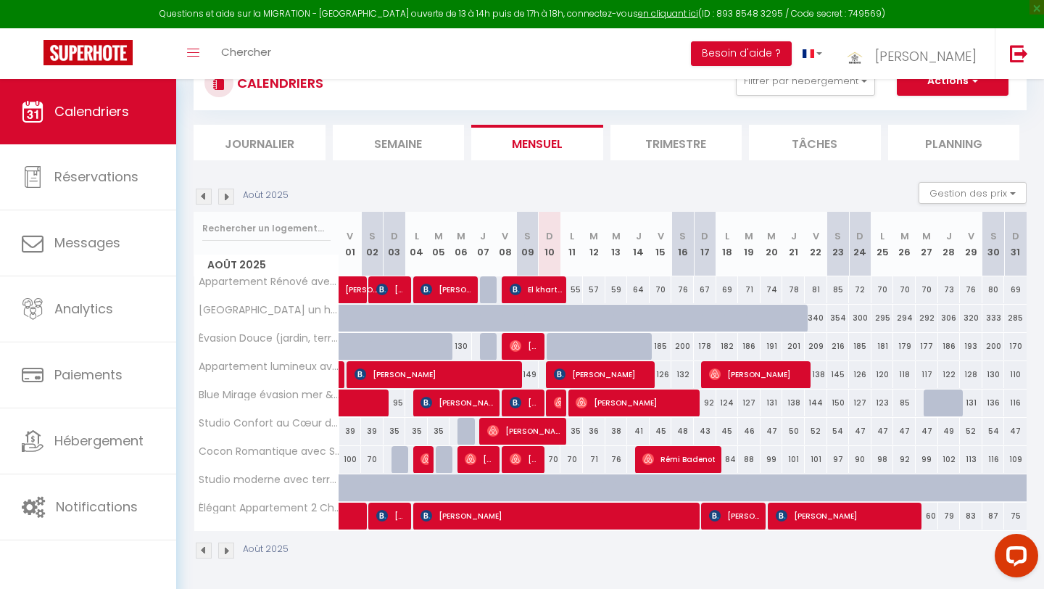
scroll to position [79, 0]
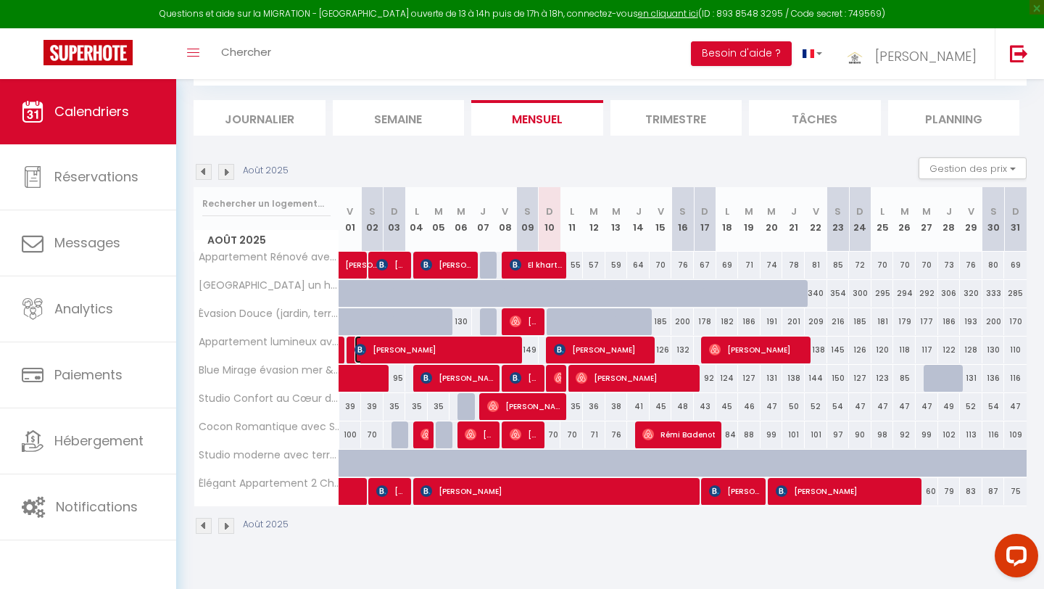
click at [490, 352] on span "Said Bazzi Amiami" at bounding box center [436, 350] width 165 height 28
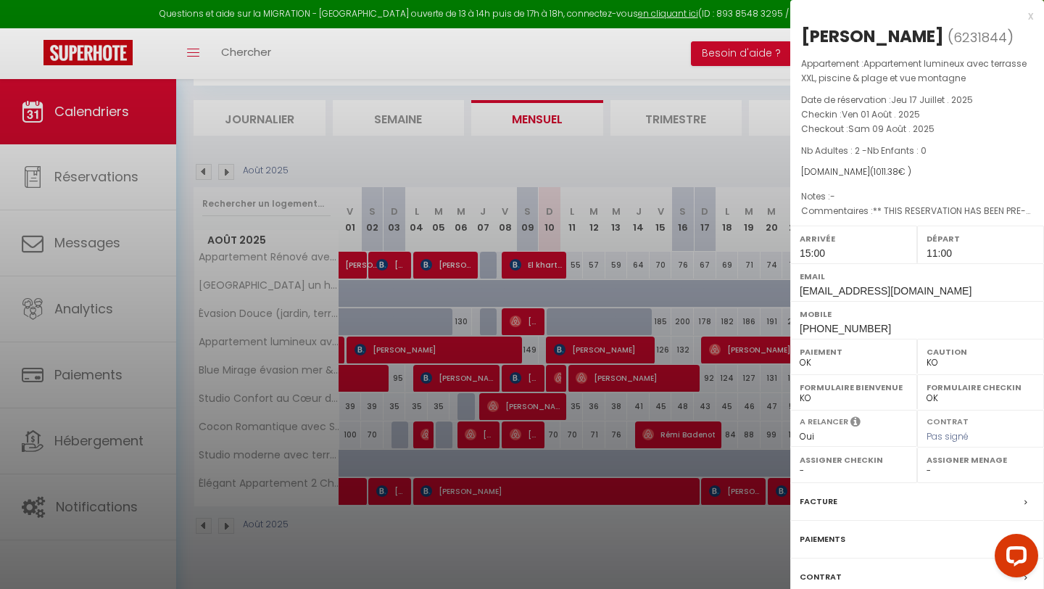
click at [826, 498] on label "Facture" at bounding box center [818, 501] width 38 height 15
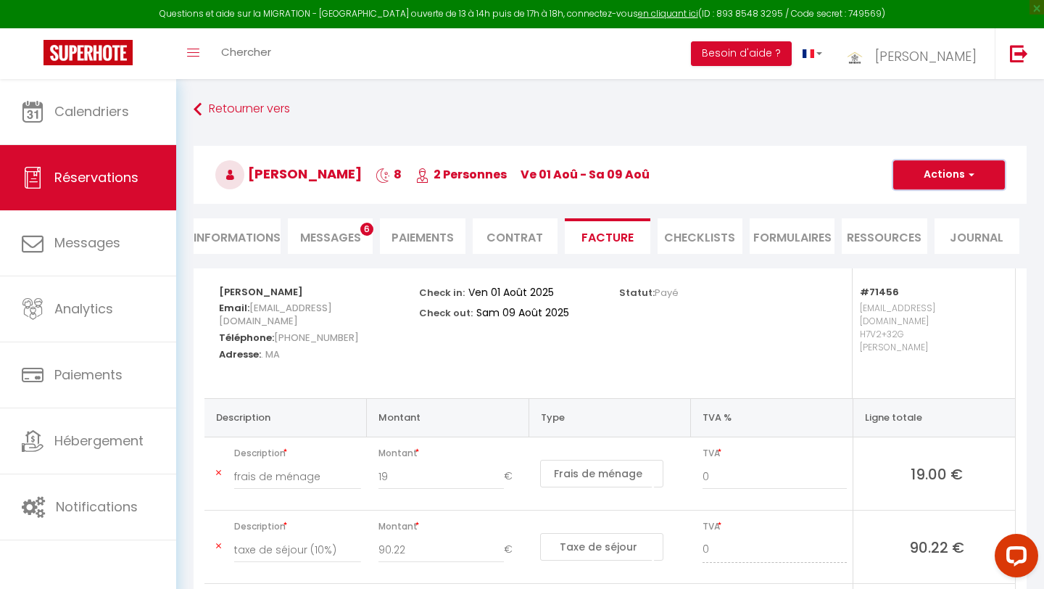
click at [931, 173] on button "Actions" at bounding box center [949, 174] width 112 height 29
click at [921, 223] on link "Aperçu et éditer" at bounding box center [938, 225] width 122 height 19
click at [251, 238] on li "Informations" at bounding box center [237, 236] width 87 height 36
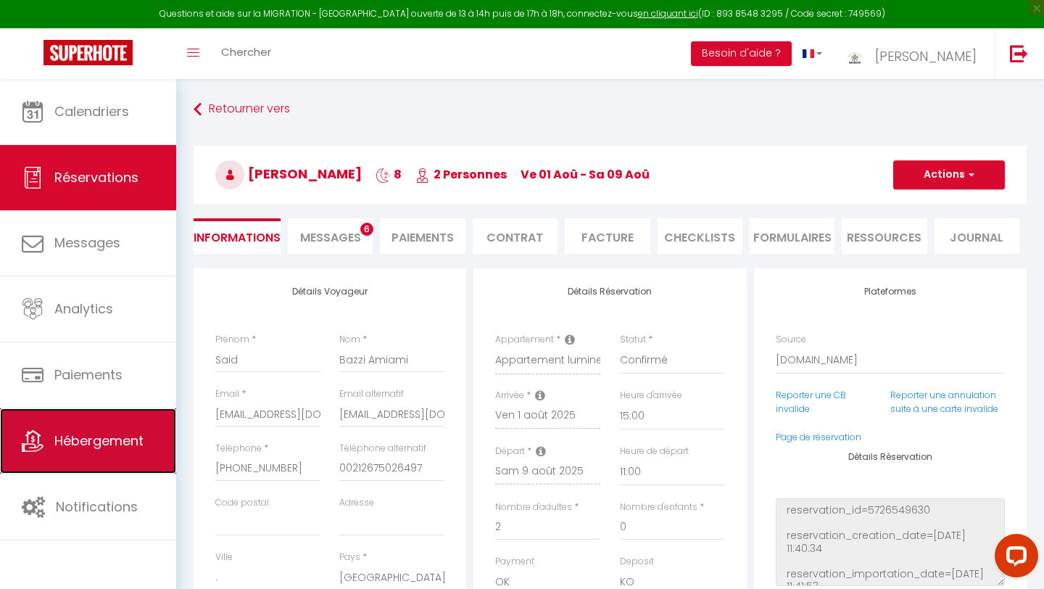
click at [117, 447] on span "Hébergement" at bounding box center [98, 440] width 89 height 18
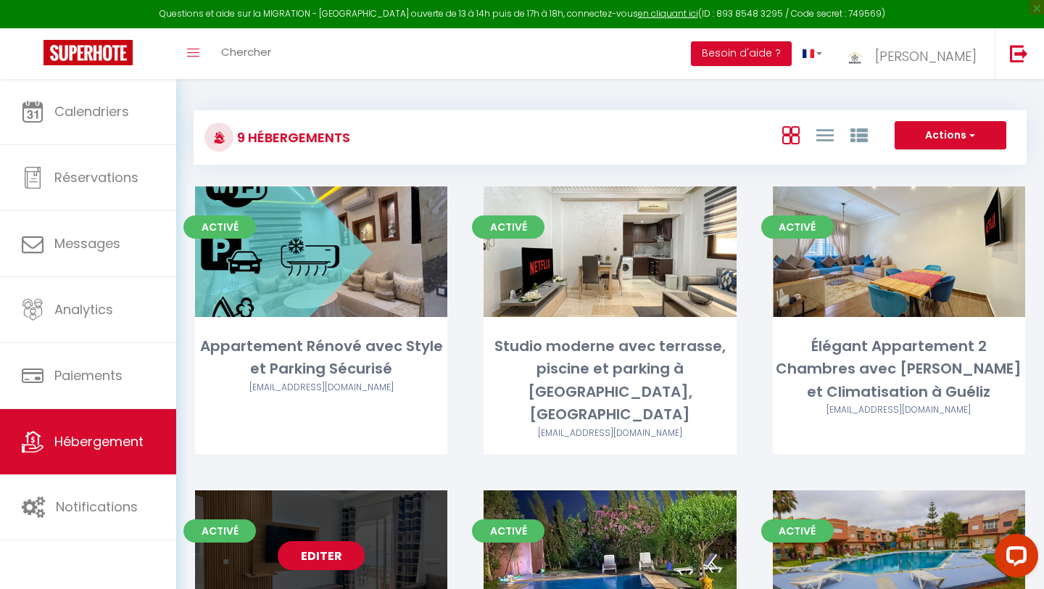
click at [338, 541] on link "Editer" at bounding box center [321, 555] width 87 height 29
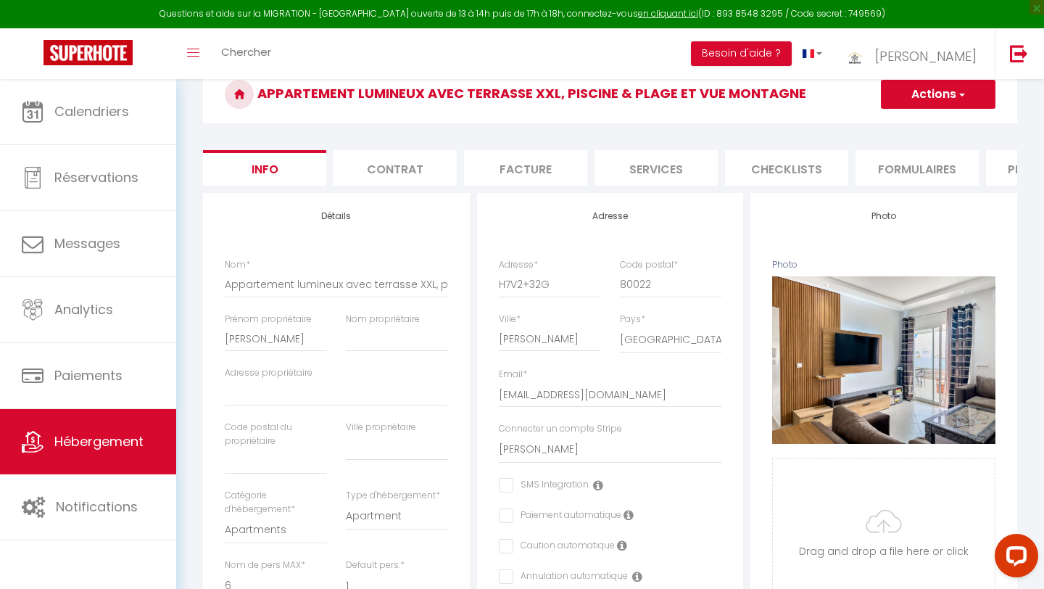
scroll to position [103, 0]
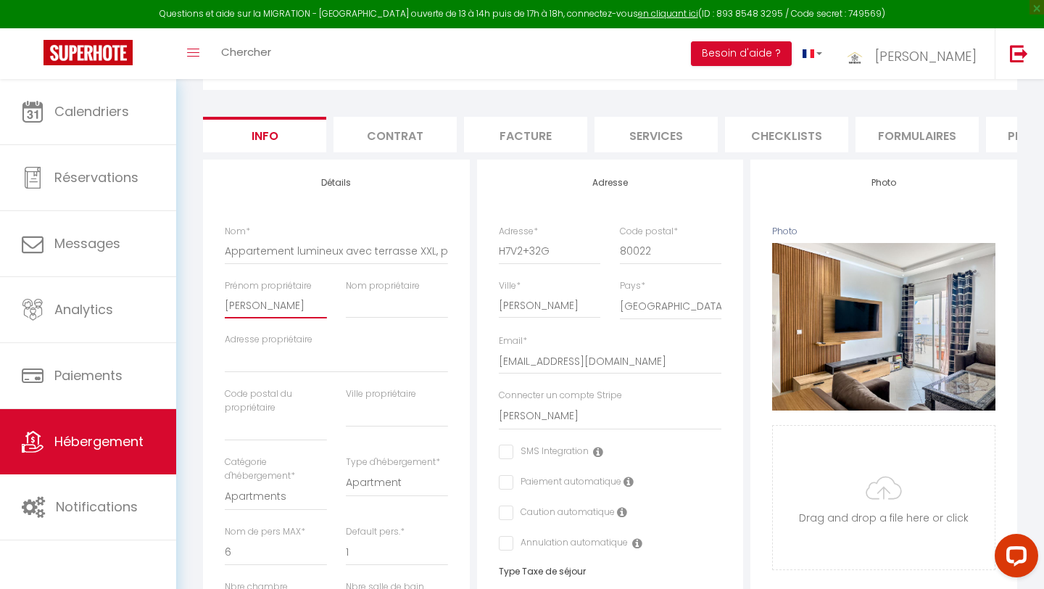
click at [278, 306] on input "Mohamed" at bounding box center [276, 305] width 102 height 26
click at [362, 307] on input "Nom propriétaire" at bounding box center [397, 305] width 102 height 26
click at [367, 417] on input "text" at bounding box center [397, 414] width 102 height 26
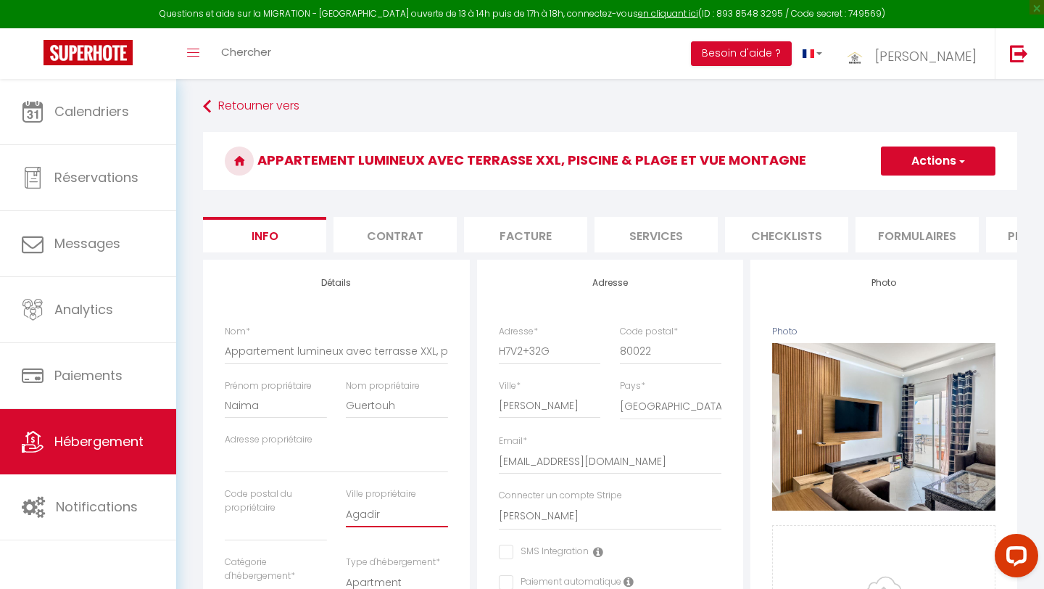
scroll to position [0, 0]
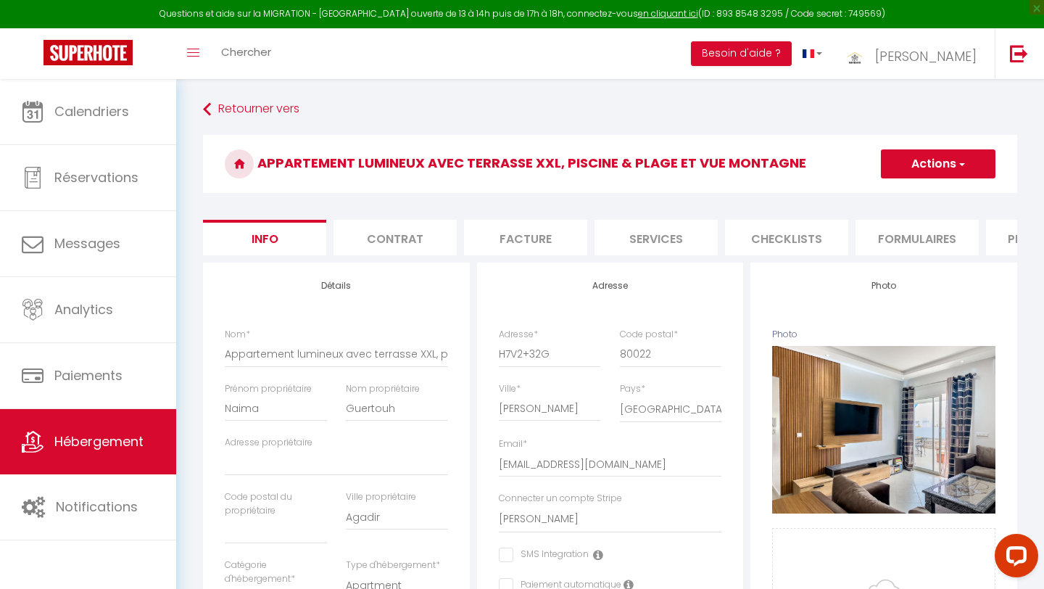
click at [931, 168] on button "Actions" at bounding box center [938, 163] width 115 height 29
click at [894, 197] on input "Enregistrer" at bounding box center [881, 195] width 54 height 14
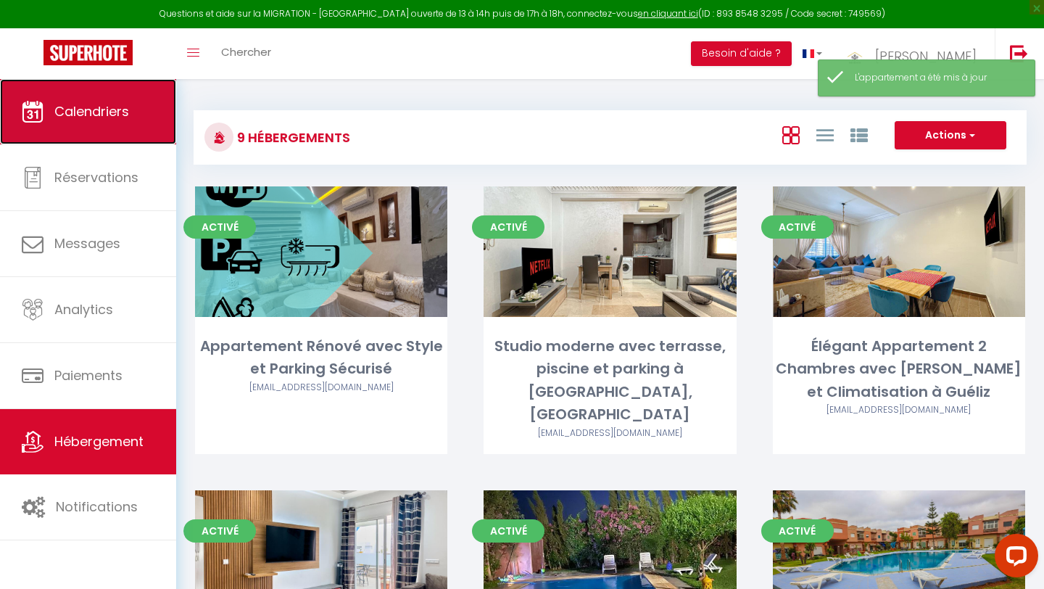
click at [82, 131] on link "Calendriers" at bounding box center [88, 111] width 176 height 65
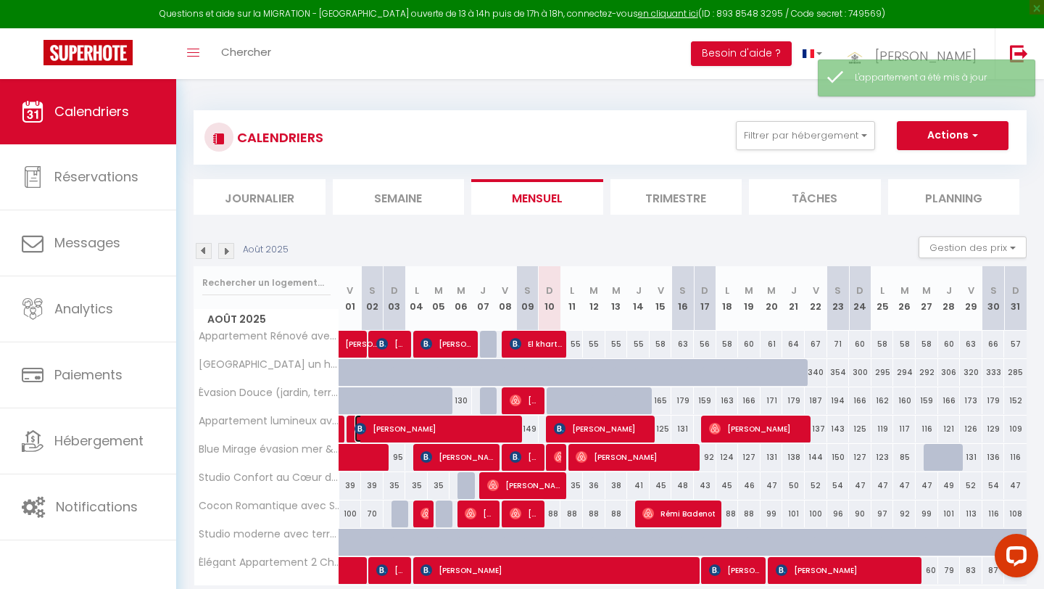
click at [475, 427] on span "Said Bazzi Amiami" at bounding box center [436, 429] width 165 height 28
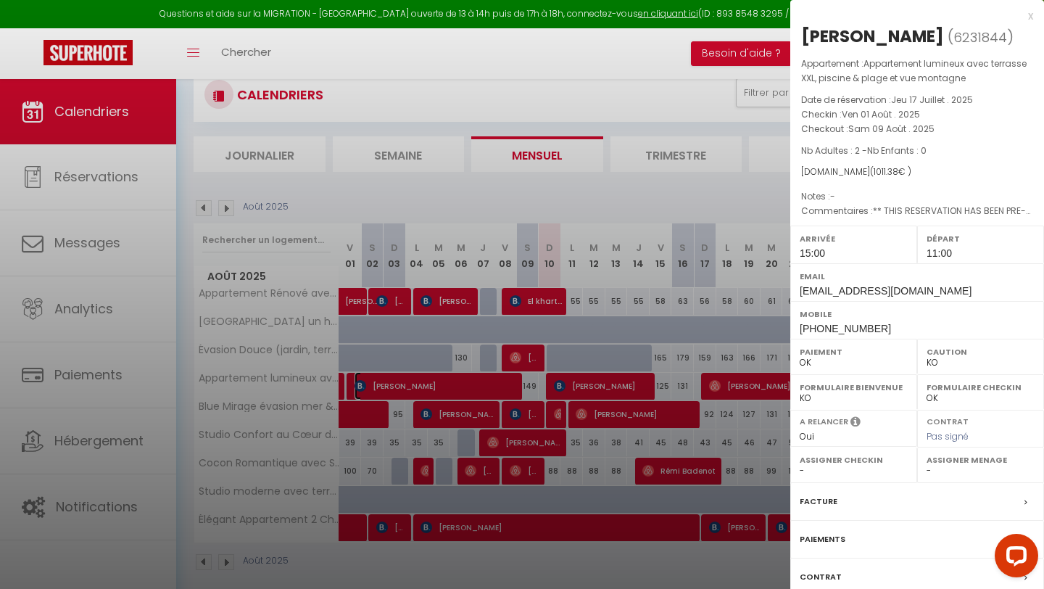
scroll to position [79, 0]
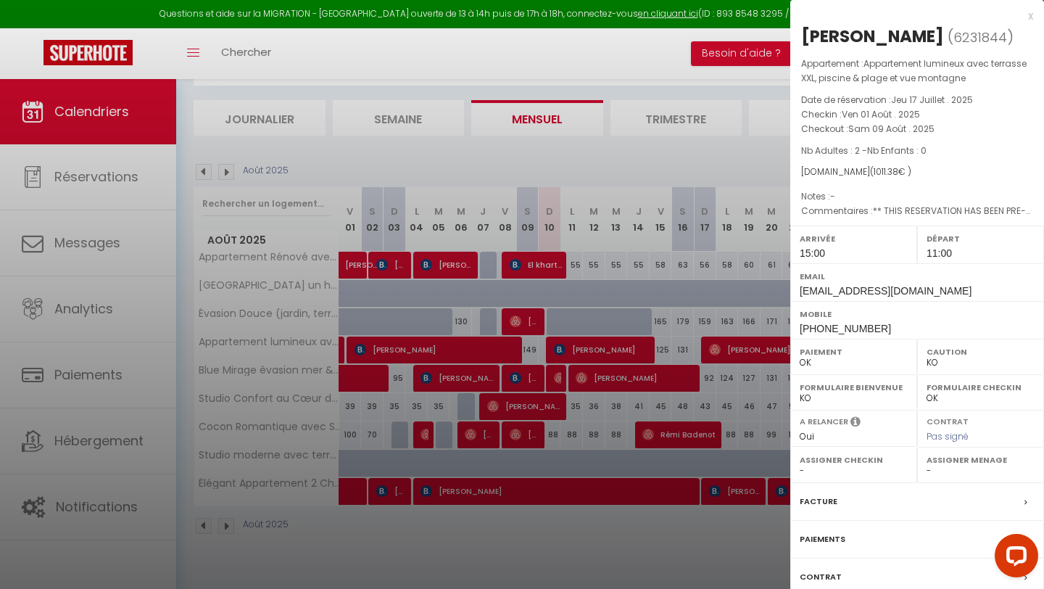
click at [828, 495] on label "Facture" at bounding box center [818, 501] width 38 height 15
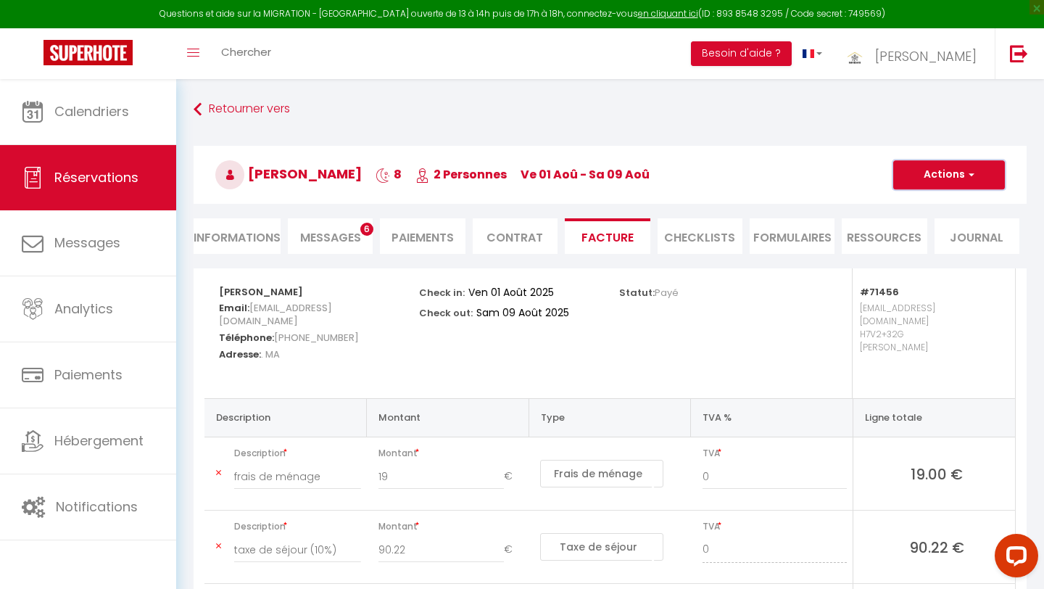
click at [939, 177] on button "Actions" at bounding box center [949, 174] width 112 height 29
click at [928, 227] on link "Aperçu et éditer" at bounding box center [938, 225] width 122 height 19
click at [950, 174] on button "Actions" at bounding box center [949, 174] width 112 height 29
click at [930, 237] on link "Envoyer la facture" at bounding box center [938, 244] width 122 height 19
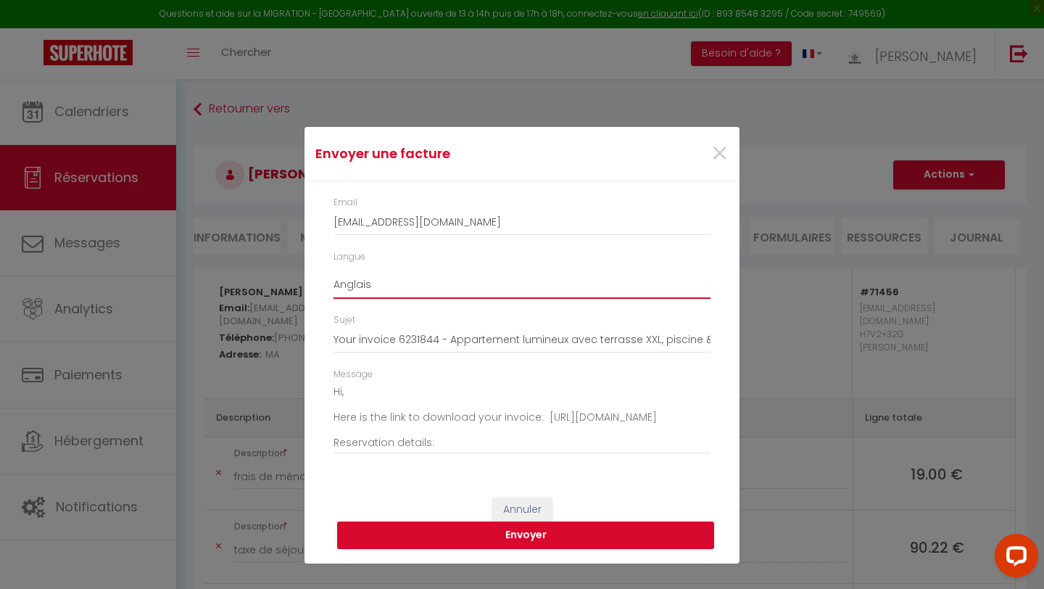
click at [402, 281] on select "Anglais Français Espagnol Portugais" at bounding box center [521, 285] width 377 height 28
click at [333, 271] on select "Anglais Français Espagnol Portugais" at bounding box center [521, 285] width 377 height 28
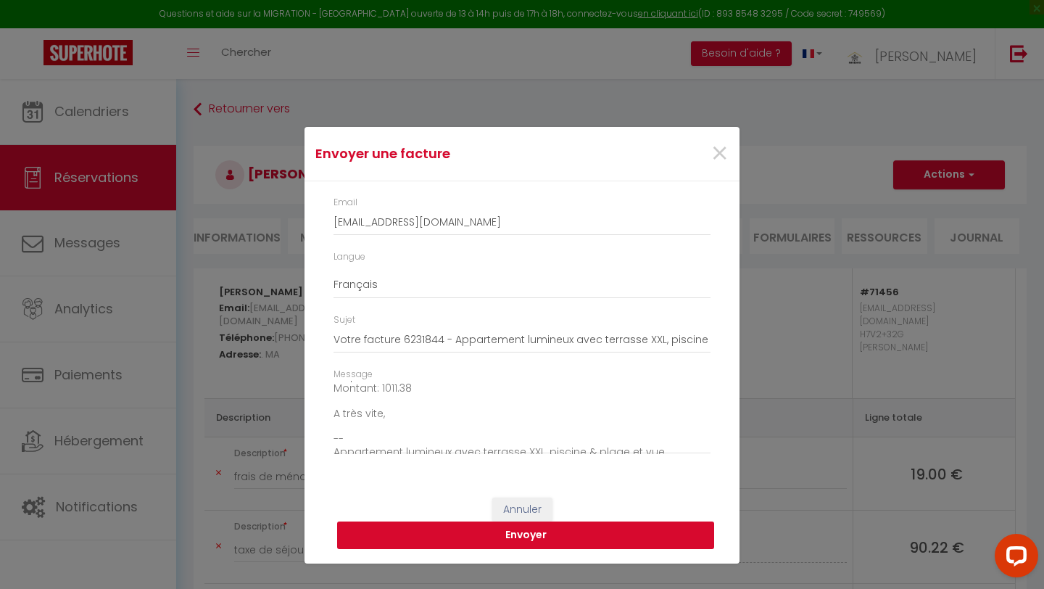
click at [513, 537] on button "Envoyer" at bounding box center [525, 535] width 377 height 28
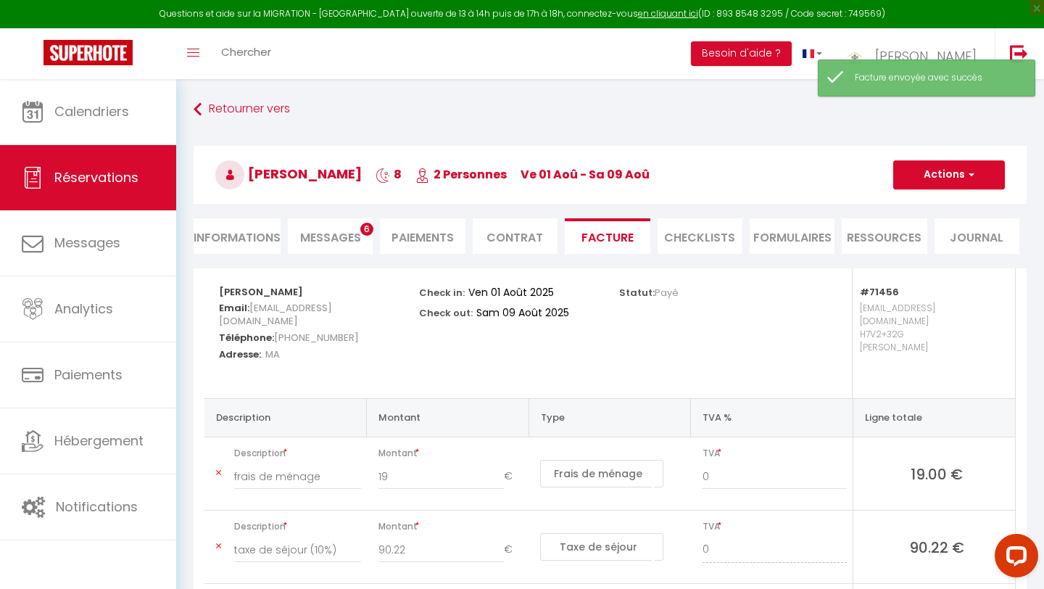
click at [340, 232] on span "Messages" at bounding box center [330, 237] width 61 height 17
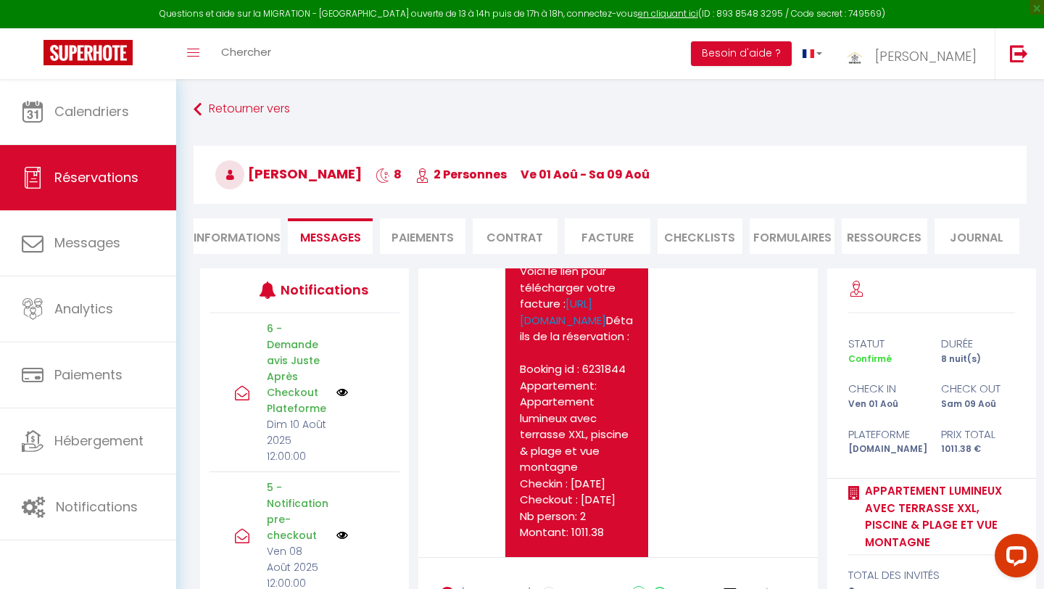
scroll to position [4264, 0]
click at [617, 336] on pre "Bonjour, Voici le lien pour télécharger votre facture : https://superhote.com/a…" at bounding box center [576, 461] width 113 height 457
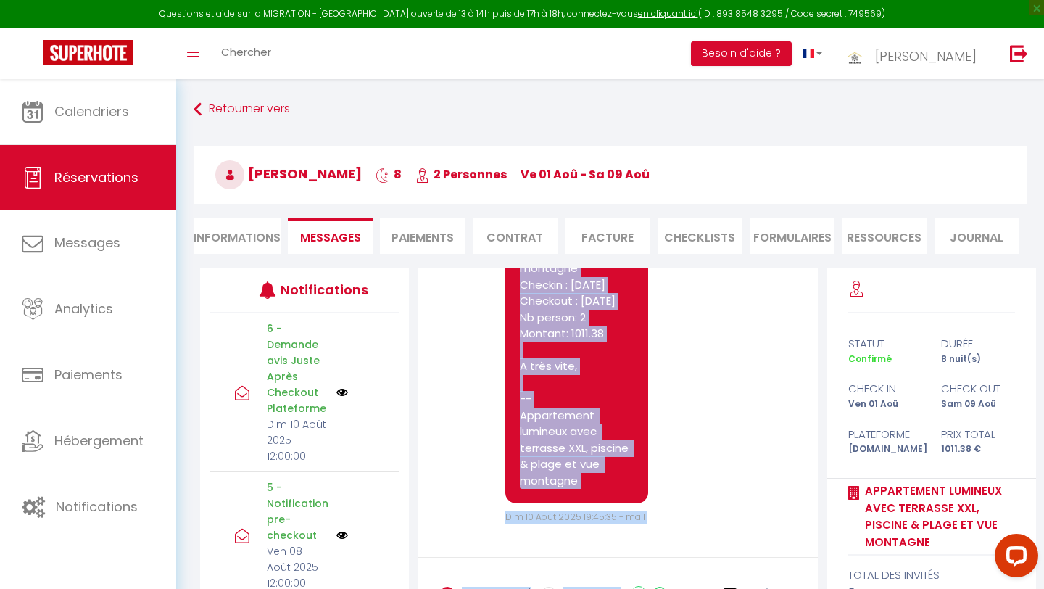
scroll to position [4628, 0]
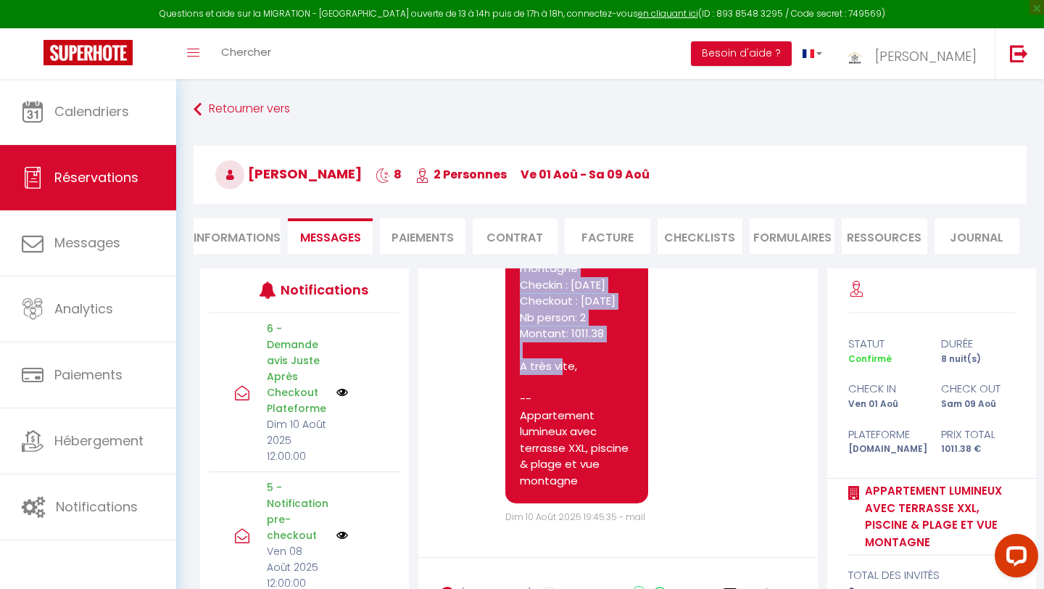
drag, startPoint x: 518, startPoint y: 321, endPoint x: 605, endPoint y: 346, distance: 90.4
click at [605, 346] on div "Bonjour, Voici le lien pour télécharger votre facture : https://superhote.com/a…" at bounding box center [576, 260] width 142 height 486
copy pre "Bonjour, Voici le lien pour télécharger votre facture : https://superhote.com/a…"
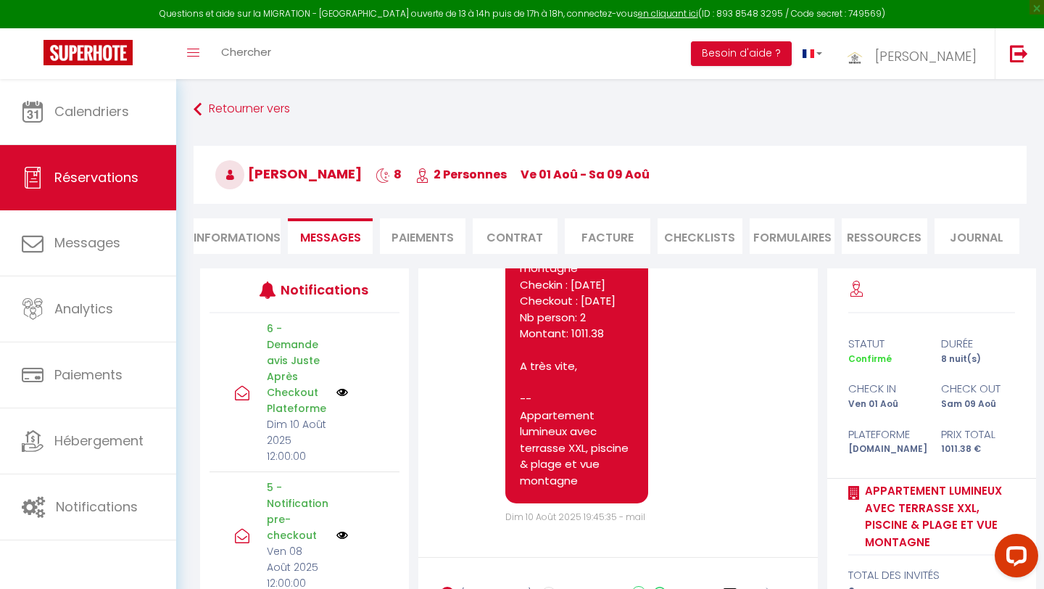
click at [246, 233] on li "Informations" at bounding box center [237, 236] width 87 height 36
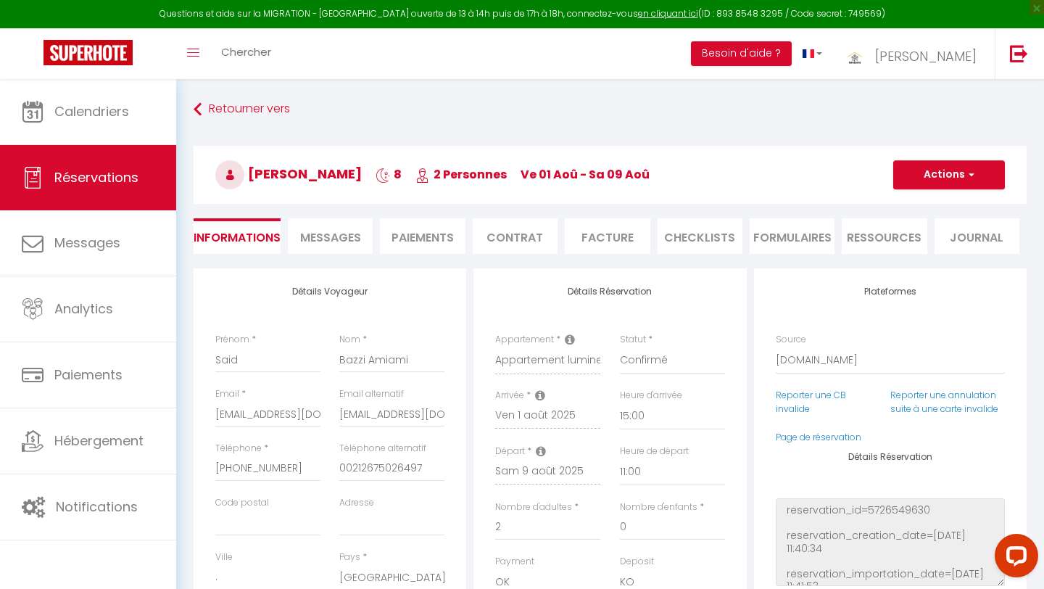
click at [327, 240] on span "Messages" at bounding box center [330, 237] width 61 height 17
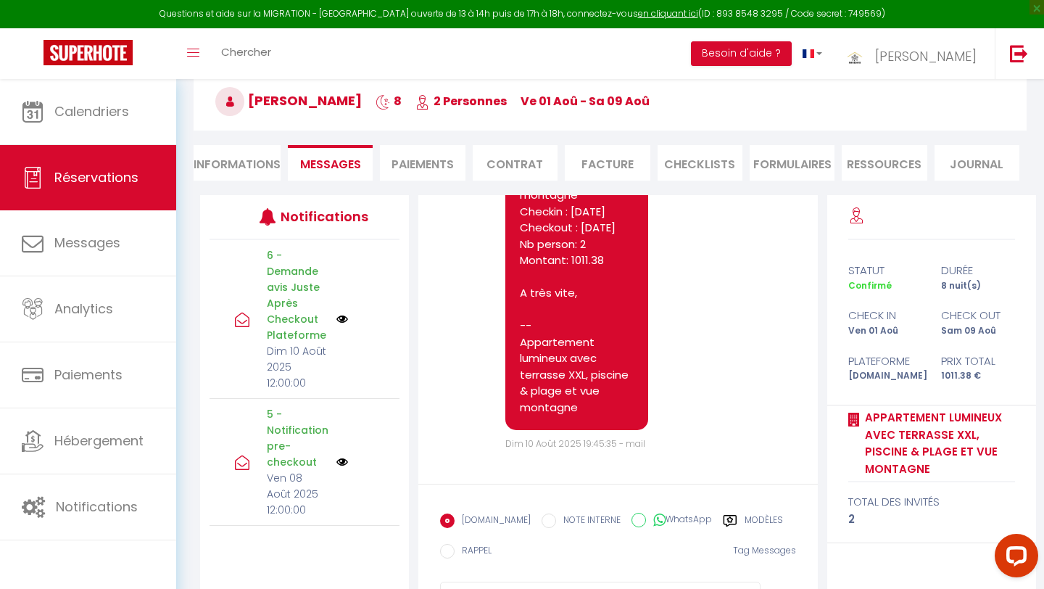
scroll to position [144, 0]
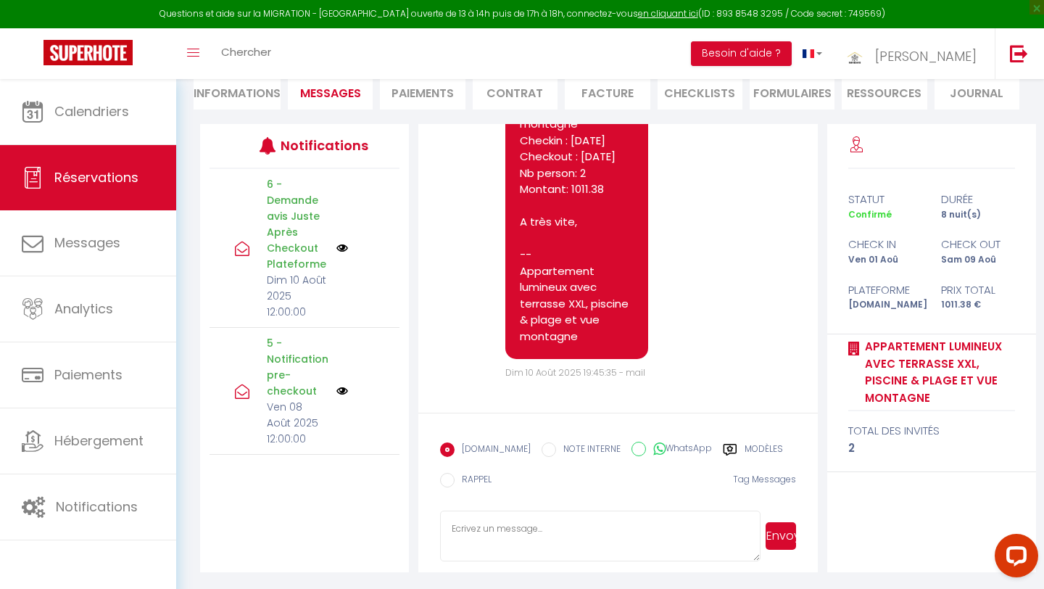
click at [631, 449] on input "WhatsApp" at bounding box center [638, 448] width 14 height 14
click at [547, 528] on textarea at bounding box center [600, 535] width 320 height 51
paste textarea "Bonjour, Voici le lien pour télécharger votre facture : https://superhote.com/a…"
click at [783, 536] on button "Envoyer" at bounding box center [780, 536] width 30 height 28
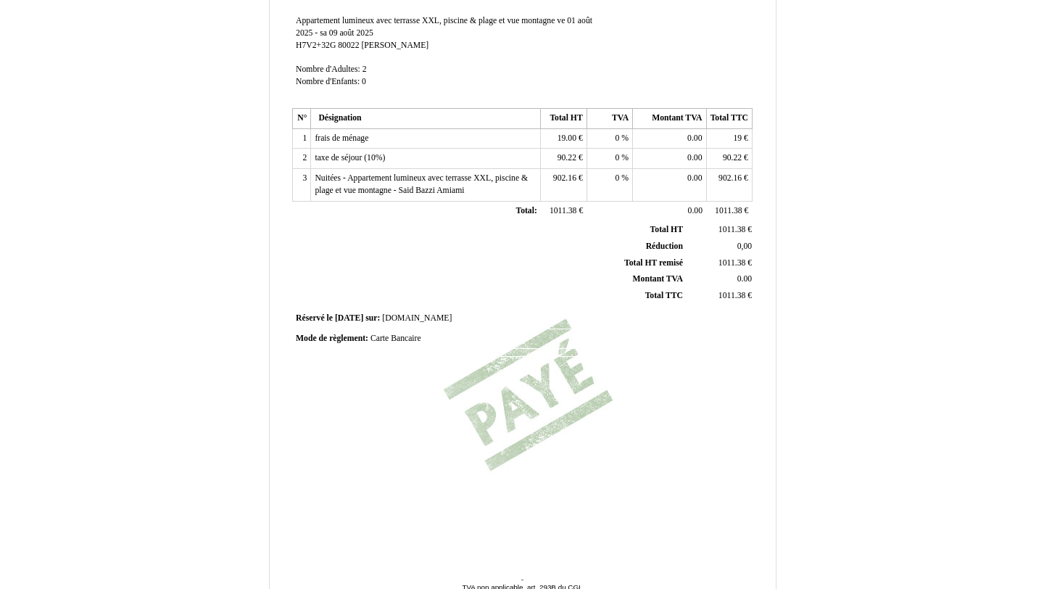
scroll to position [286, 0]
